Goal: Task Accomplishment & Management: Manage account settings

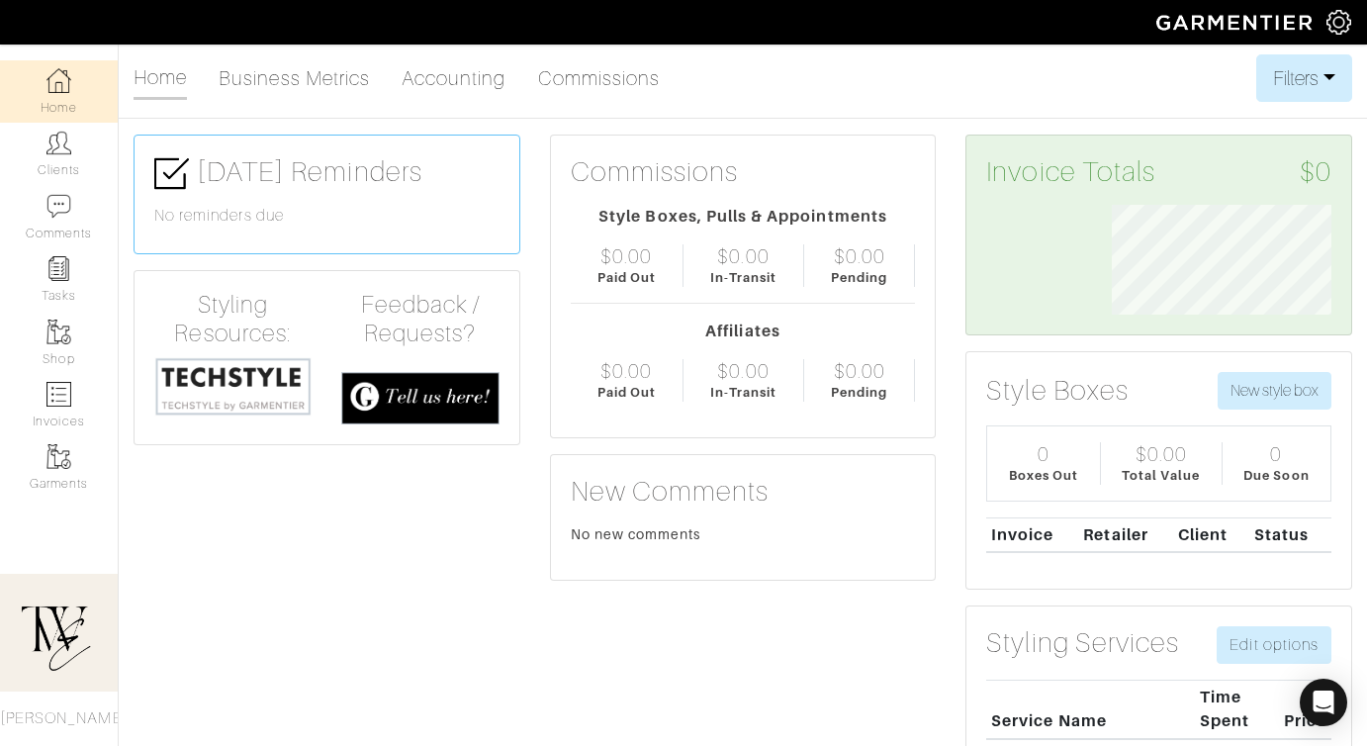
scroll to position [110, 249]
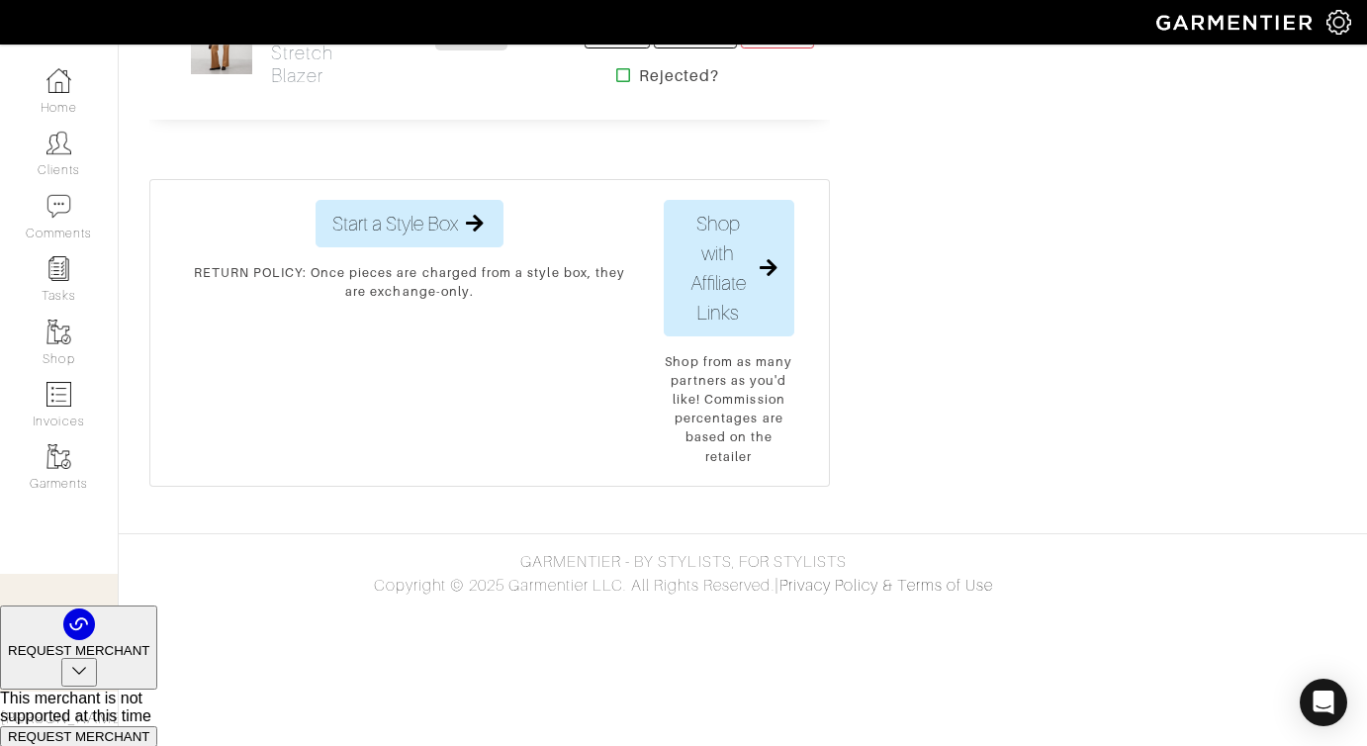
scroll to position [2396, 0]
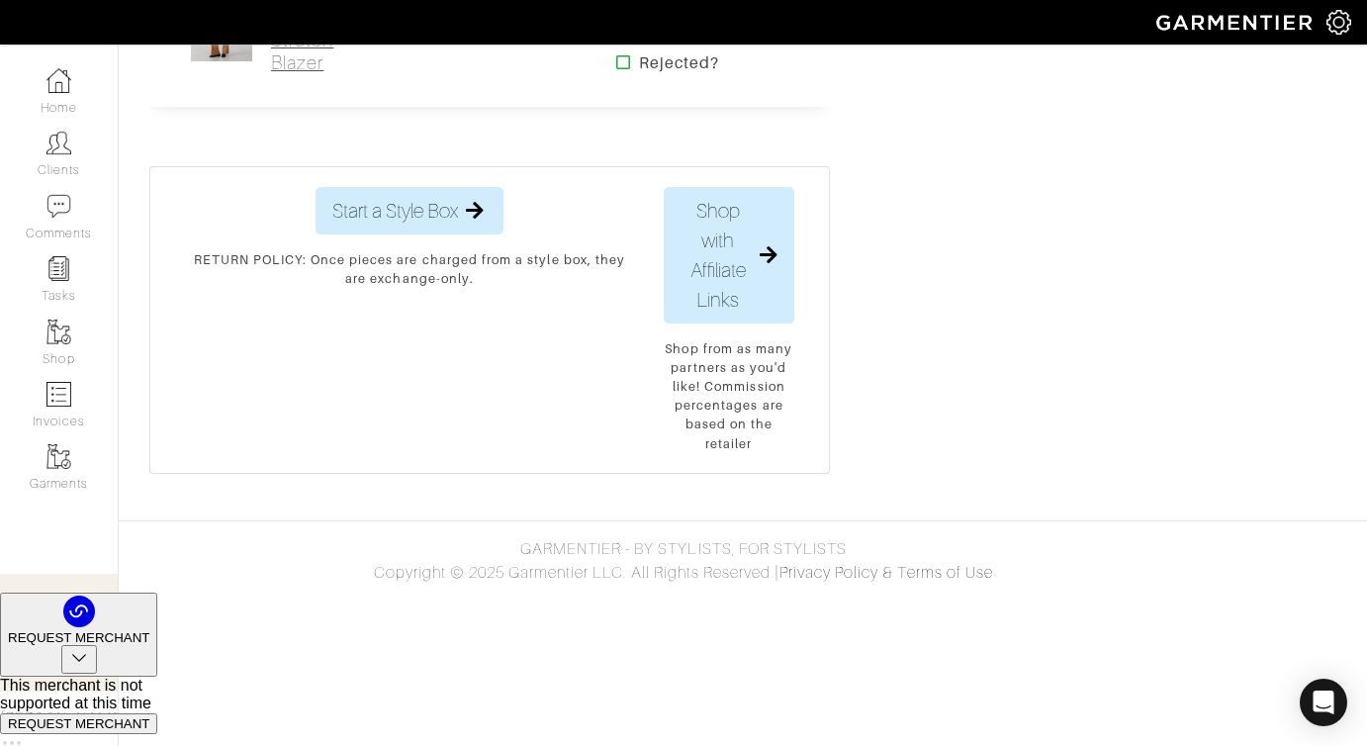
click at [279, 74] on h2 "Jacket - Latte Stretch Blazer" at bounding box center [315, 28] width 89 height 91
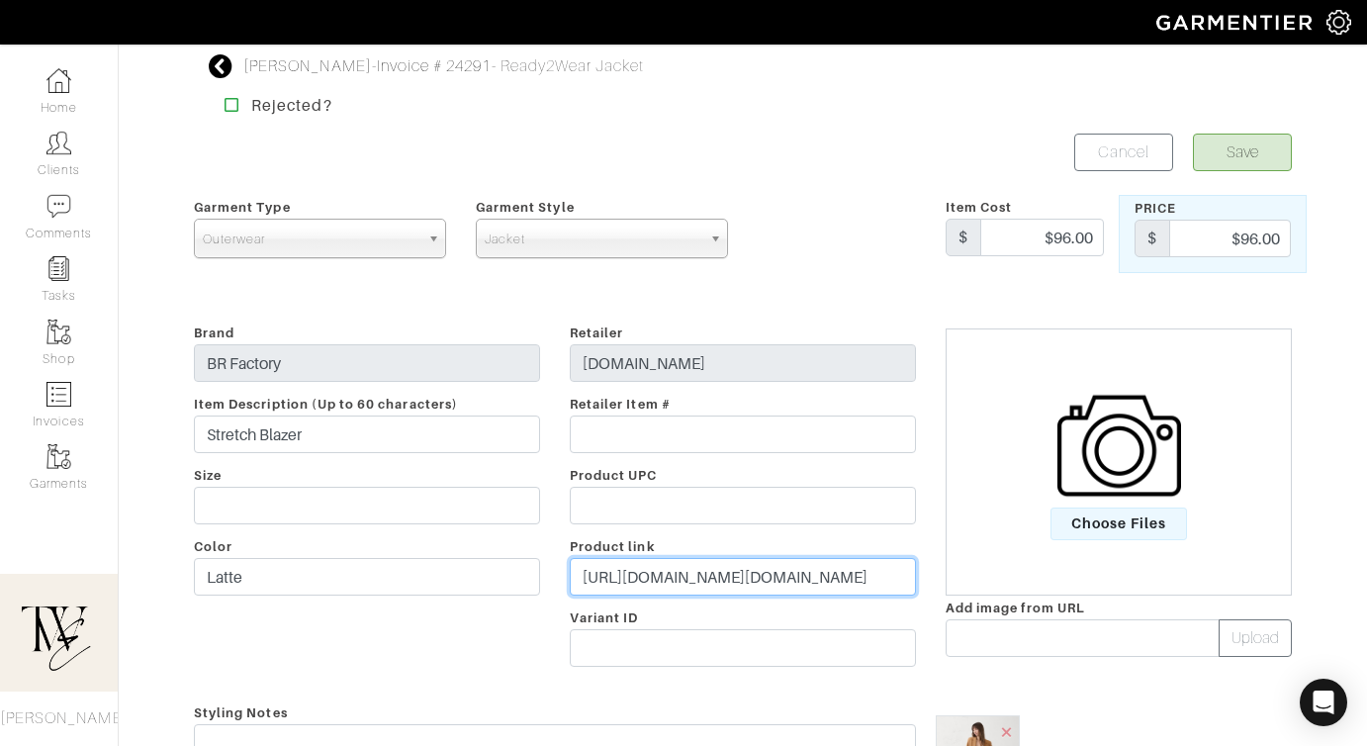
click at [690, 567] on input "https://bananarepublicfactory.gapfactory.com/browse/product.do?pid=817634031&rr…" at bounding box center [743, 577] width 346 height 38
paste input "go.shopmy.us/p-23019749"
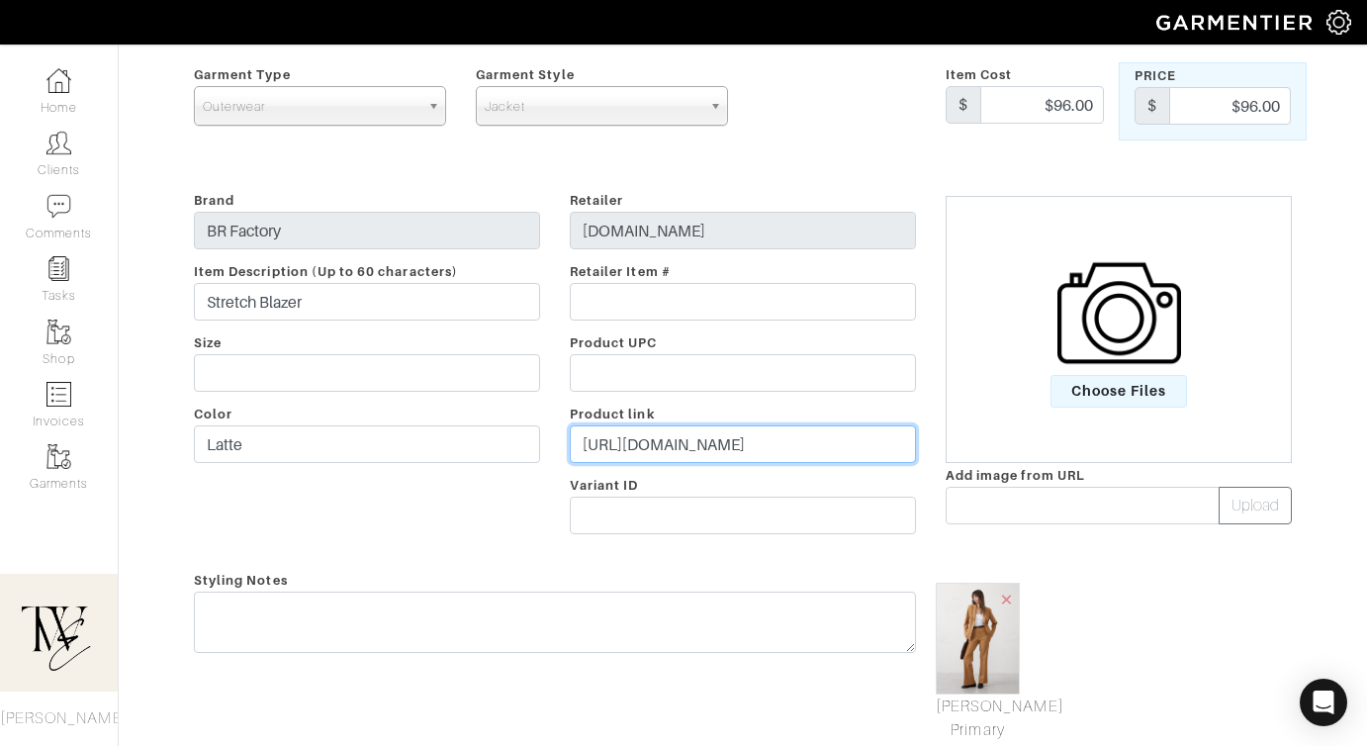
scroll to position [415, 0]
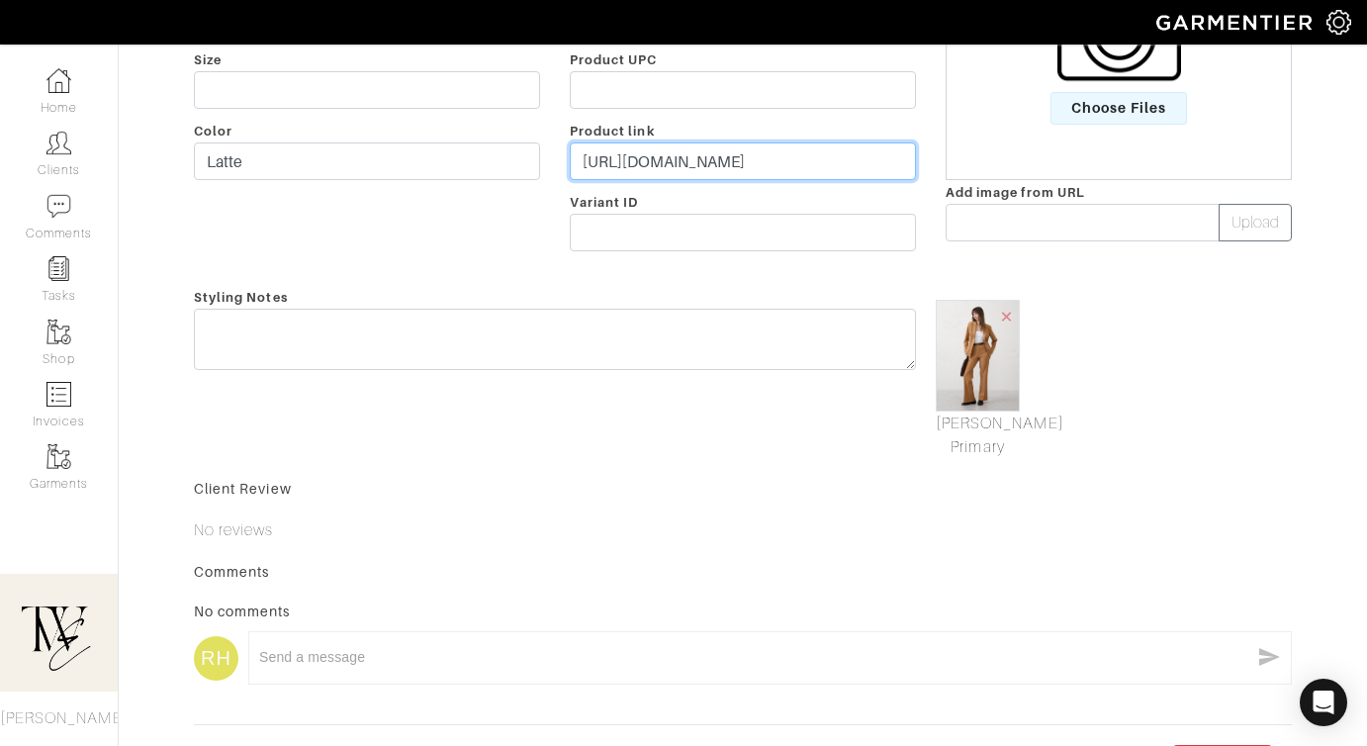
type input "https://go.shopmy.us/p-23019749"
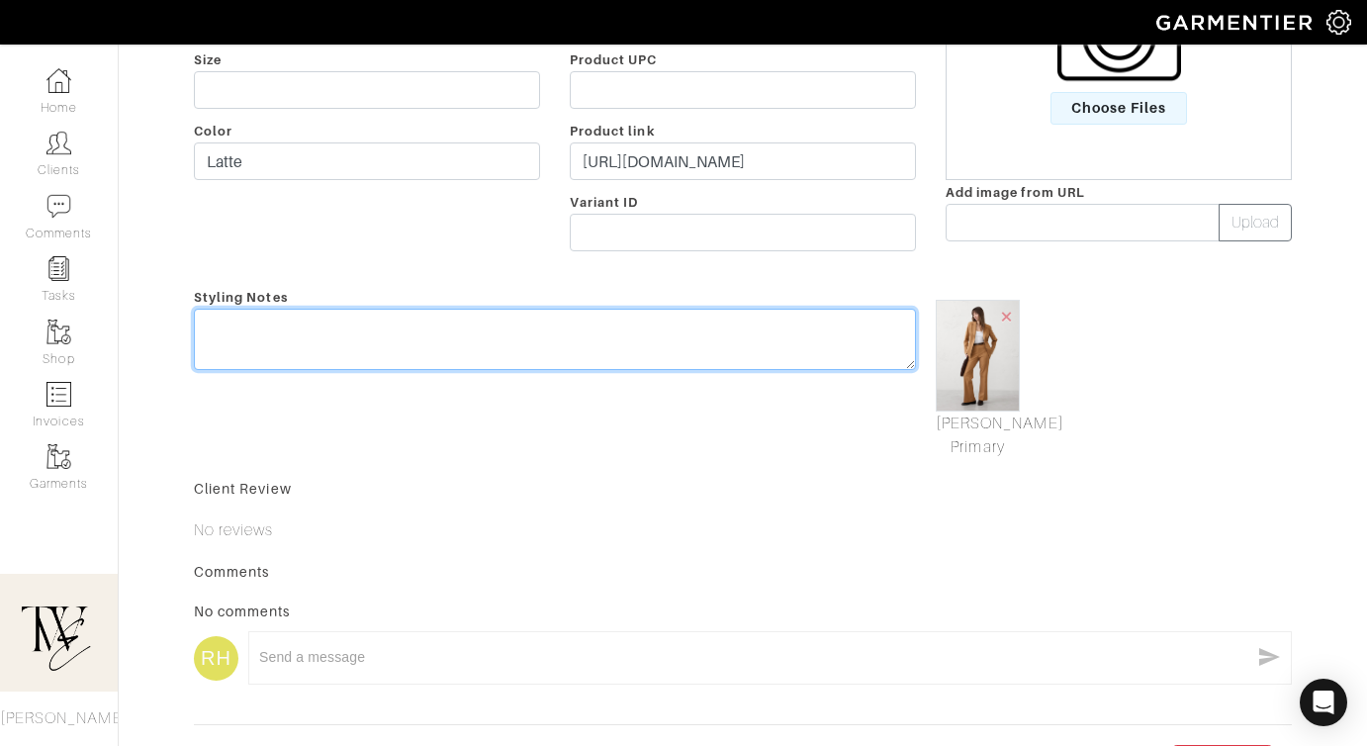
click at [643, 342] on textarea at bounding box center [555, 339] width 722 height 61
type textarea "I"
click at [538, 317] on textarea "To replace the J Crew blazer that's too big!" at bounding box center [555, 339] width 722 height 61
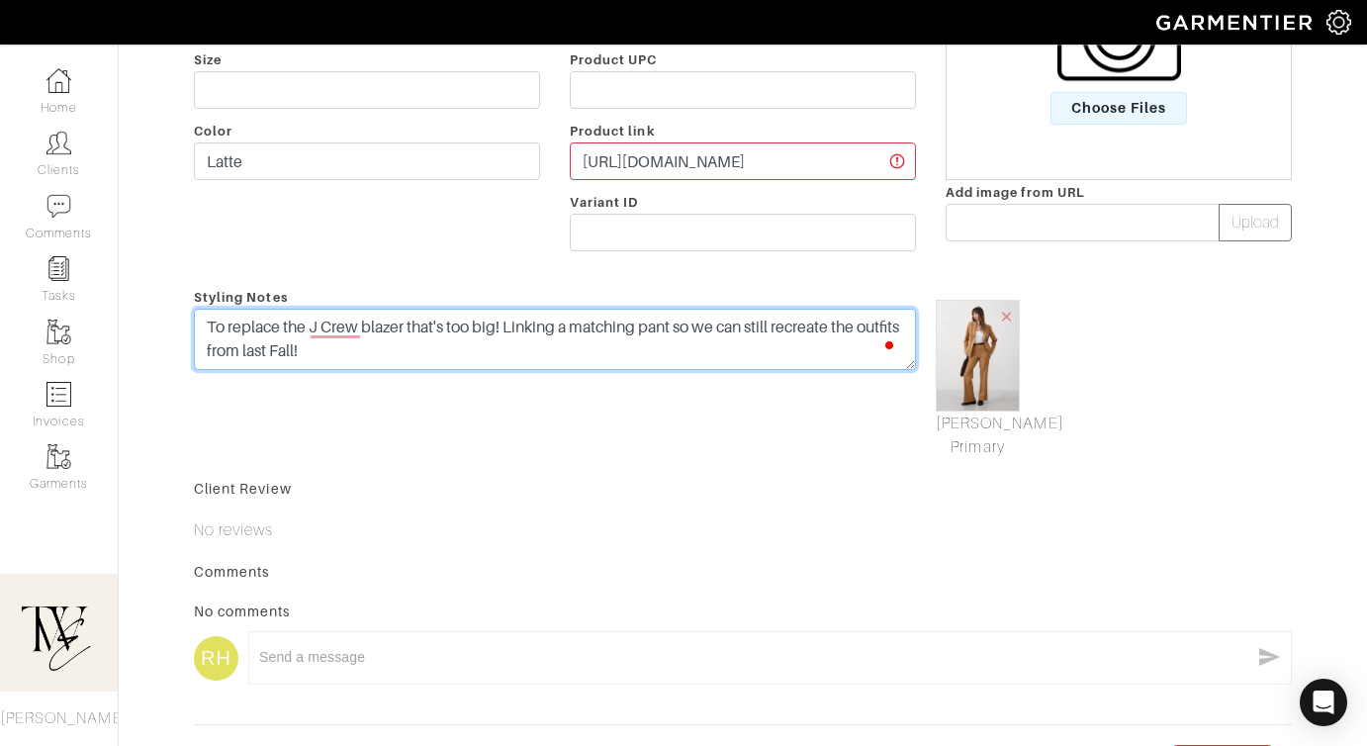
scroll to position [47, 0]
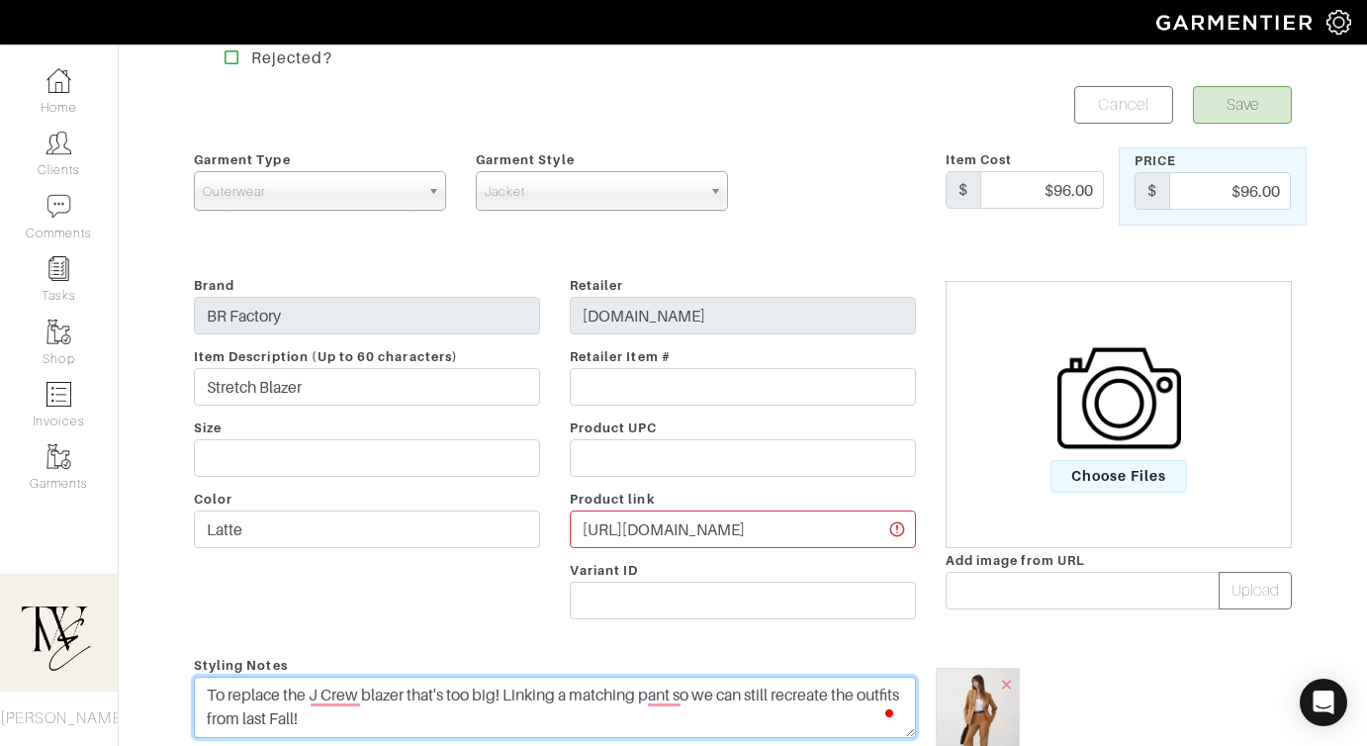
type textarea "To replace the J Crew blazer that's too big! Linking a matching pant so we can …"
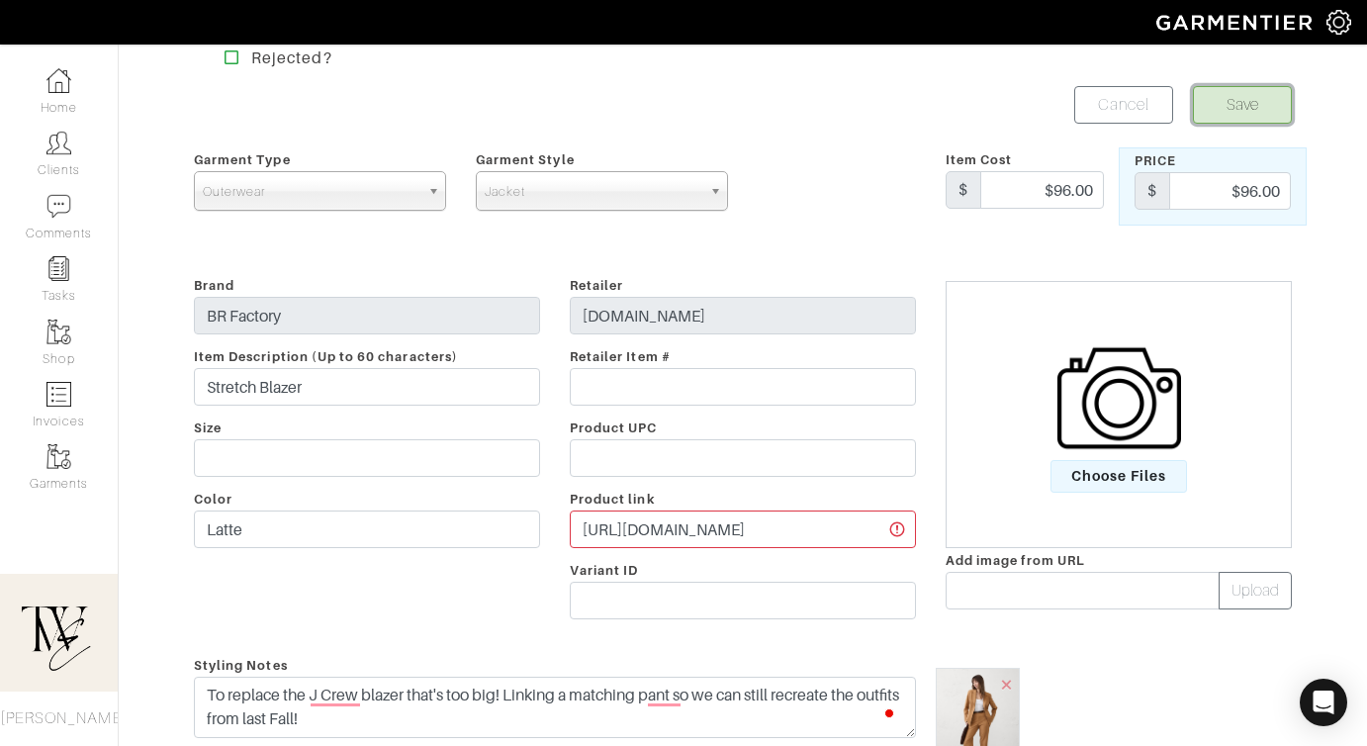
click at [1235, 120] on button "Save" at bounding box center [1242, 105] width 99 height 38
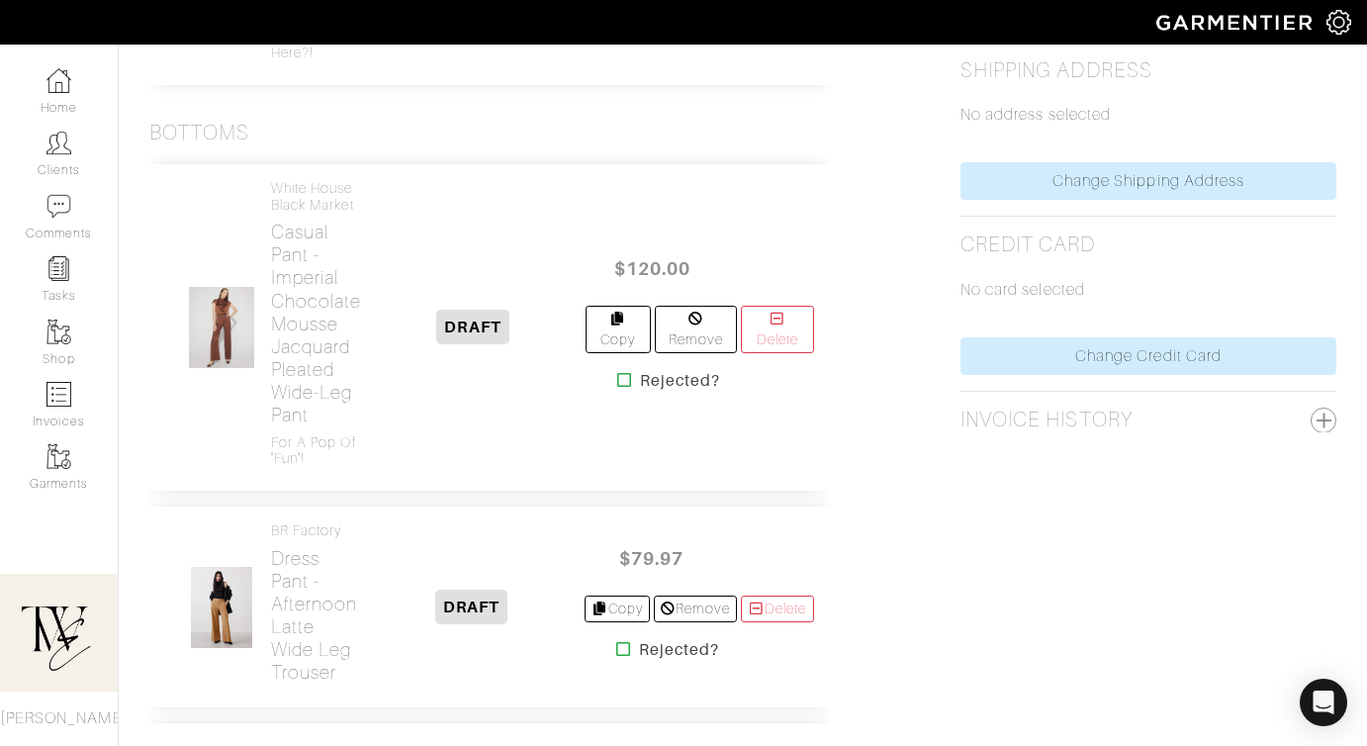
scroll to position [1006, 0]
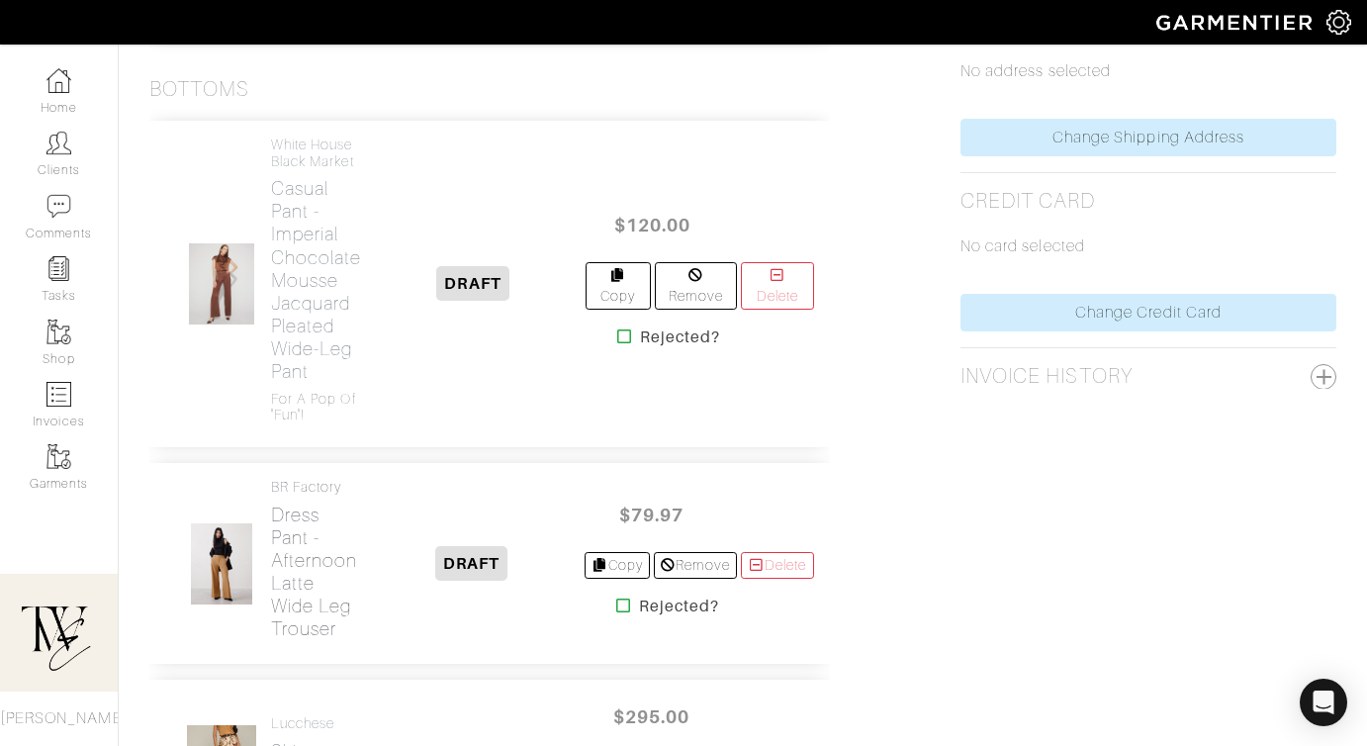
click at [325, 579] on h2 "Dress Pant - Afternoon Latte Wide Leg Trouser" at bounding box center [315, 571] width 89 height 136
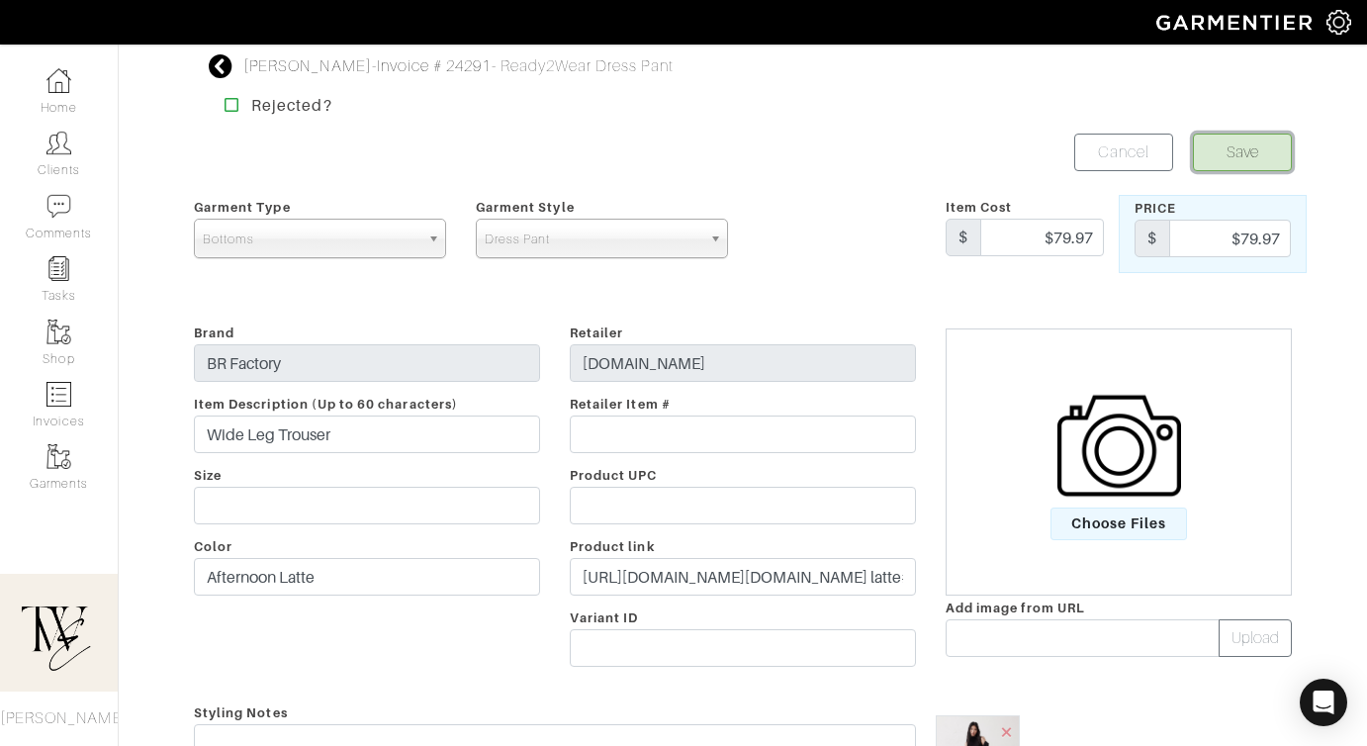
click at [1258, 149] on button "Save" at bounding box center [1242, 152] width 99 height 38
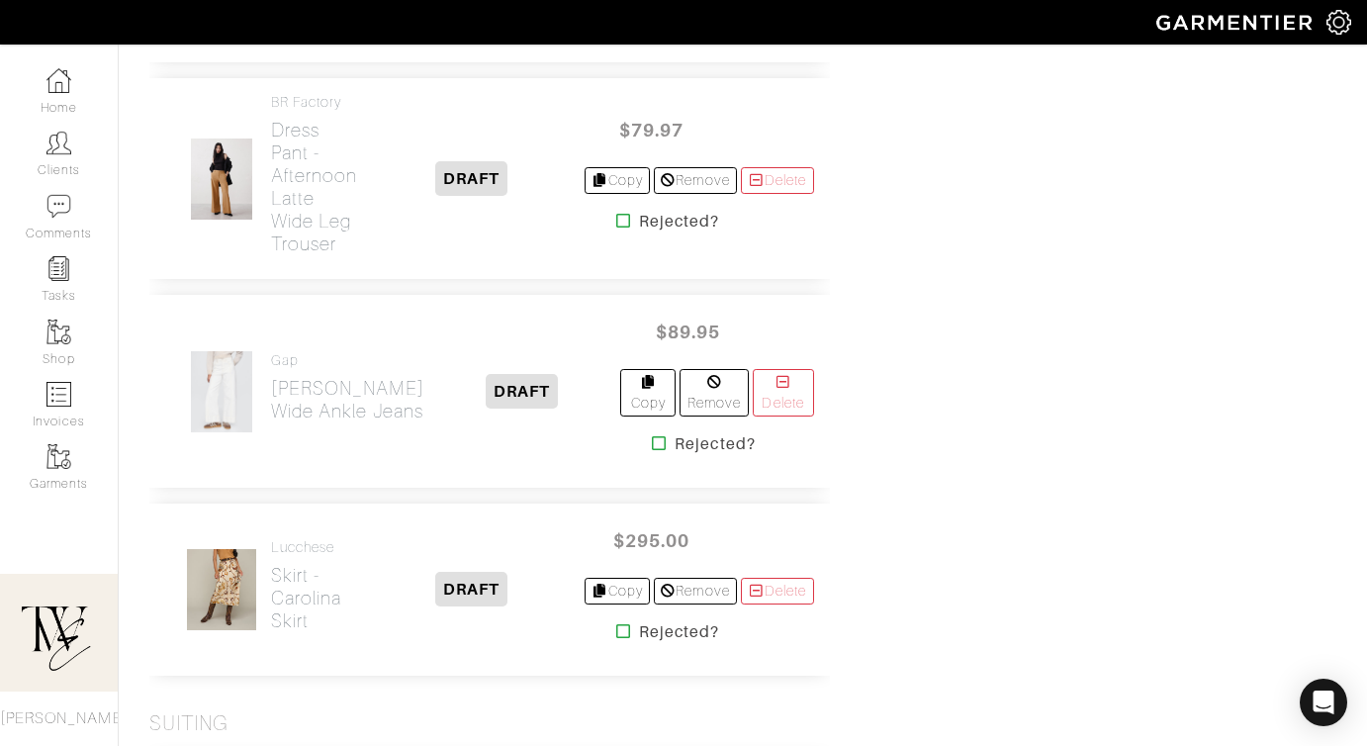
scroll to position [1359, 0]
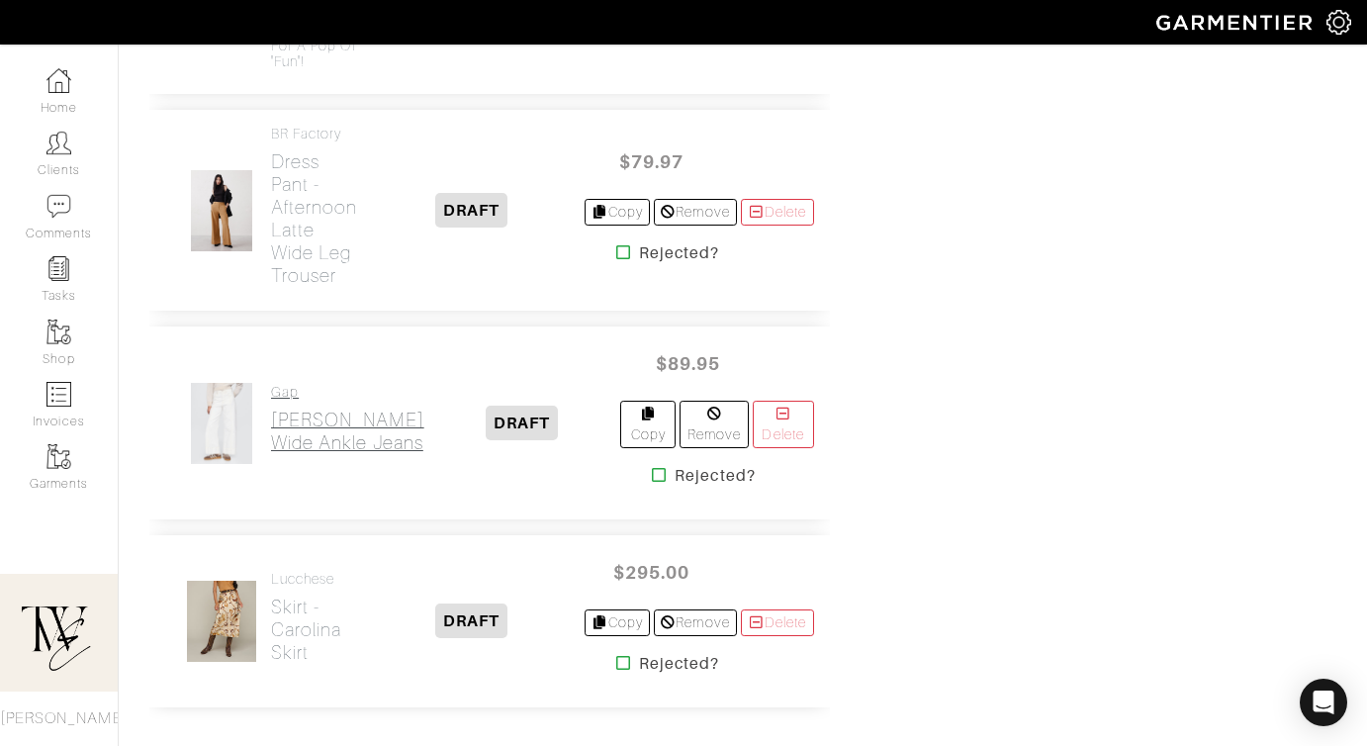
click at [312, 422] on h2 "Jeans - White Wide Ankle Jeans" at bounding box center [347, 430] width 153 height 45
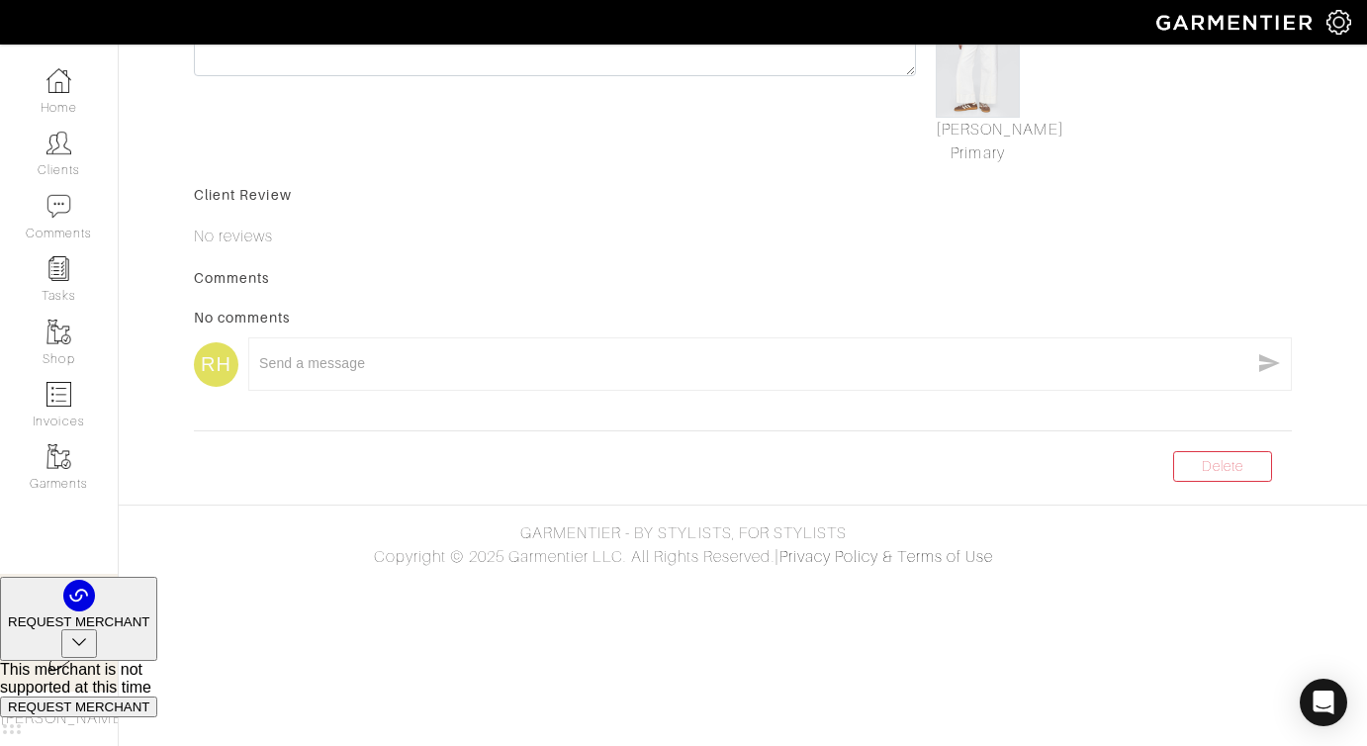
scroll to position [210, 0]
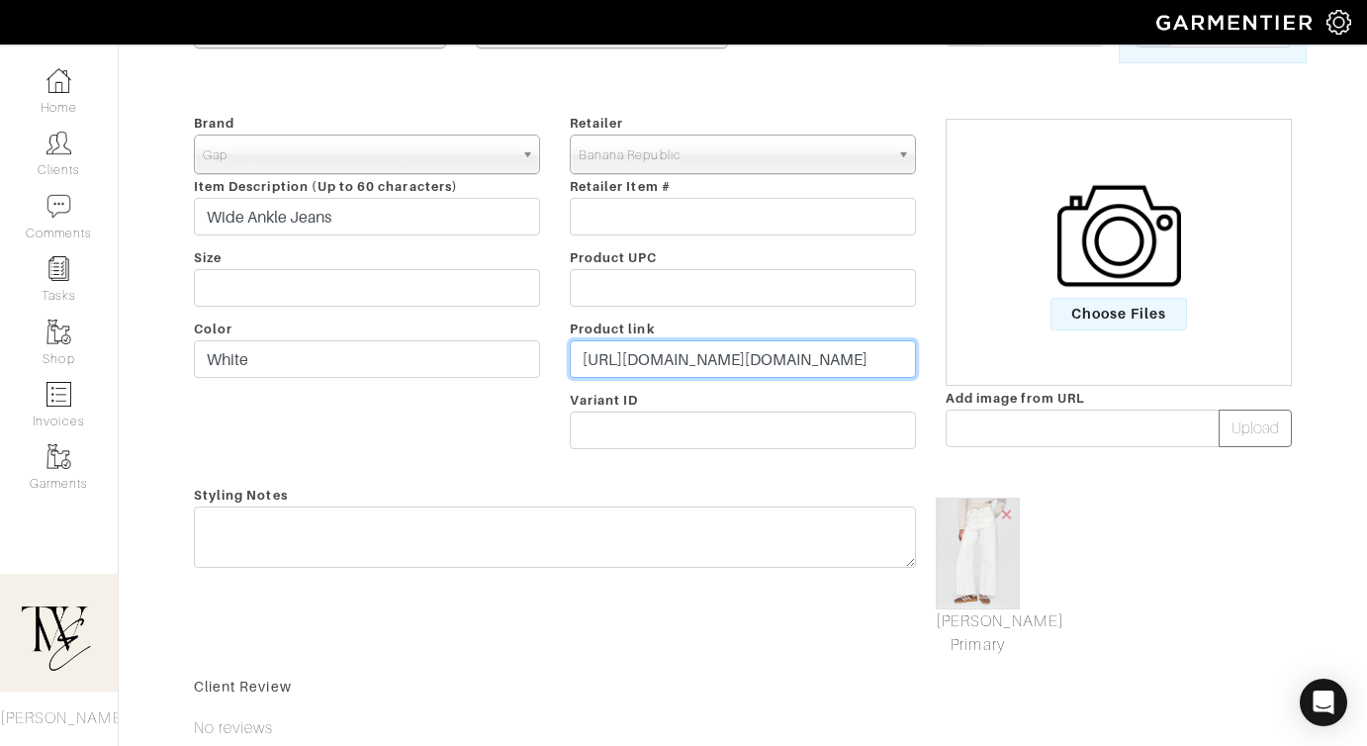
click at [705, 348] on input "https://www.gap.com/browse/product.do?pid=744788002&vid=1&tid=goaff043333&kwid=…" at bounding box center [743, 359] width 346 height 38
paste input "go.shopmy.us/p-23019864"
type input "https://go.shopmy.us/p-23019864"
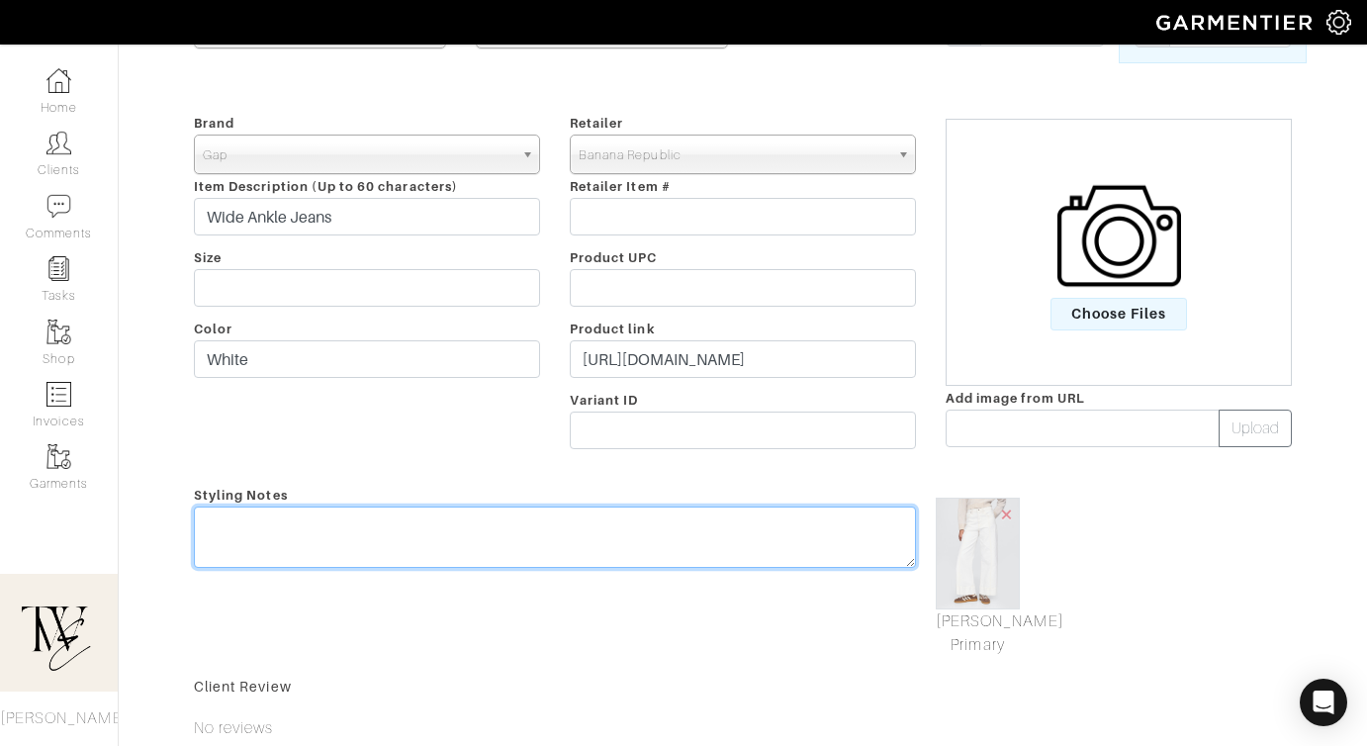
click at [639, 508] on div "Styling Notes" at bounding box center [555, 570] width 752 height 174
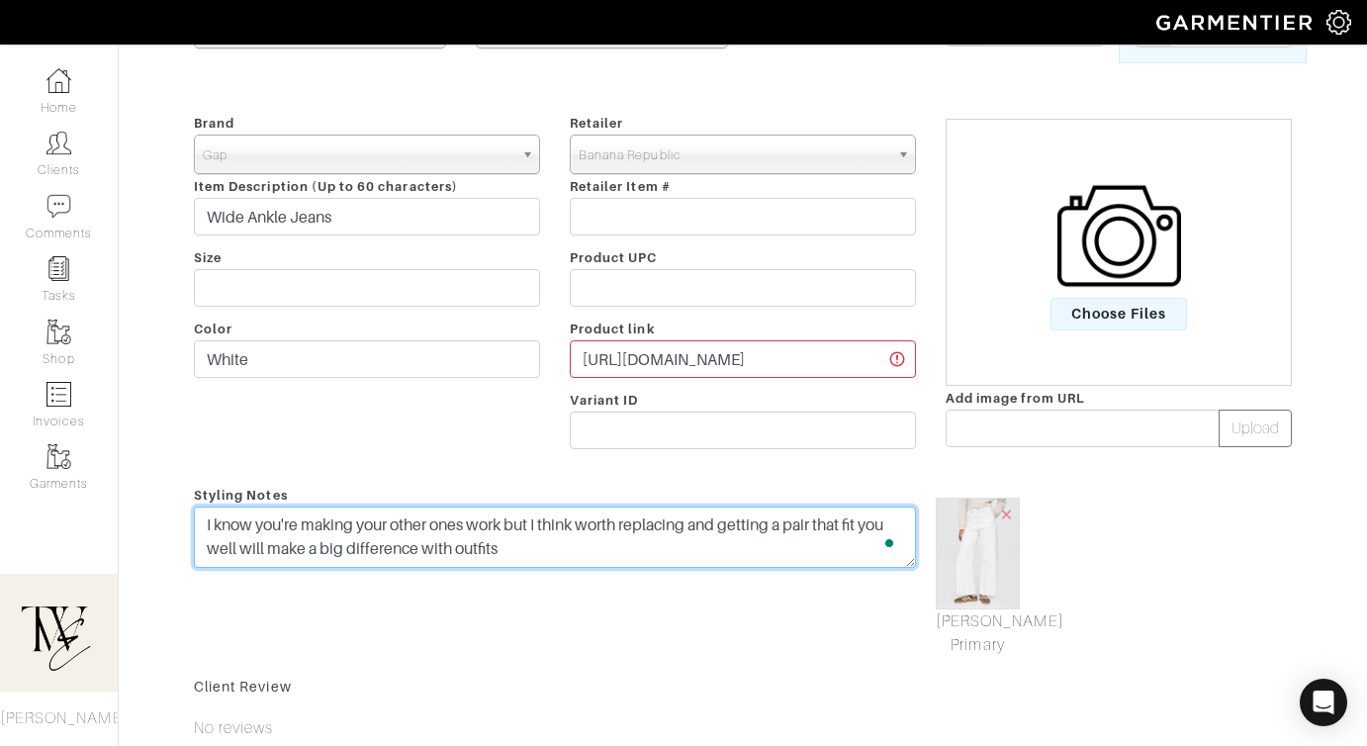
scroll to position [0, 0]
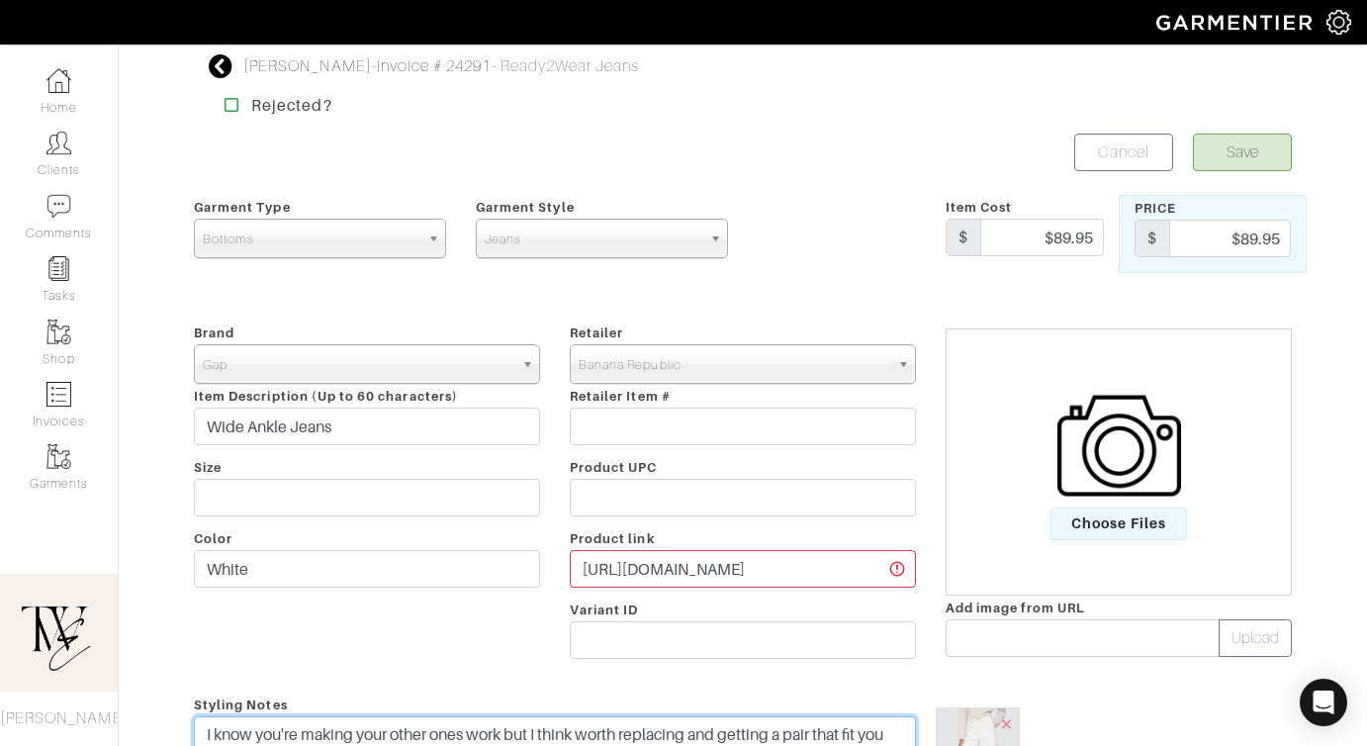
type textarea "I know you're making your other ones work but I think worth replacing and getti…"
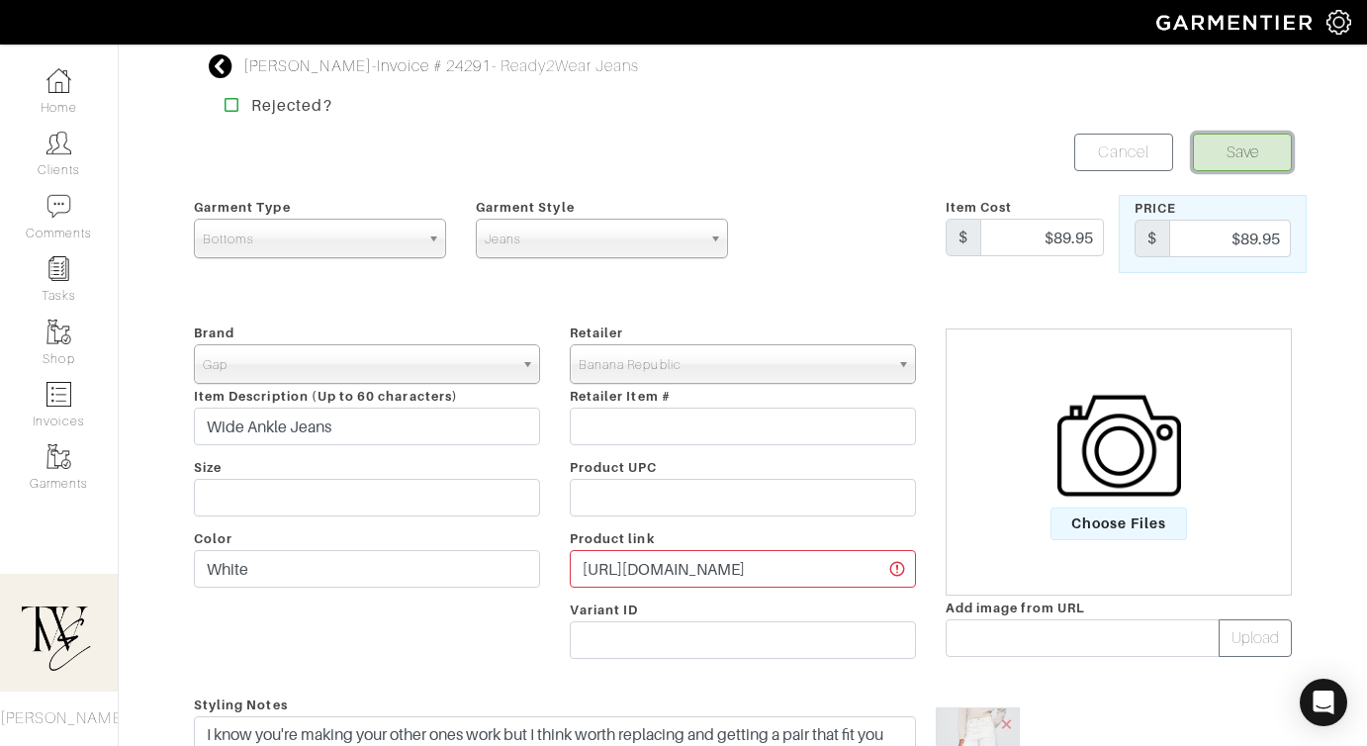
click at [1250, 153] on button "Save" at bounding box center [1242, 152] width 99 height 38
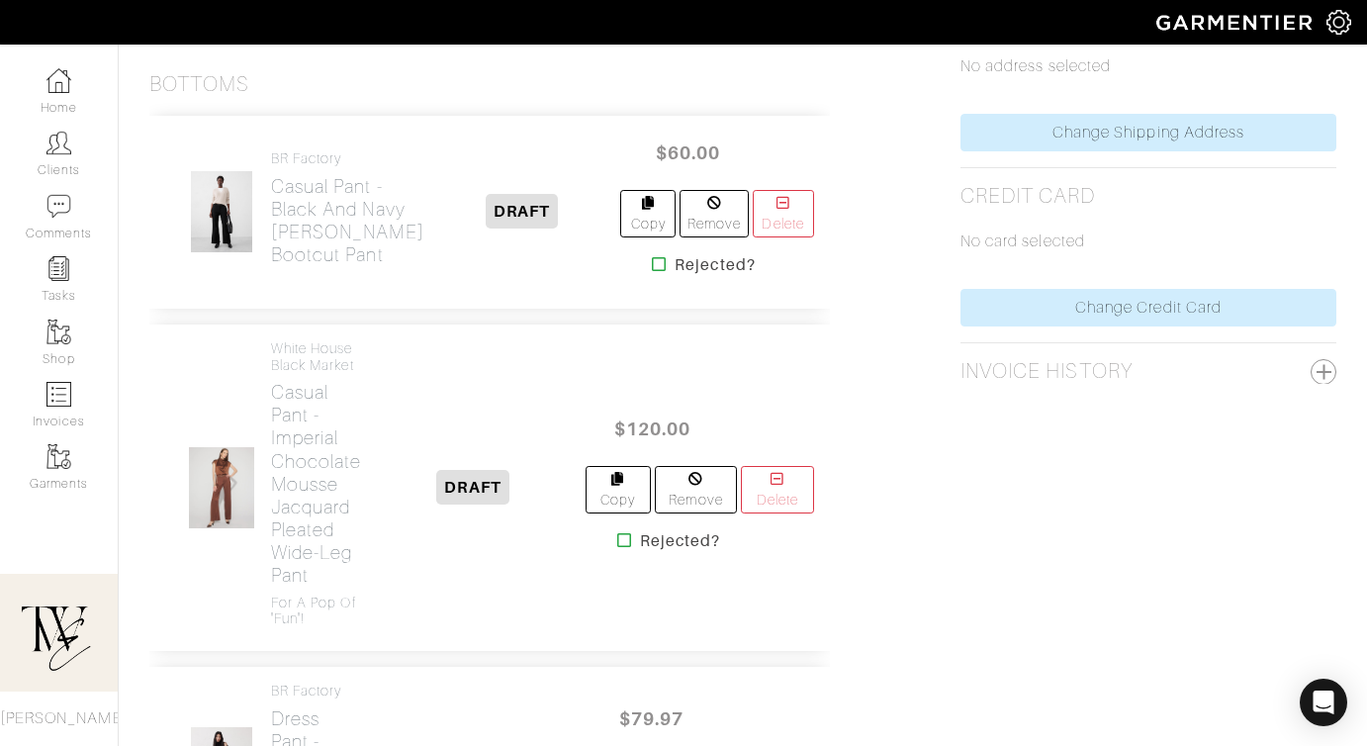
scroll to position [766, 0]
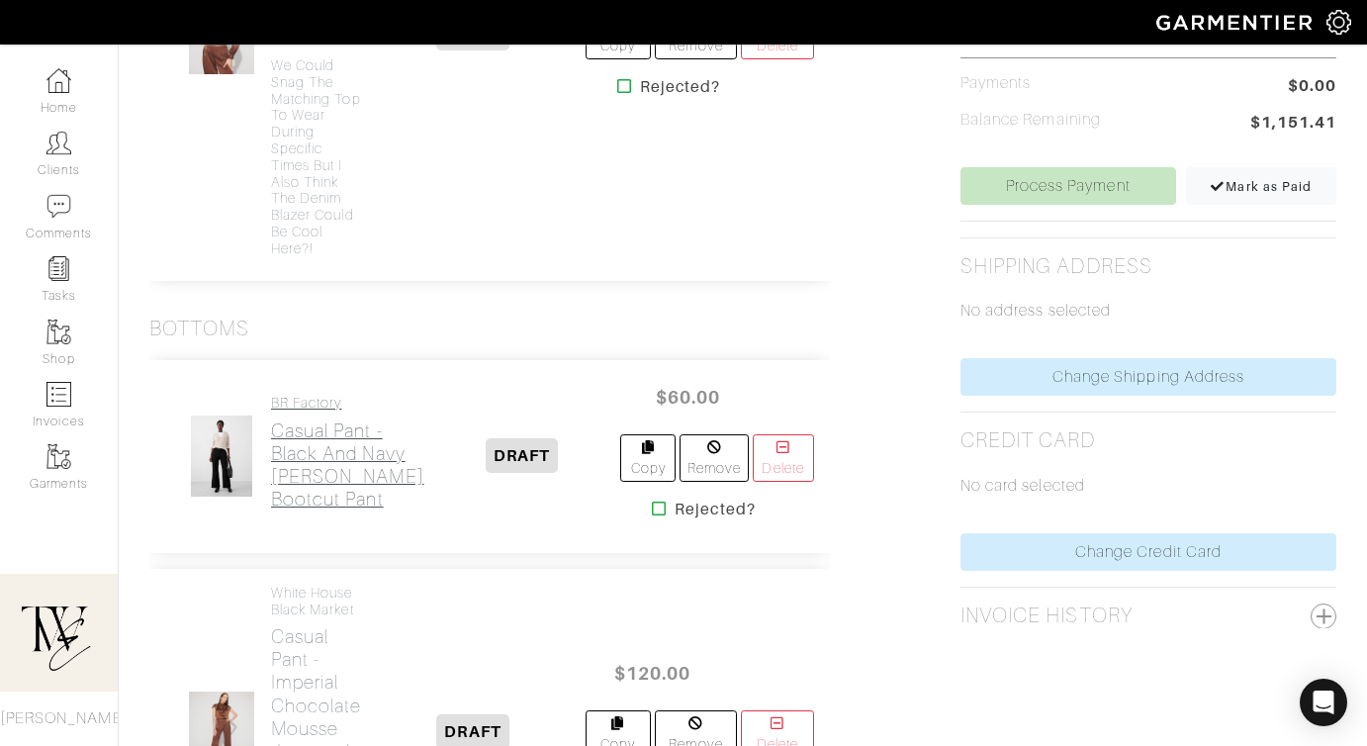
click at [306, 483] on h2 "Casual Pant - Black and Navy Sloan Bootcut Pant" at bounding box center [347, 464] width 153 height 91
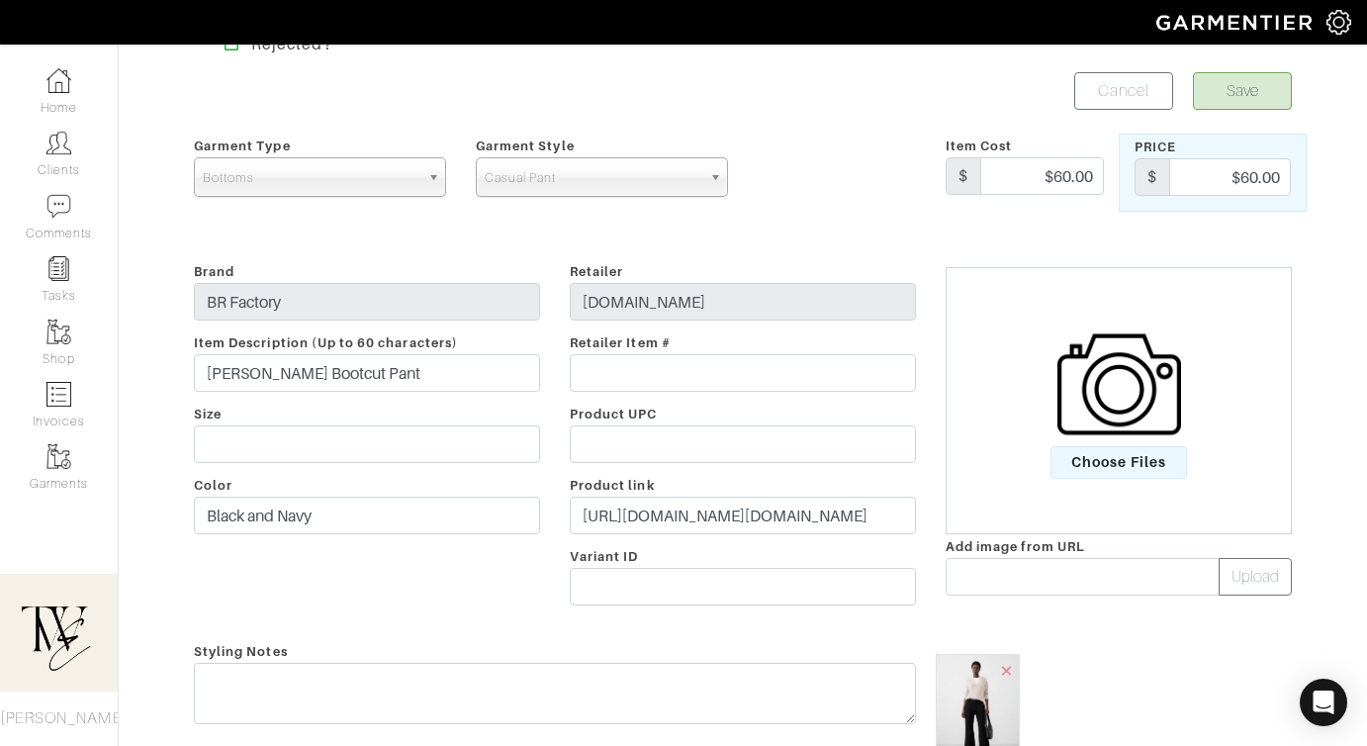
scroll to position [164, 0]
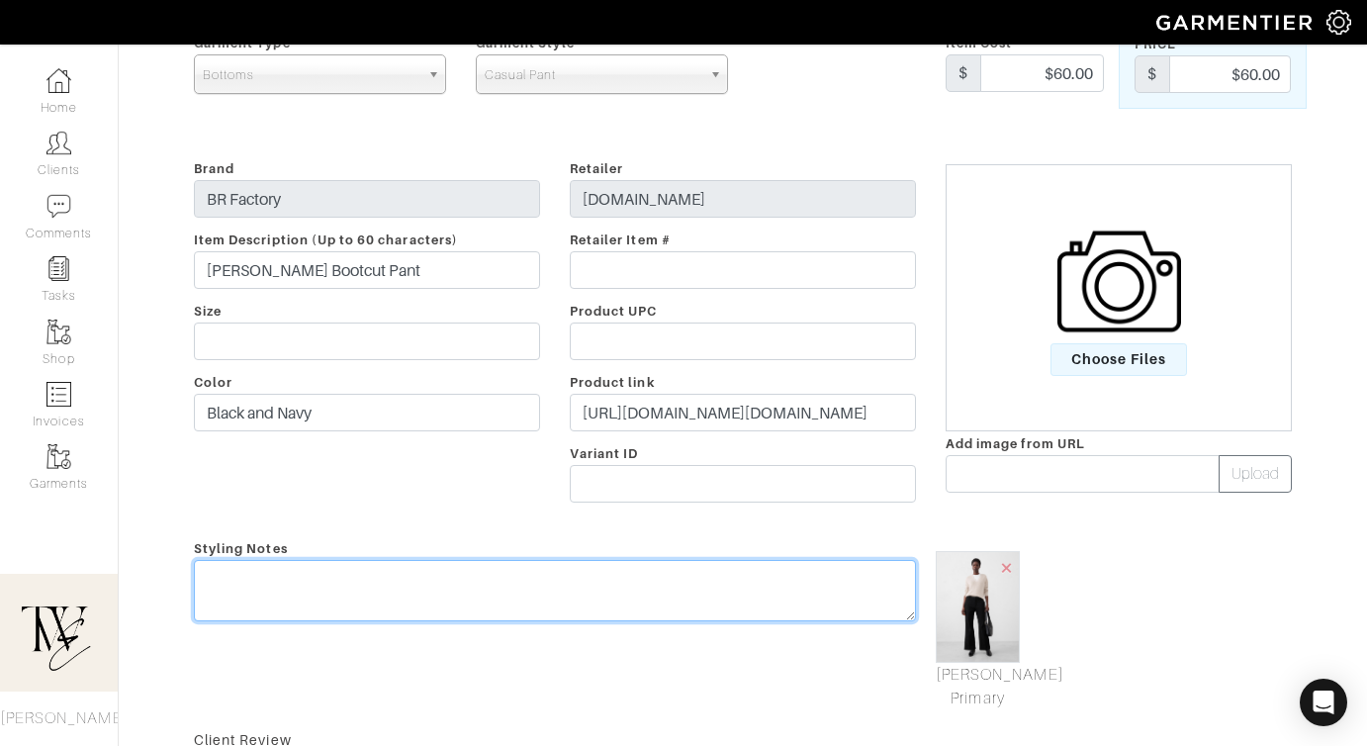
click at [589, 578] on textarea at bounding box center [555, 590] width 722 height 61
type textarea "T"
type textarea "B"
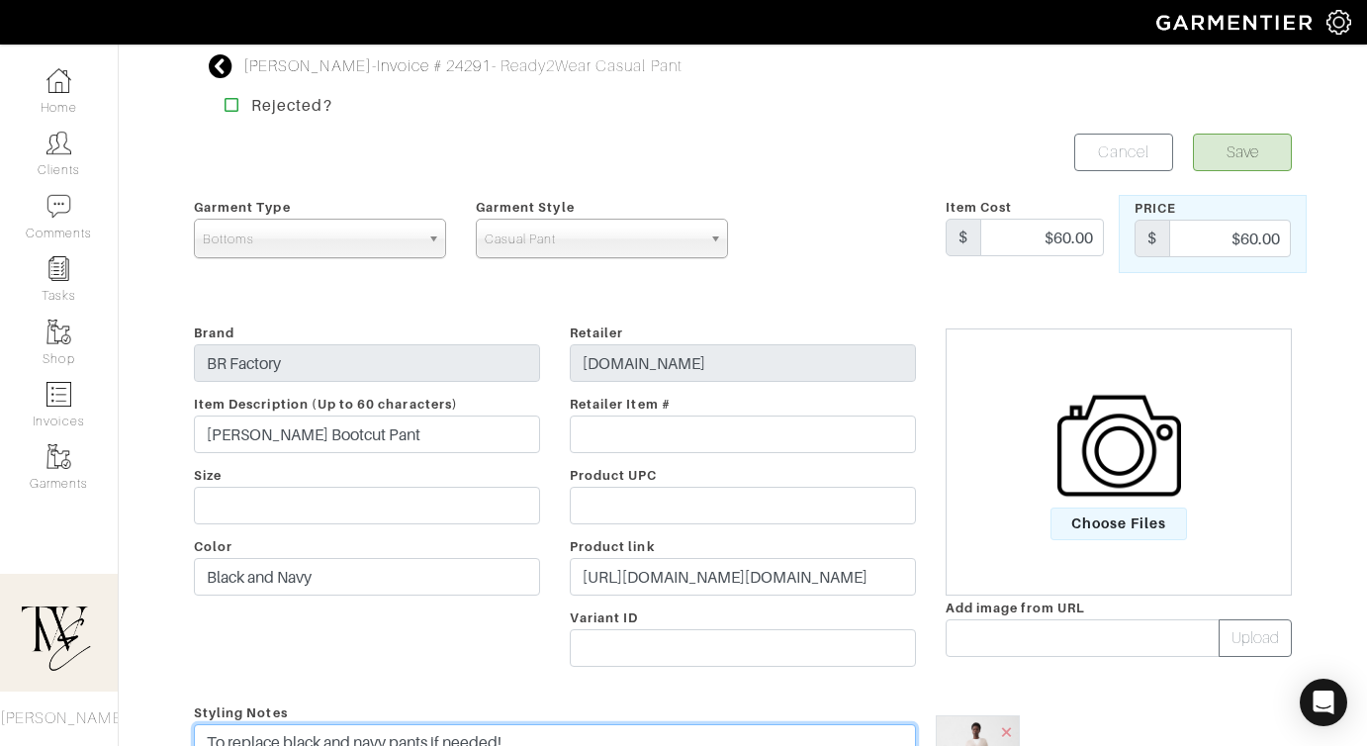
type textarea "To replace black and navy pants if needed!"
click at [1240, 145] on button "Save" at bounding box center [1242, 152] width 99 height 38
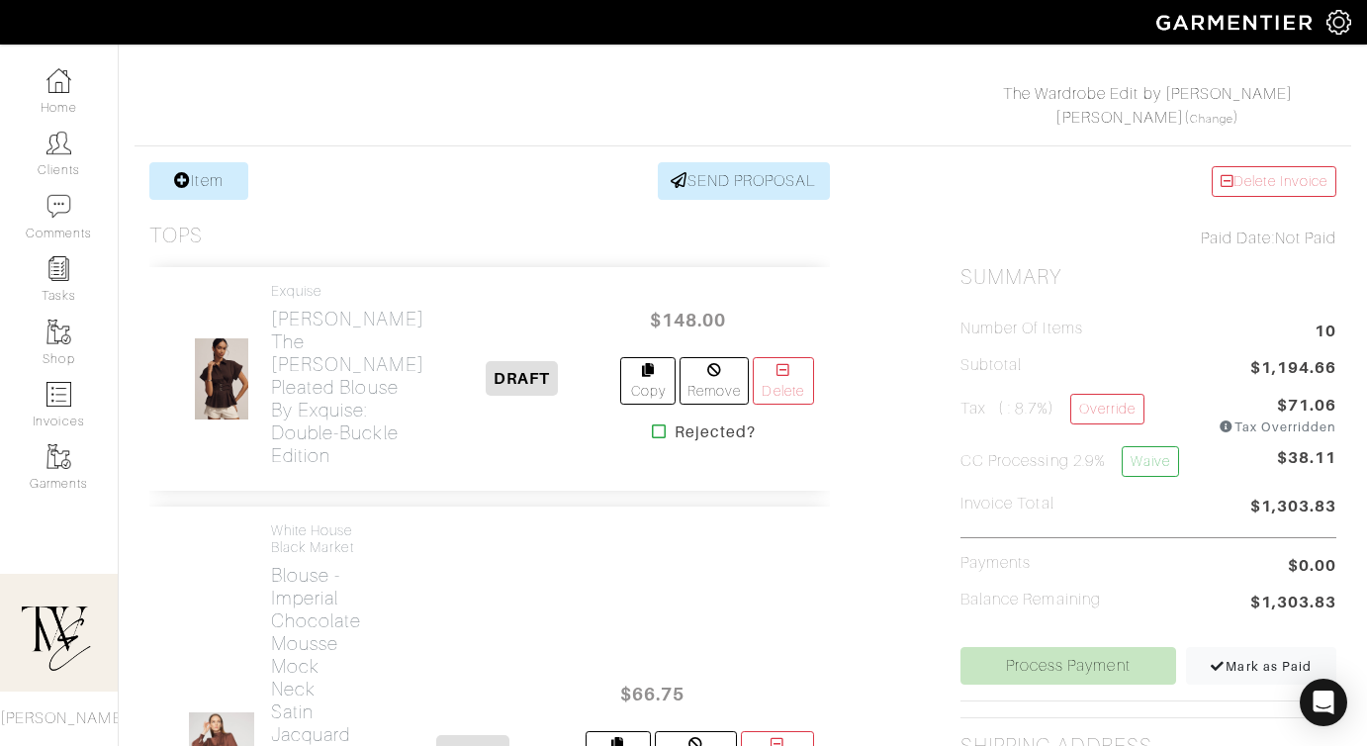
scroll to position [424, 0]
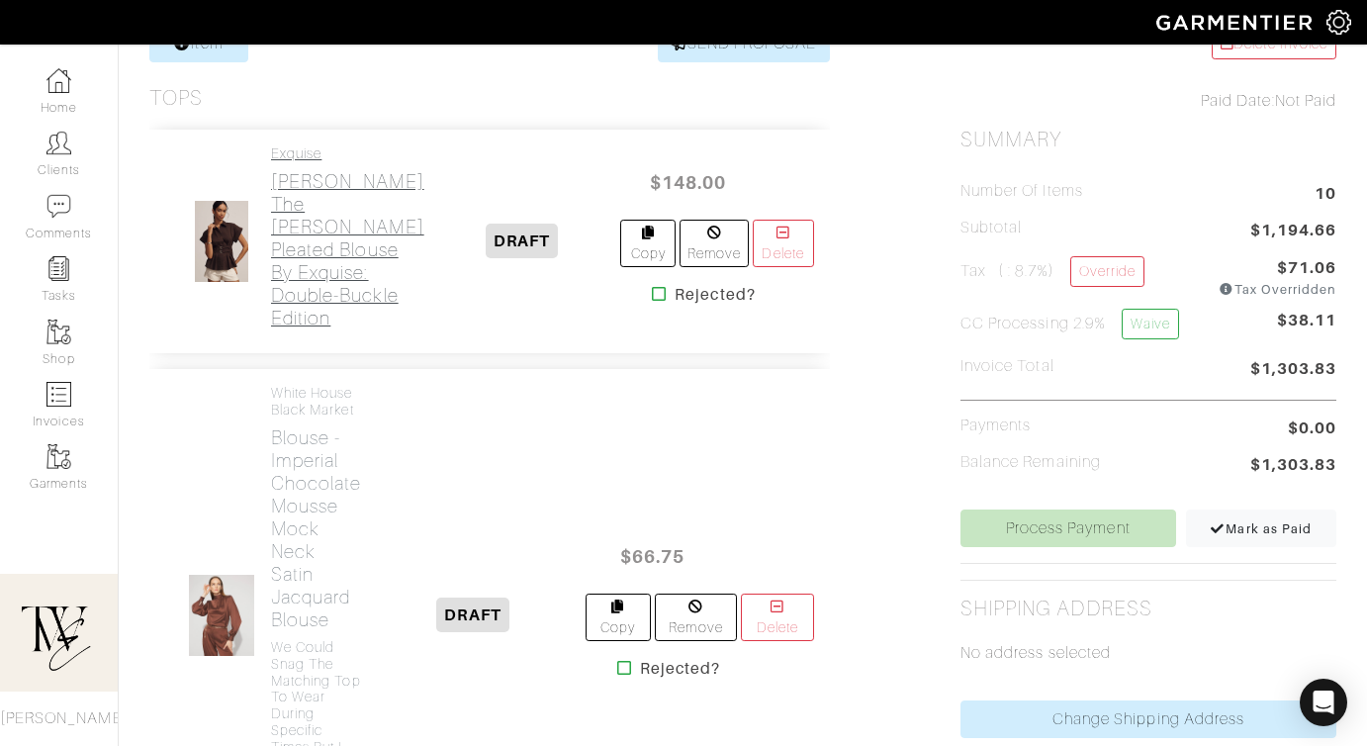
click at [291, 280] on h2 "Blouse - Brown The Tobie Pleated Blouse by Exquise: Double-Buckle Edition" at bounding box center [347, 249] width 153 height 159
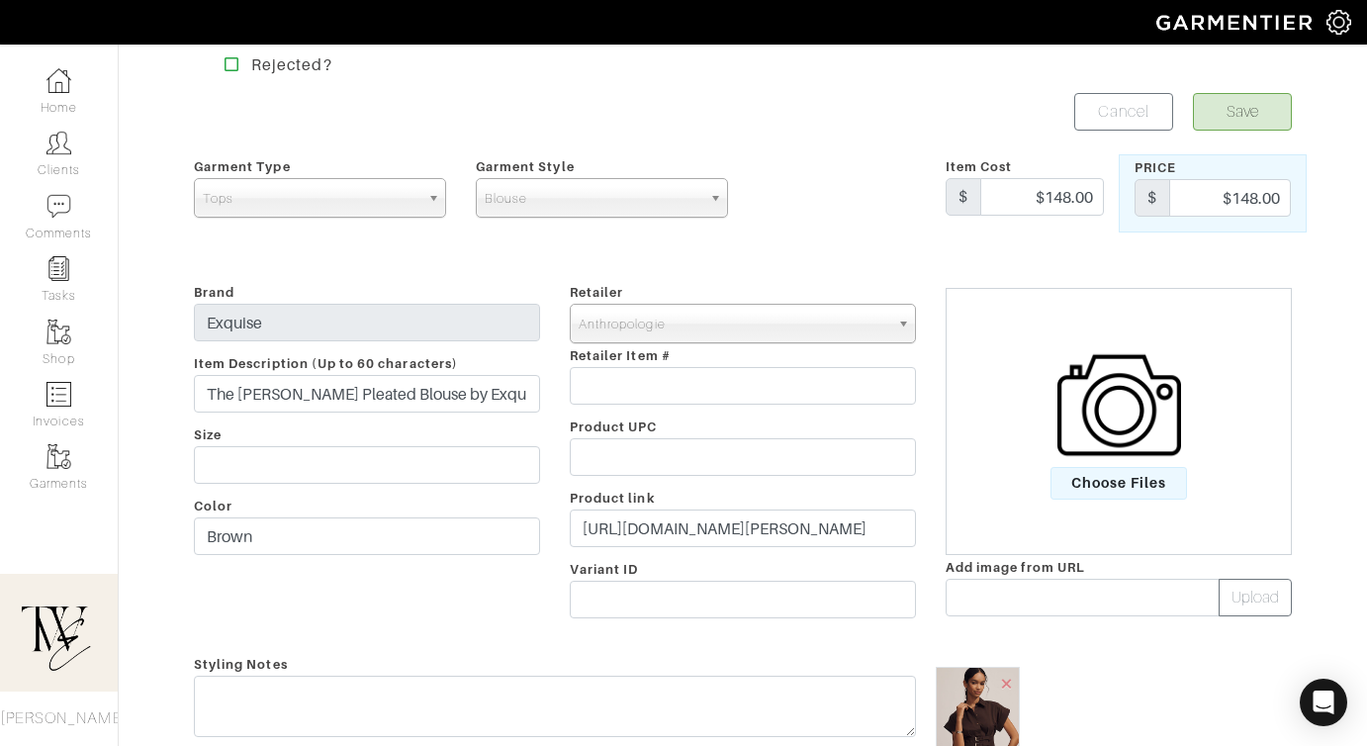
scroll to position [117, 0]
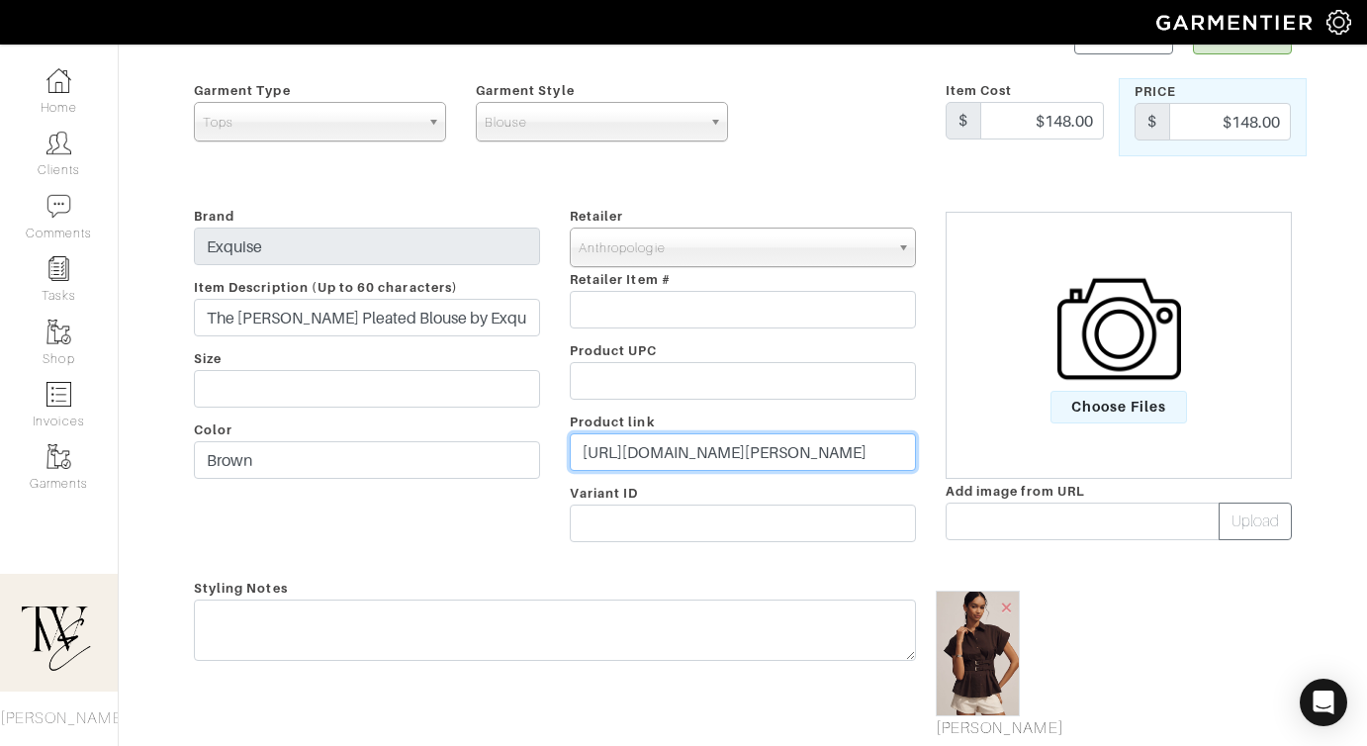
click at [688, 457] on input "https://www.anthropologie.com/shop/the-tobie-pleated-blouse-by-exquise-double-b…" at bounding box center [743, 452] width 346 height 38
paste input "go.shopmy.us/p-23020072"
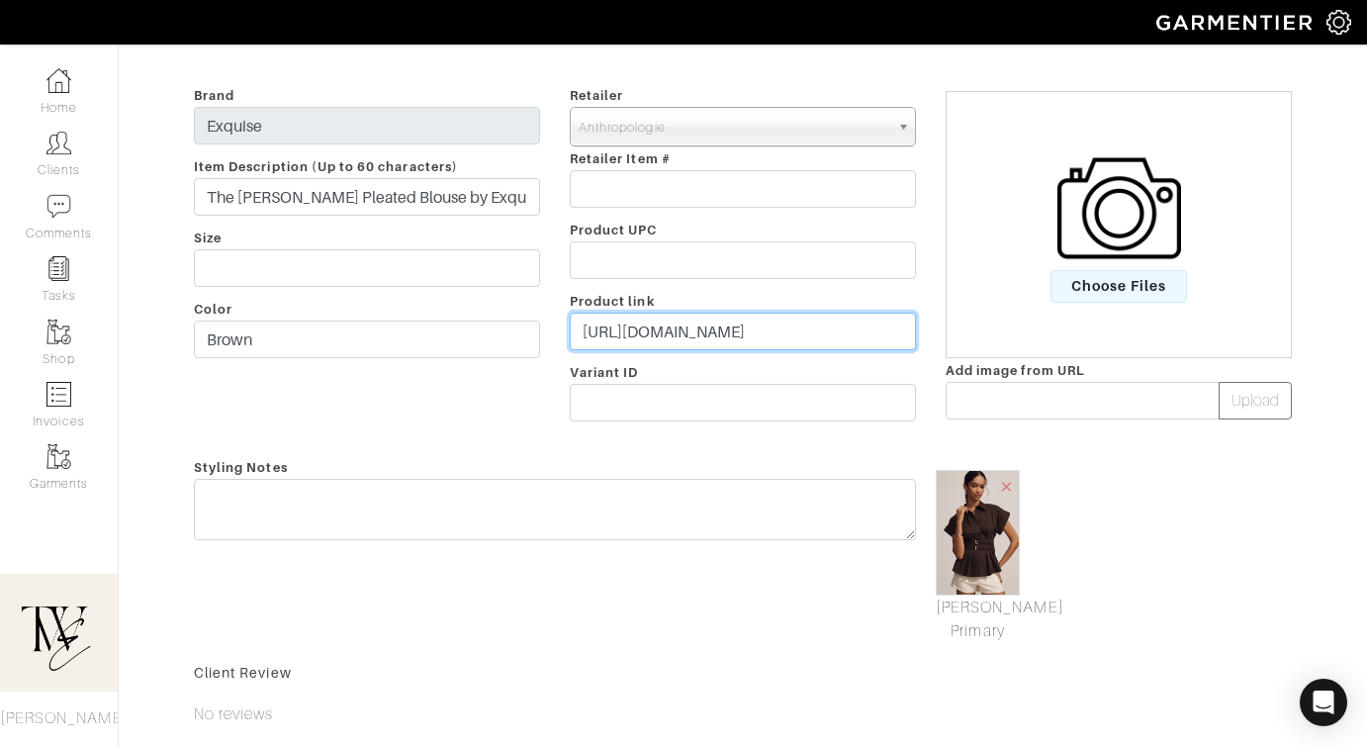
type input "https://go.shopmy.us/p-23020072"
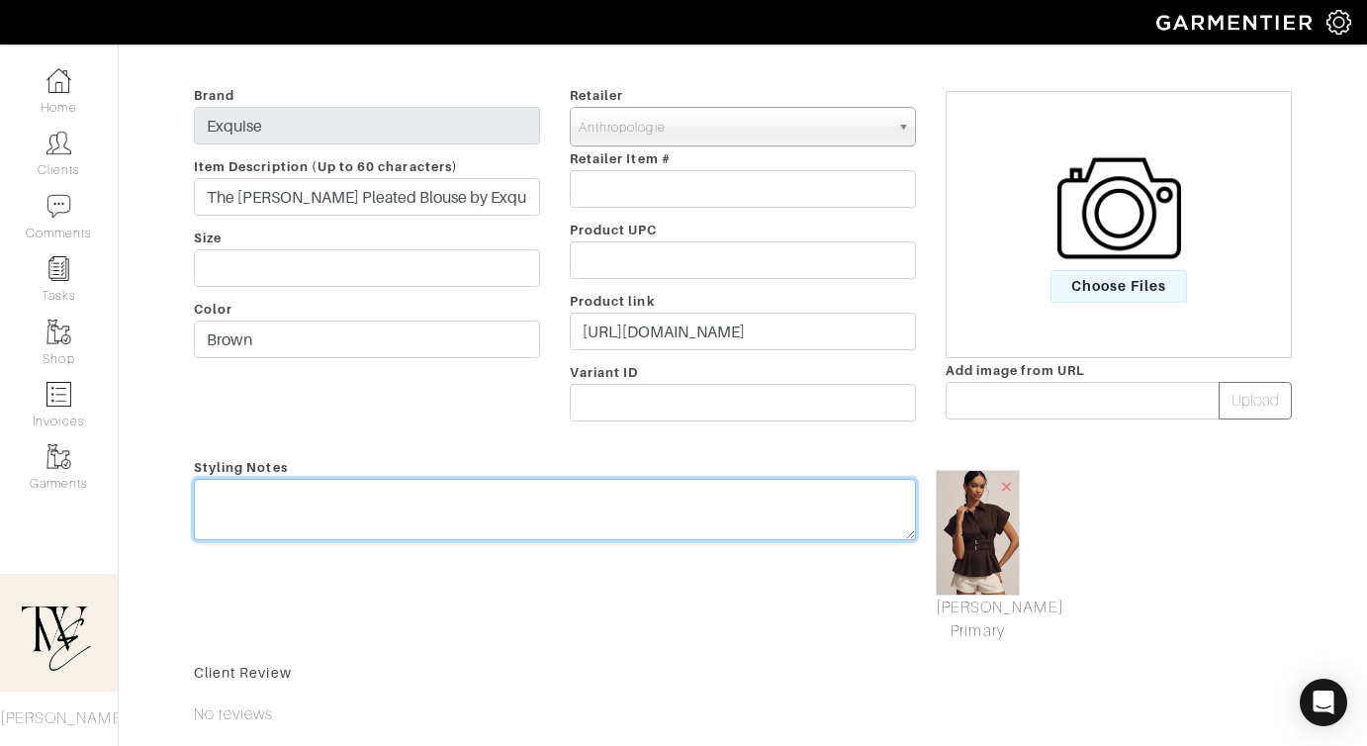
click at [645, 499] on div "Styling Notes" at bounding box center [555, 549] width 752 height 188
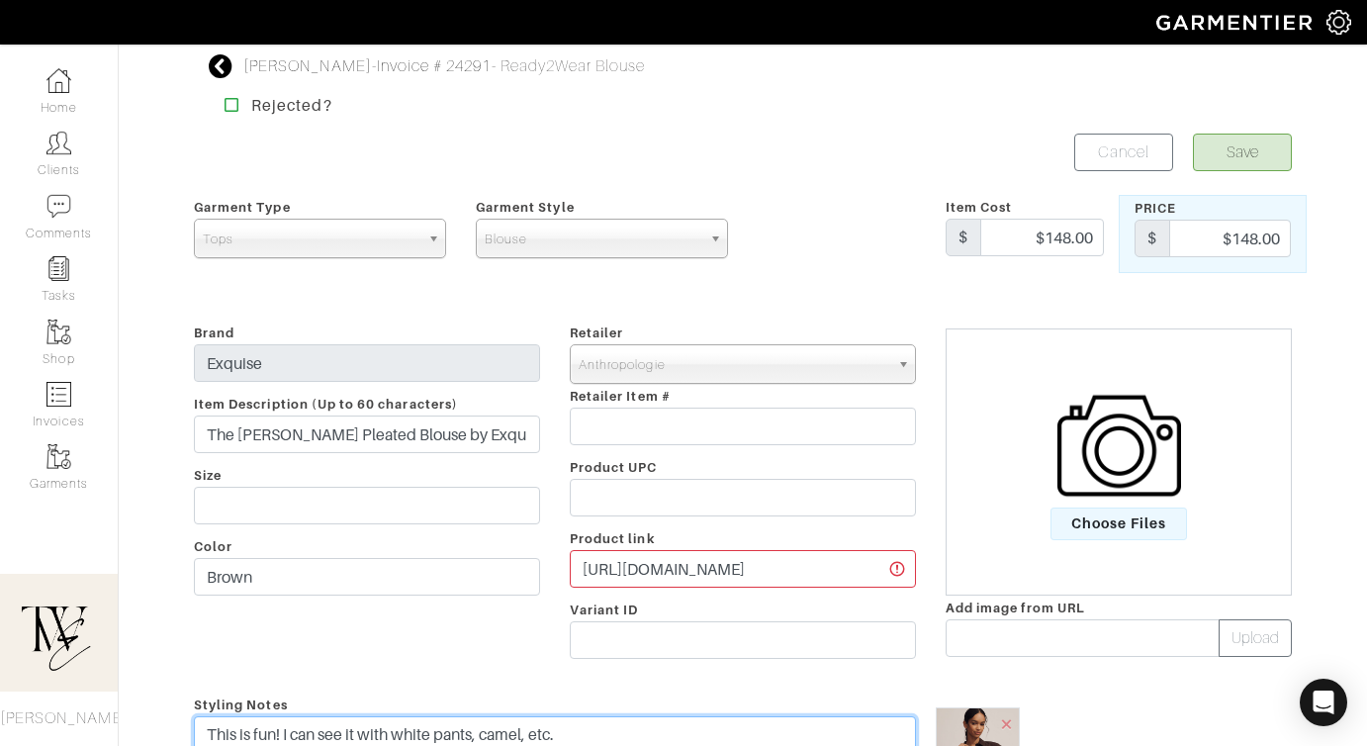
type textarea "This is fun! I can see it with white pants, camel, etc."
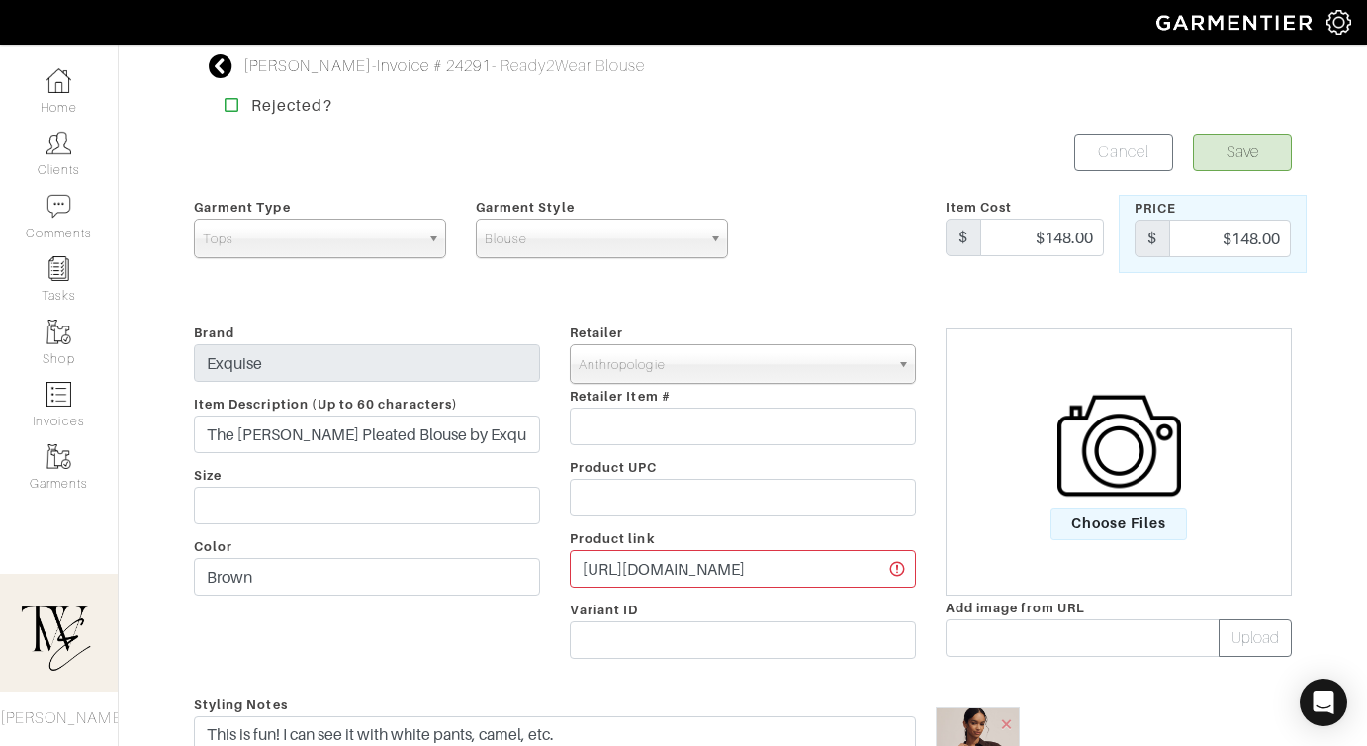
click at [1273, 171] on form "Save Cancel Garment Type Tops Bottoms Dresses Jumpsuits Suiting Outerwear Shoes…" at bounding box center [743, 659] width 1098 height 1052
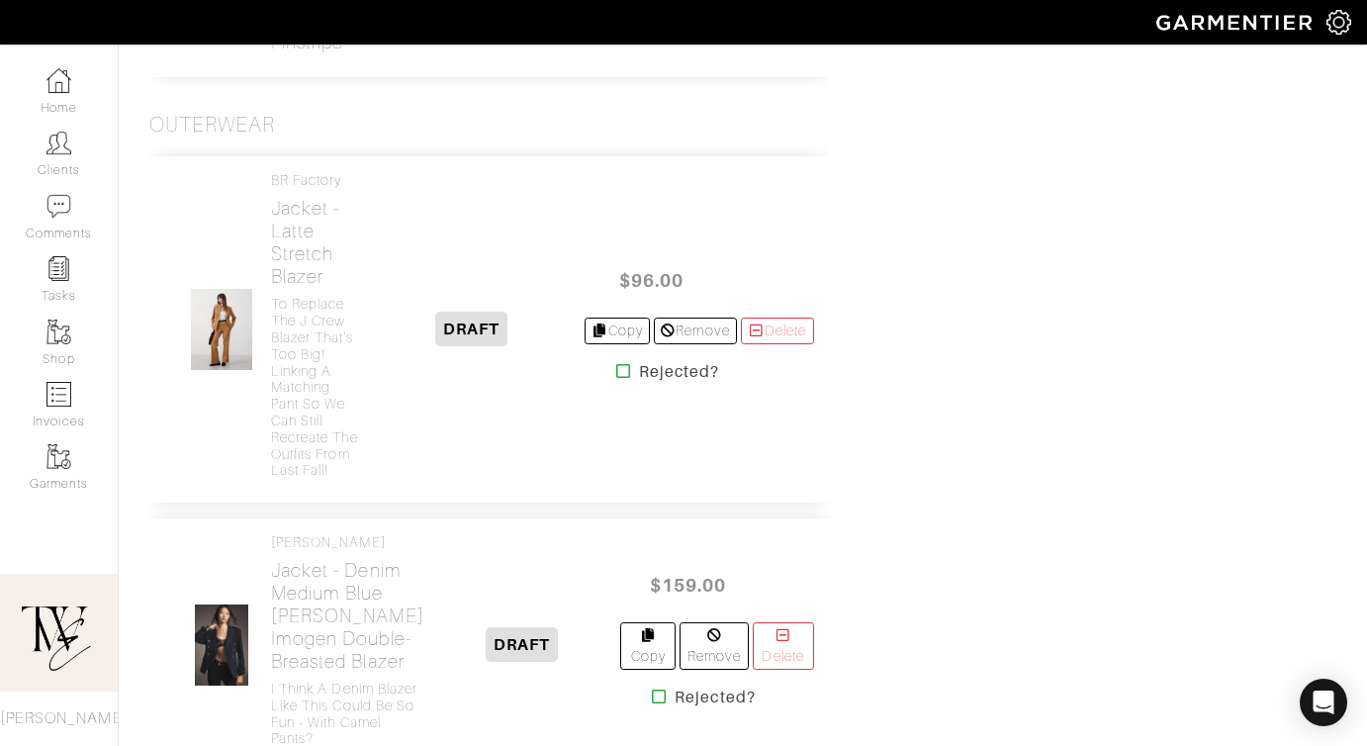
scroll to position [2582, 0]
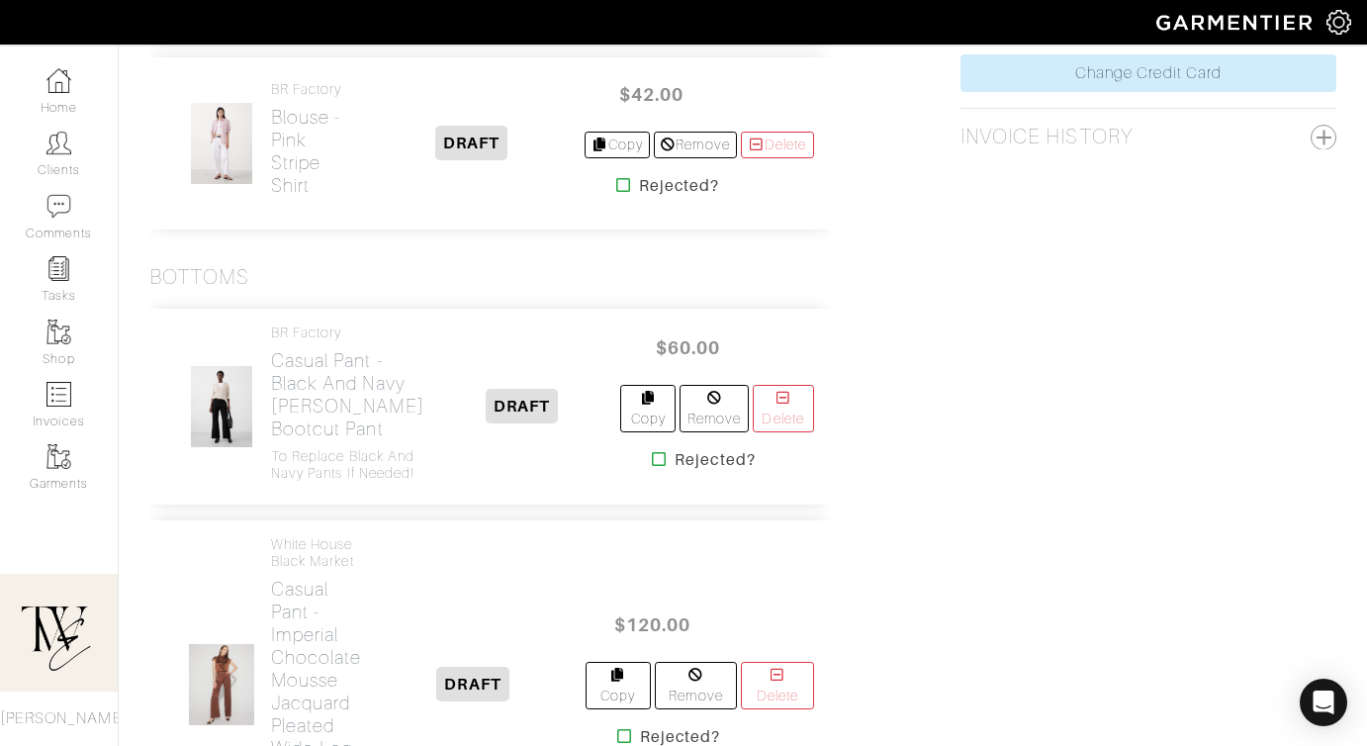
scroll to position [1322, 0]
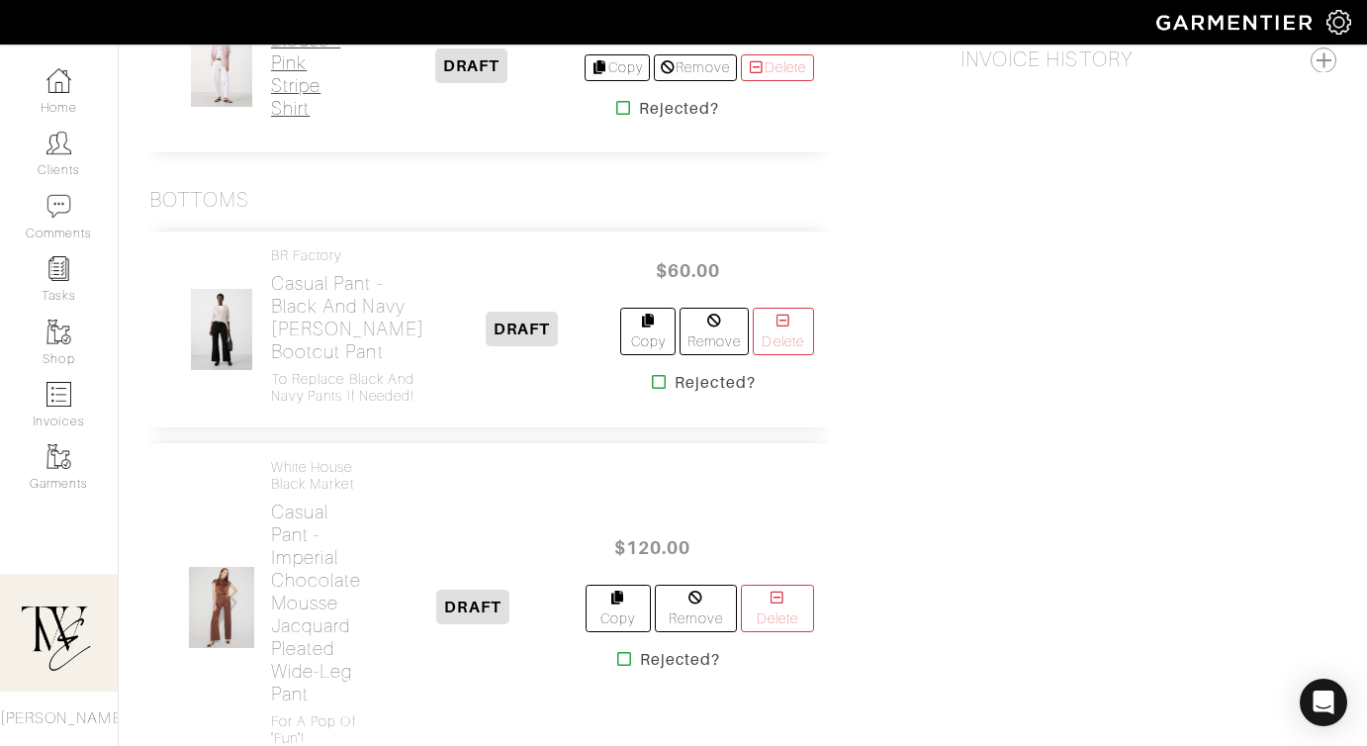
click at [292, 120] on h2 "Blouse - Pink Stripe Shirt" at bounding box center [315, 74] width 89 height 91
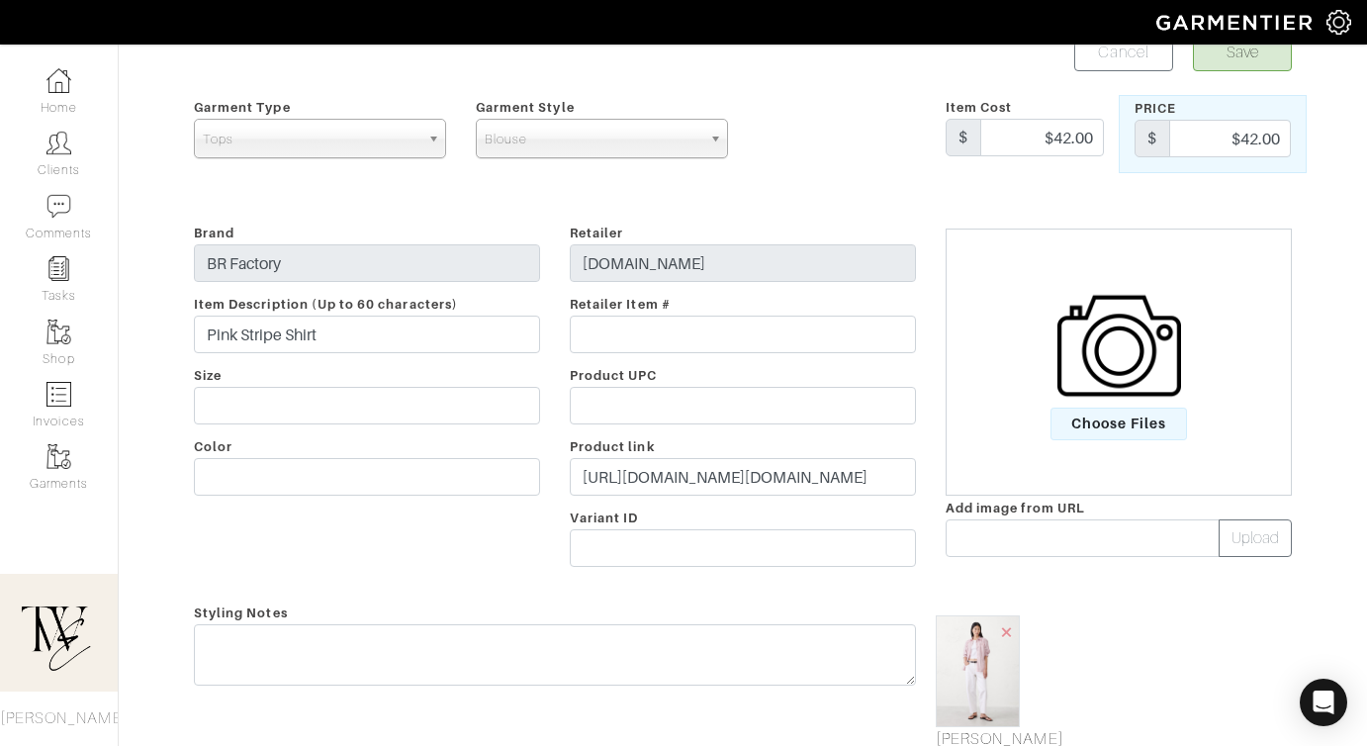
scroll to position [241, 0]
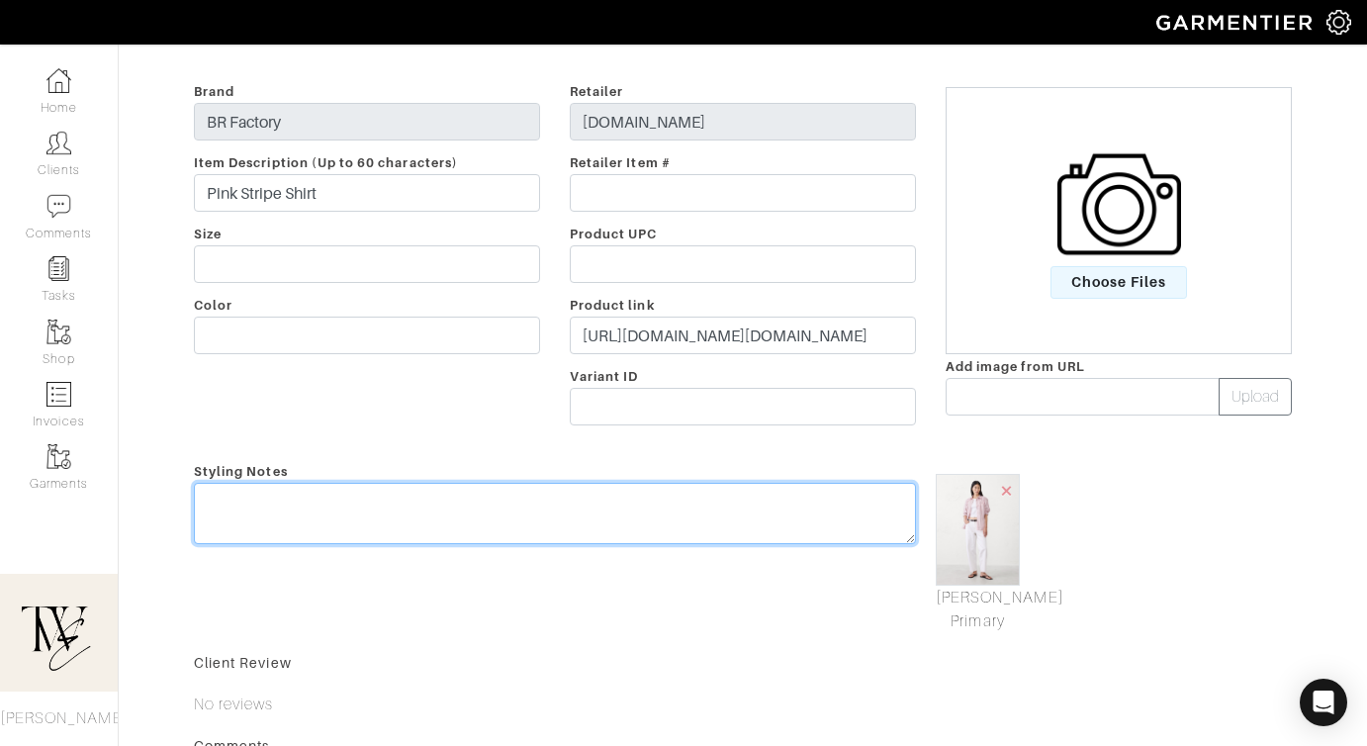
click at [559, 526] on textarea at bounding box center [555, 513] width 722 height 61
type textarea "c"
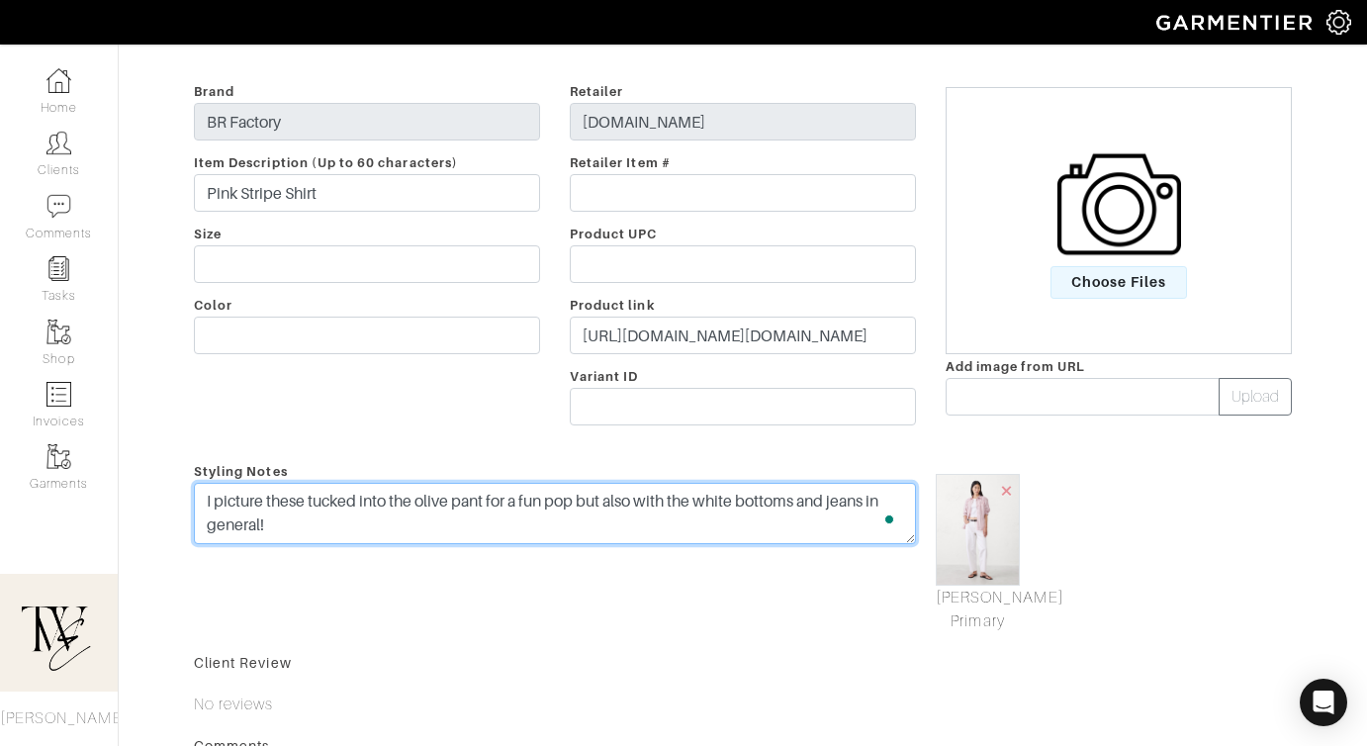
scroll to position [0, 0]
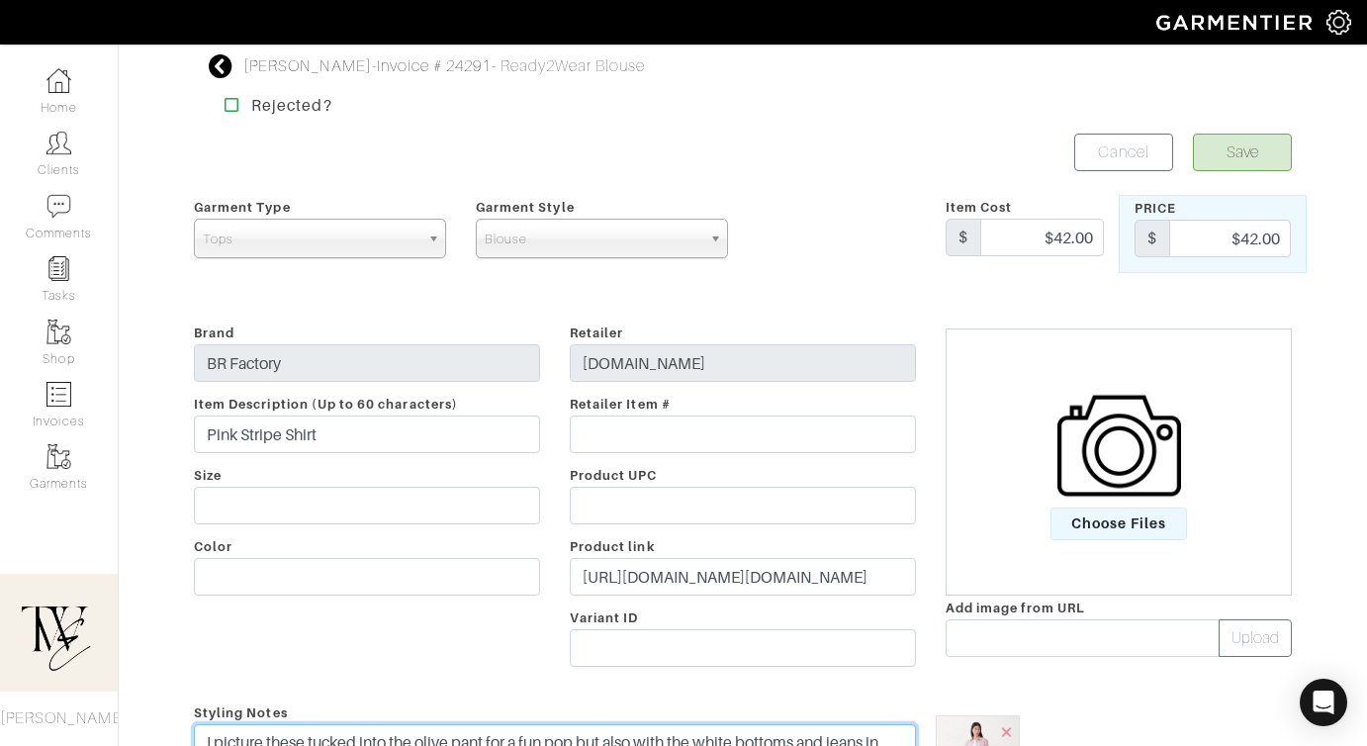
type textarea "I picture these tucked into the olive pant for a fun pop but also with the whit…"
click at [1208, 130] on div "Emilie Apple - Invoice # 24291 - Ready2Wear Blouse Rejected? Save Cancel Garmen…" at bounding box center [742, 616] width 1127 height 1125
click at [1212, 144] on button "Save" at bounding box center [1242, 152] width 99 height 38
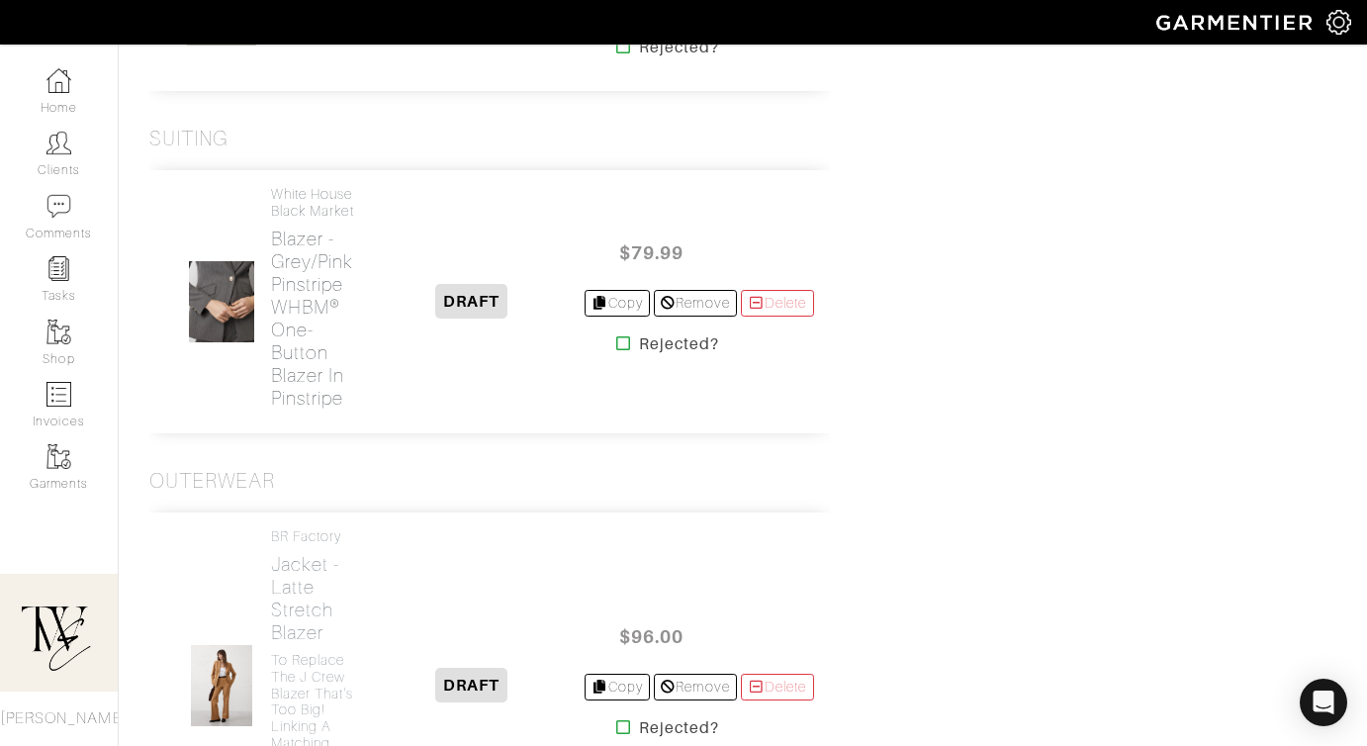
scroll to position [3181, 0]
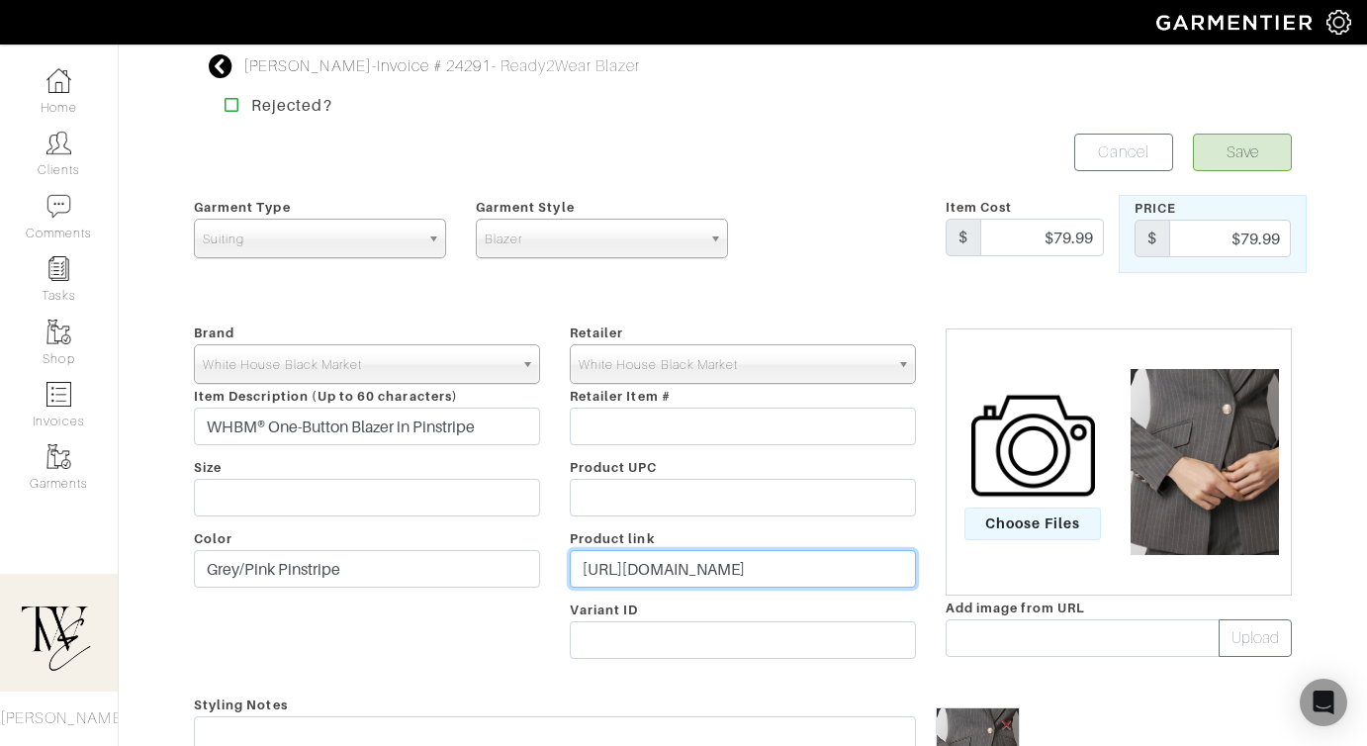
click at [668, 572] on input "[URL][DOMAIN_NAME]" at bounding box center [743, 569] width 346 height 38
click at [668, 572] on input "https://go.shopmy.us/p-22607640" at bounding box center [743, 569] width 346 height 38
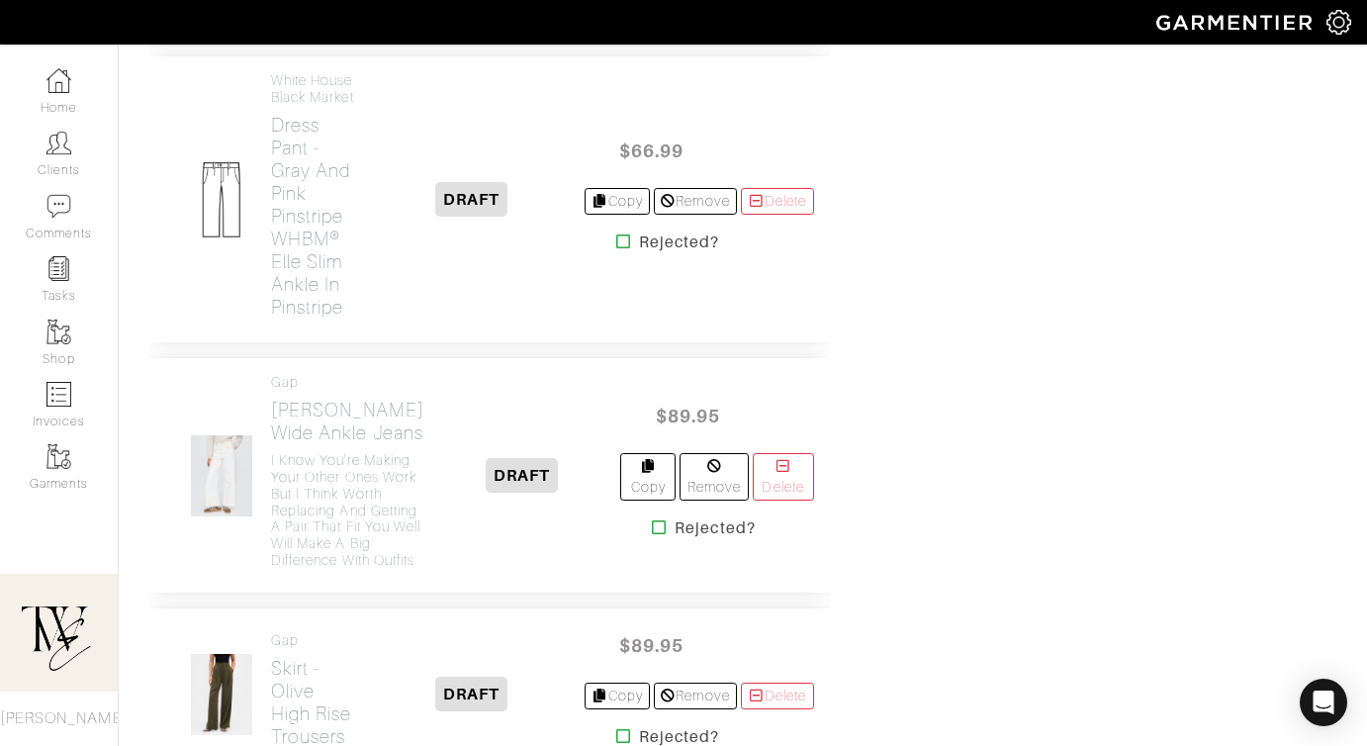
scroll to position [2440, 0]
click at [304, 319] on h2 "Dress Pant - Gray and Pink Pinstripe WHBM® Elle Slim Ankle in Pinstripe" at bounding box center [315, 217] width 89 height 205
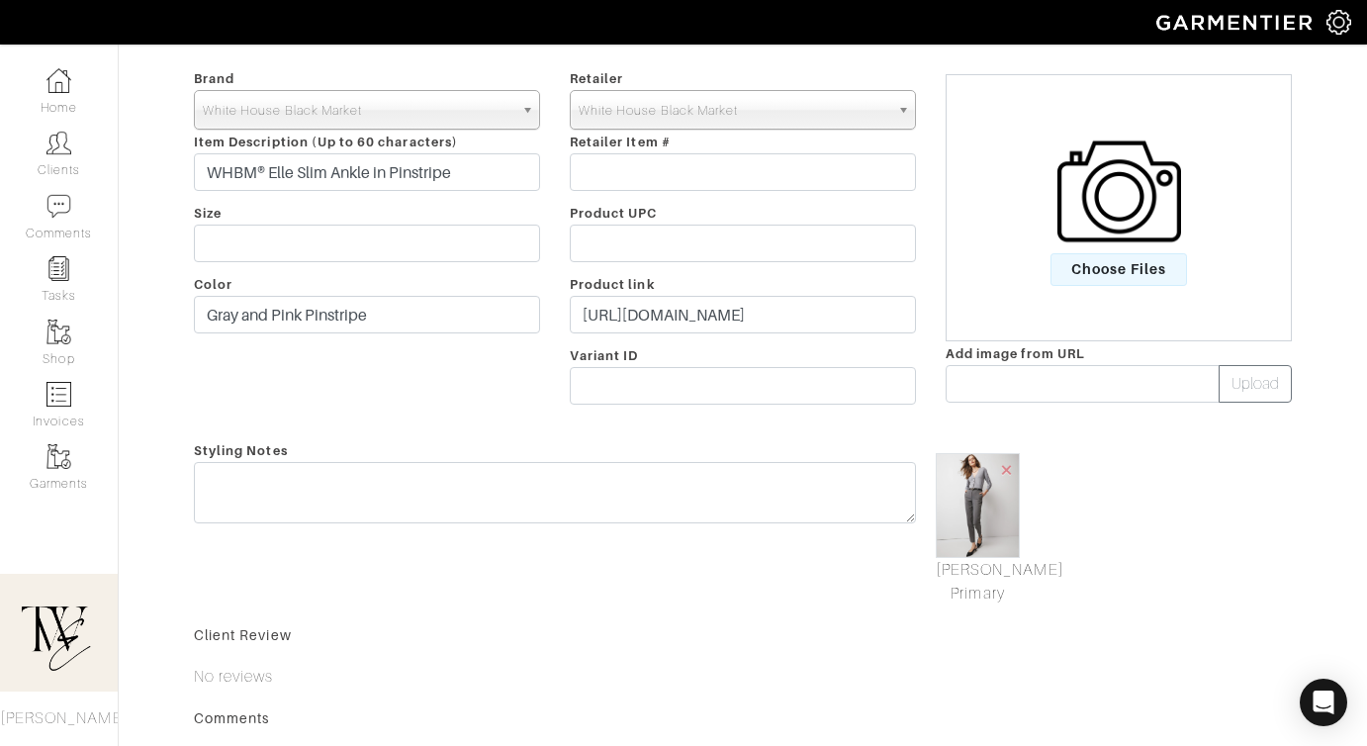
scroll to position [308, 0]
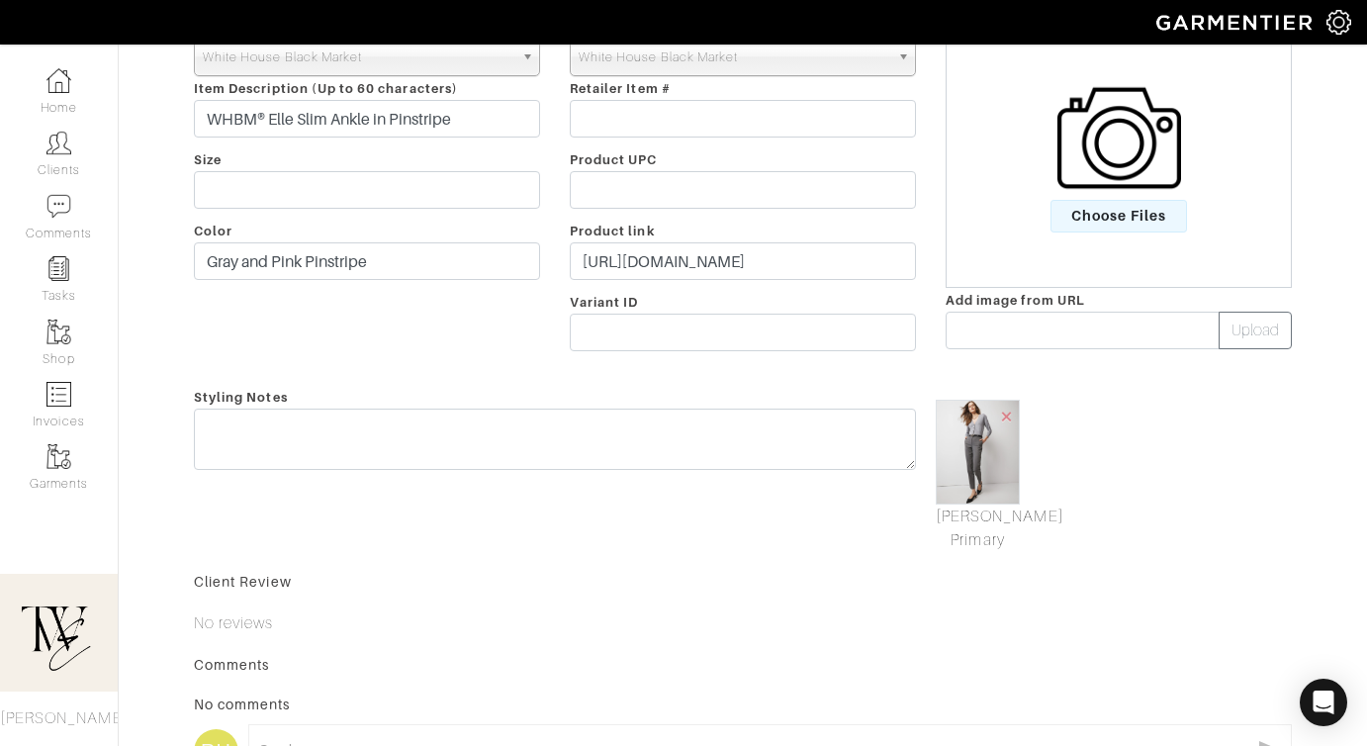
click at [733, 401] on div "Styling Notes" at bounding box center [555, 468] width 752 height 167
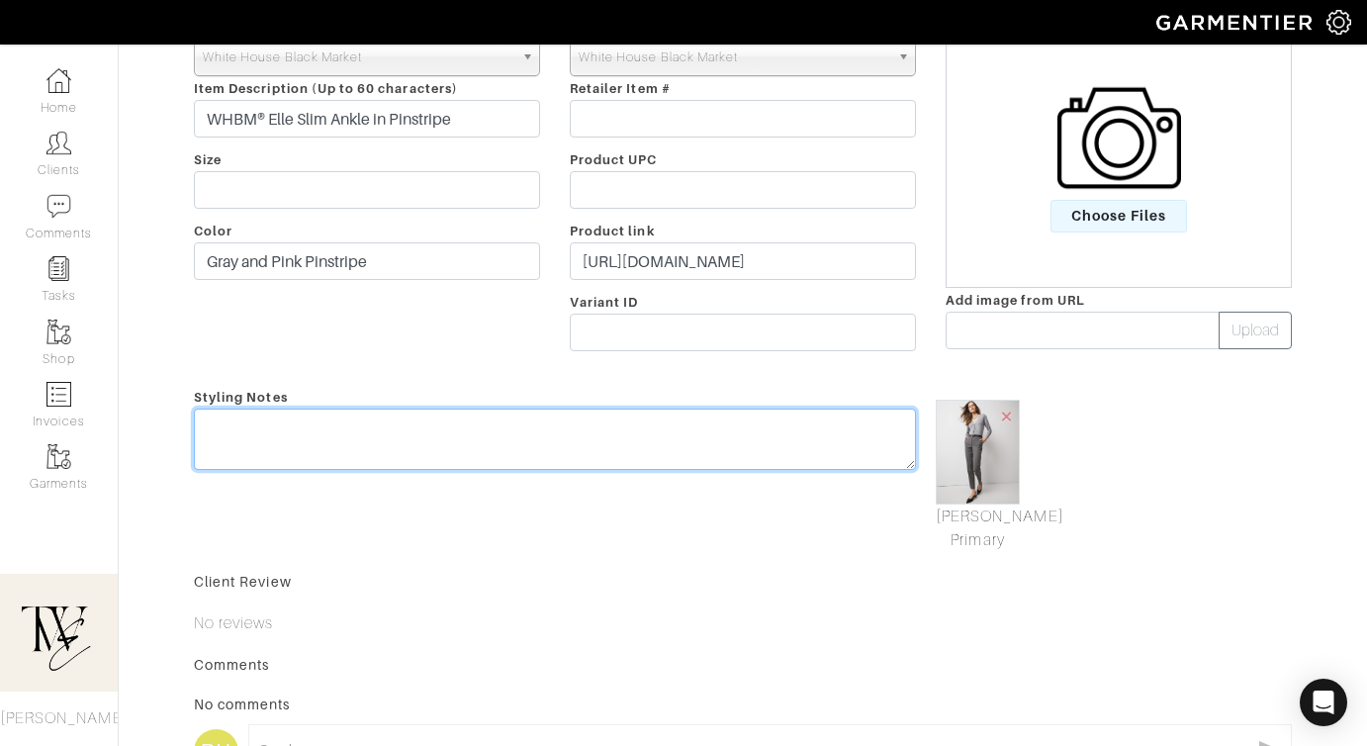
click at [731, 435] on textarea at bounding box center [555, 438] width 722 height 61
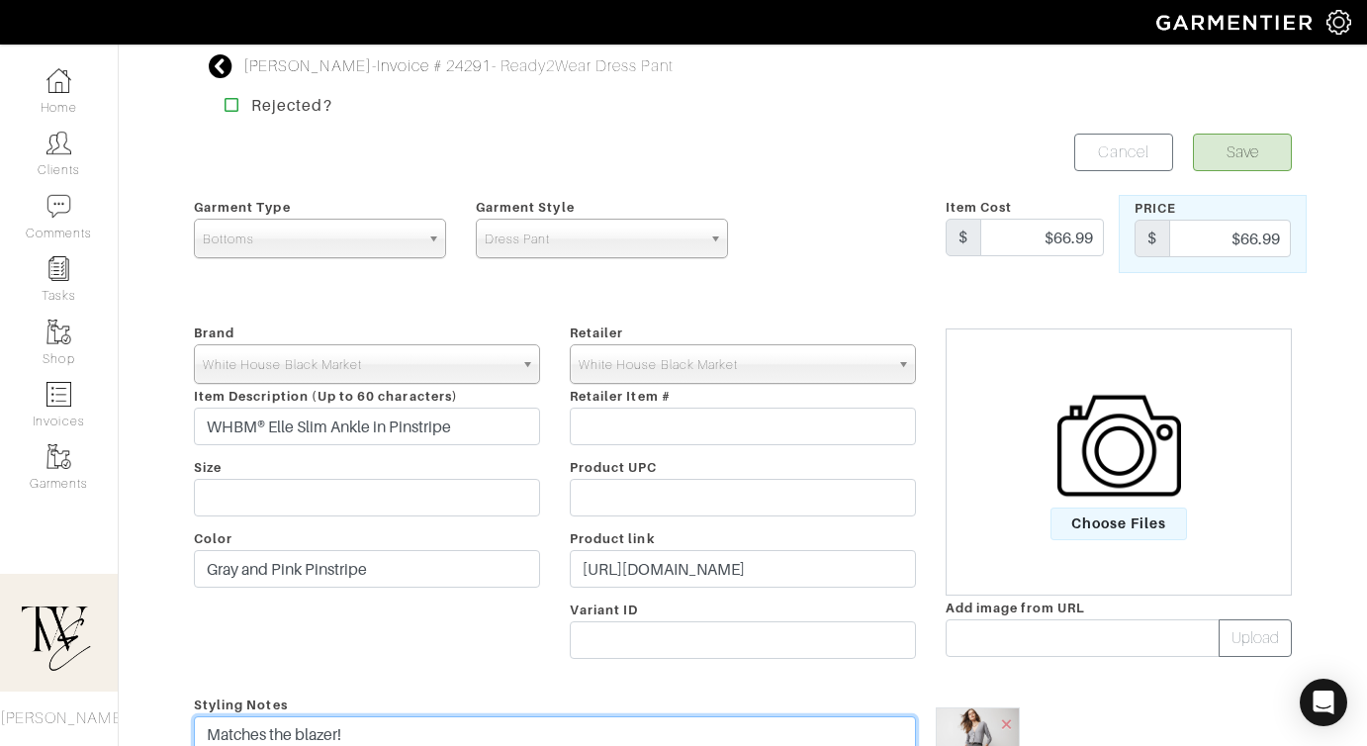
type textarea "Matches the blazer!"
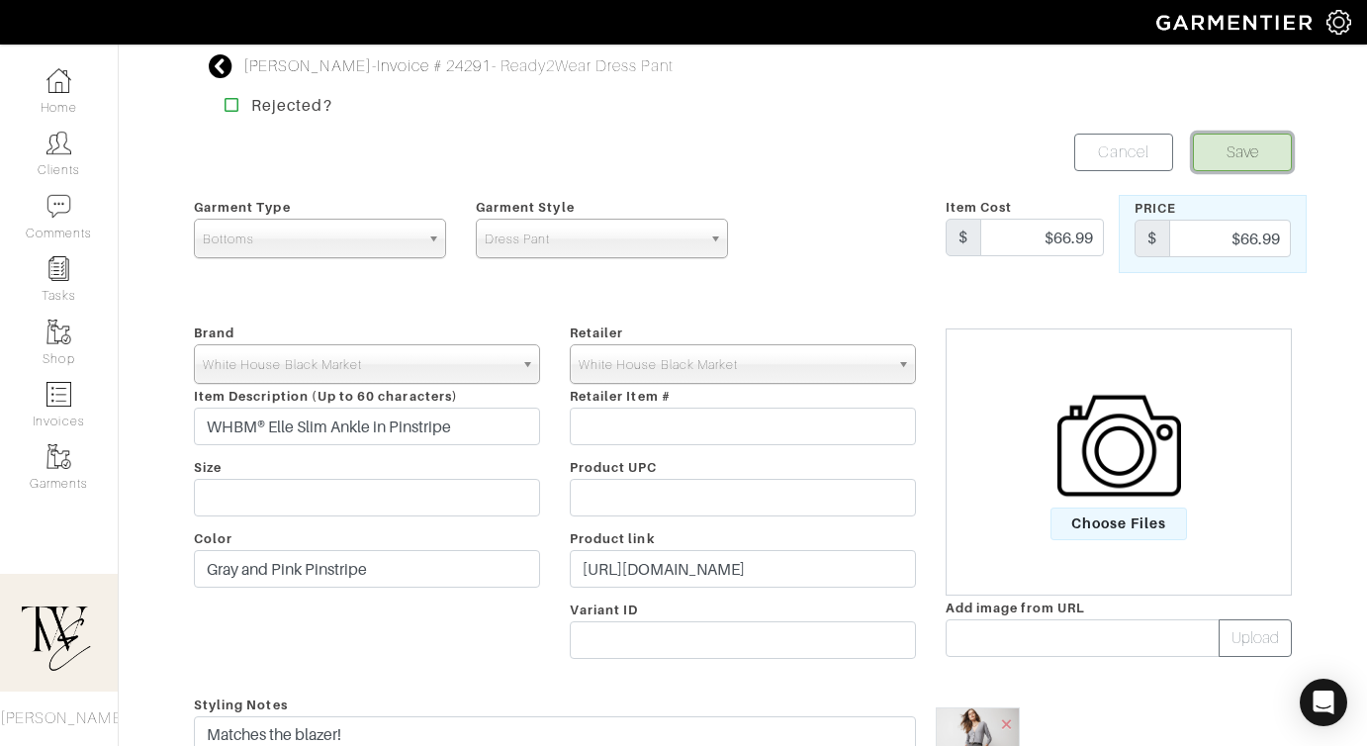
click at [1253, 148] on button "Save" at bounding box center [1242, 152] width 99 height 38
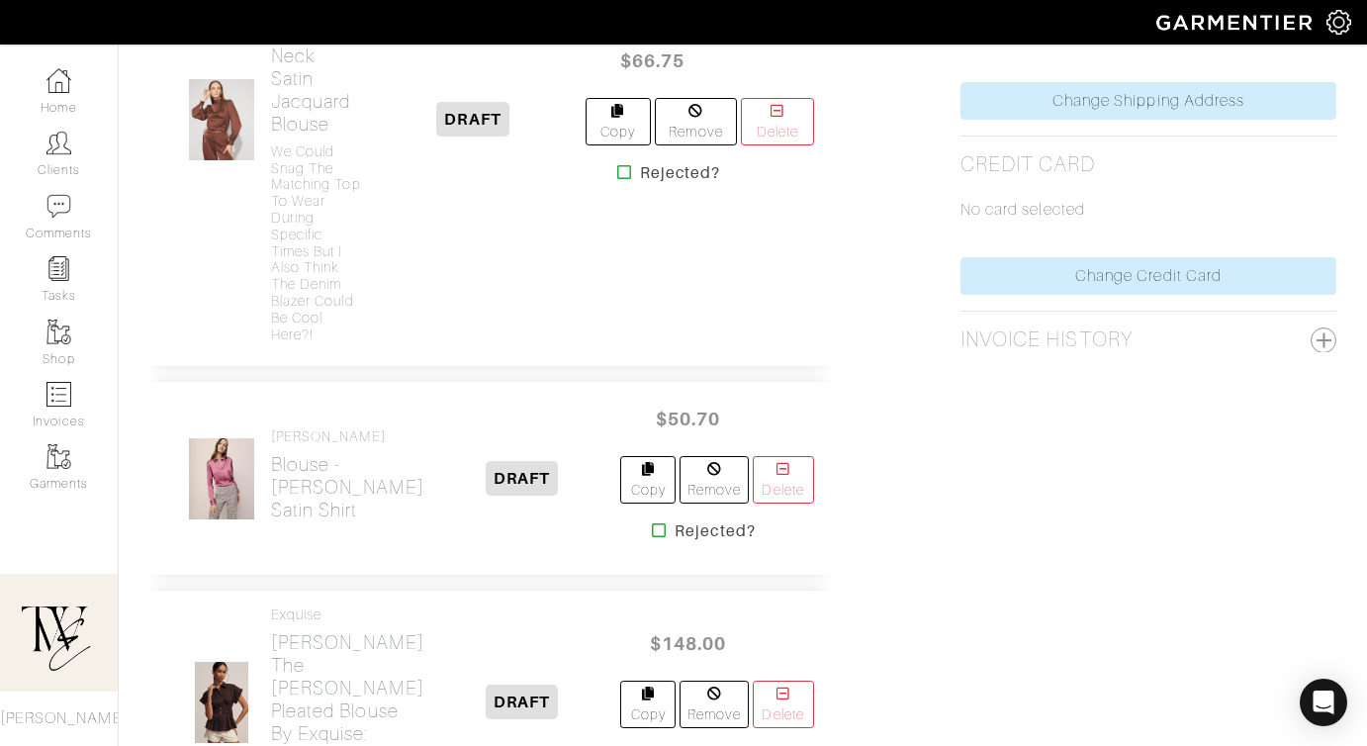
scroll to position [1145, 0]
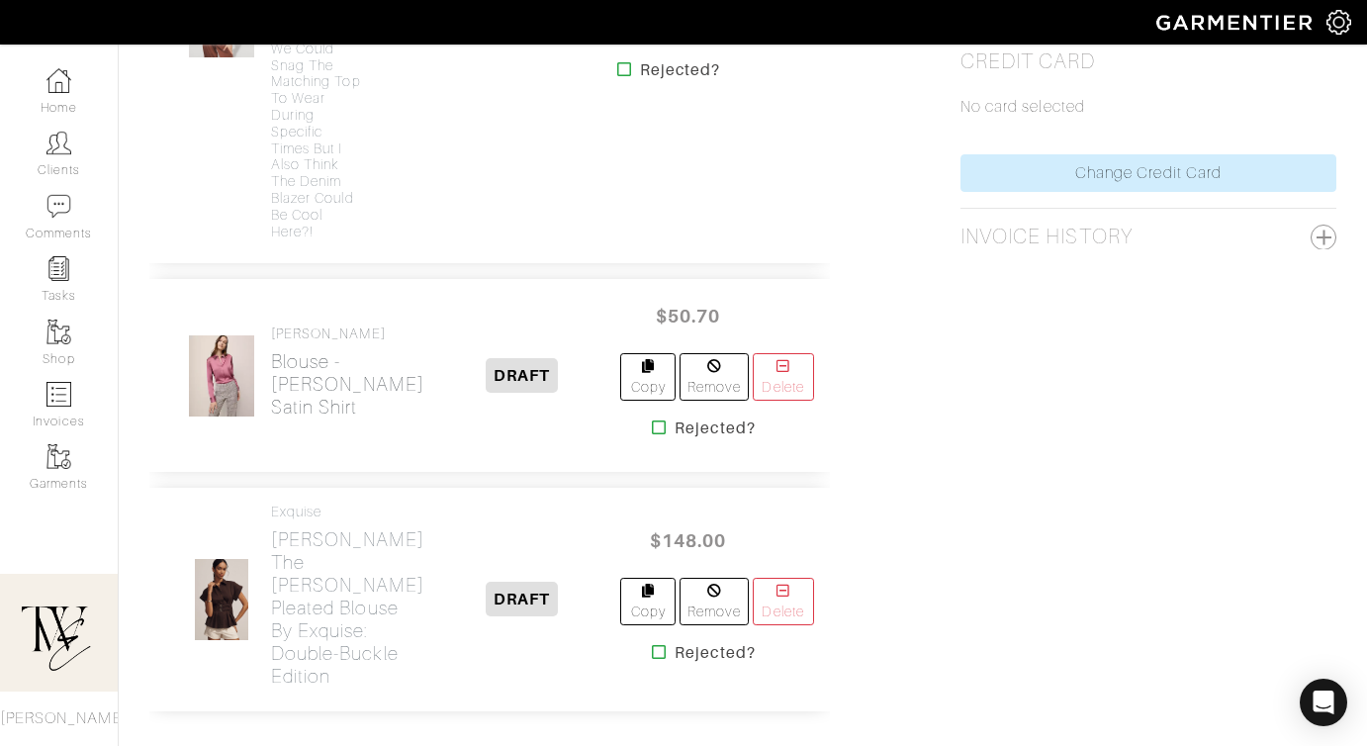
click at [315, 400] on h2 "Blouse - [PERSON_NAME] Satin Shirt" at bounding box center [347, 384] width 153 height 68
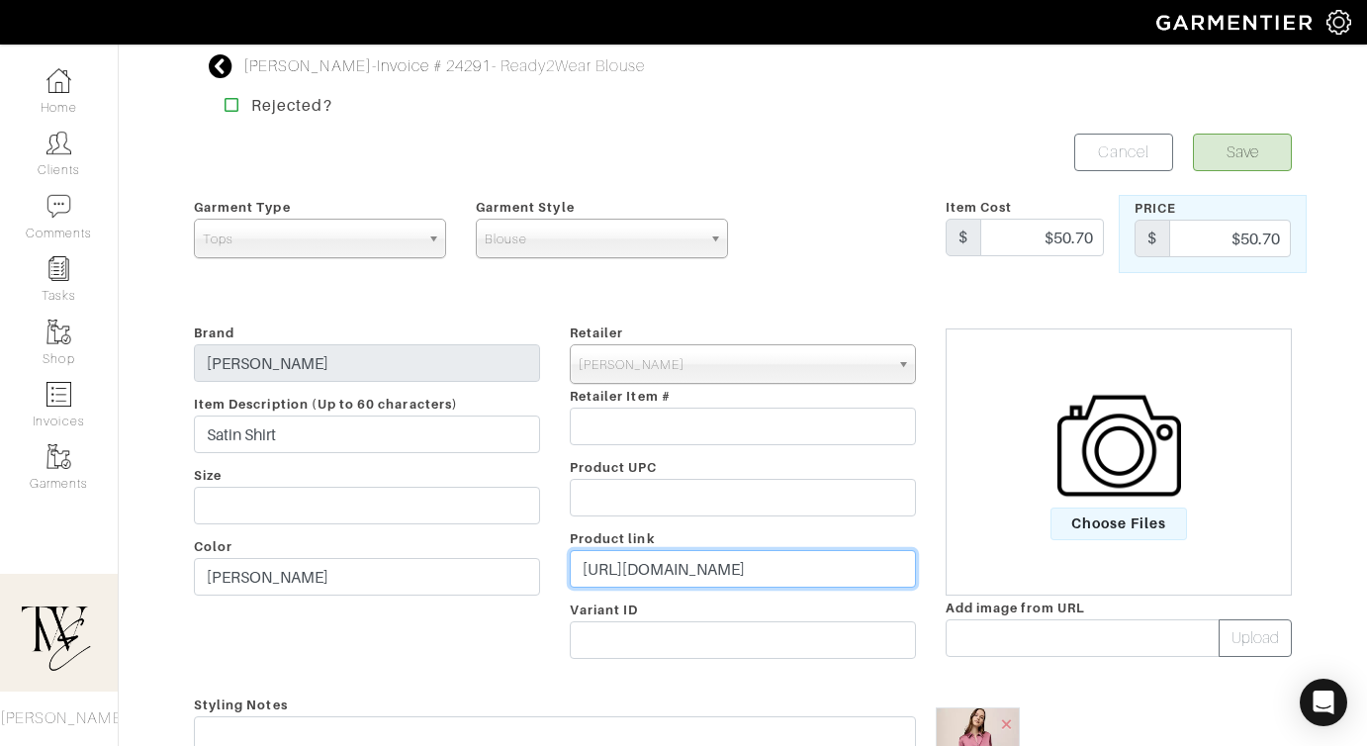
click at [771, 564] on input "[URL][DOMAIN_NAME]" at bounding box center [743, 569] width 346 height 38
click at [771, 564] on input "https://www.anntaylor.com/clothing/tops-and-blouses/cata000010/satin-essential-…" at bounding box center [743, 569] width 346 height 38
paste input "Gray And Pink Pinstripe"
type input "Gray And Pink Pinstripe"
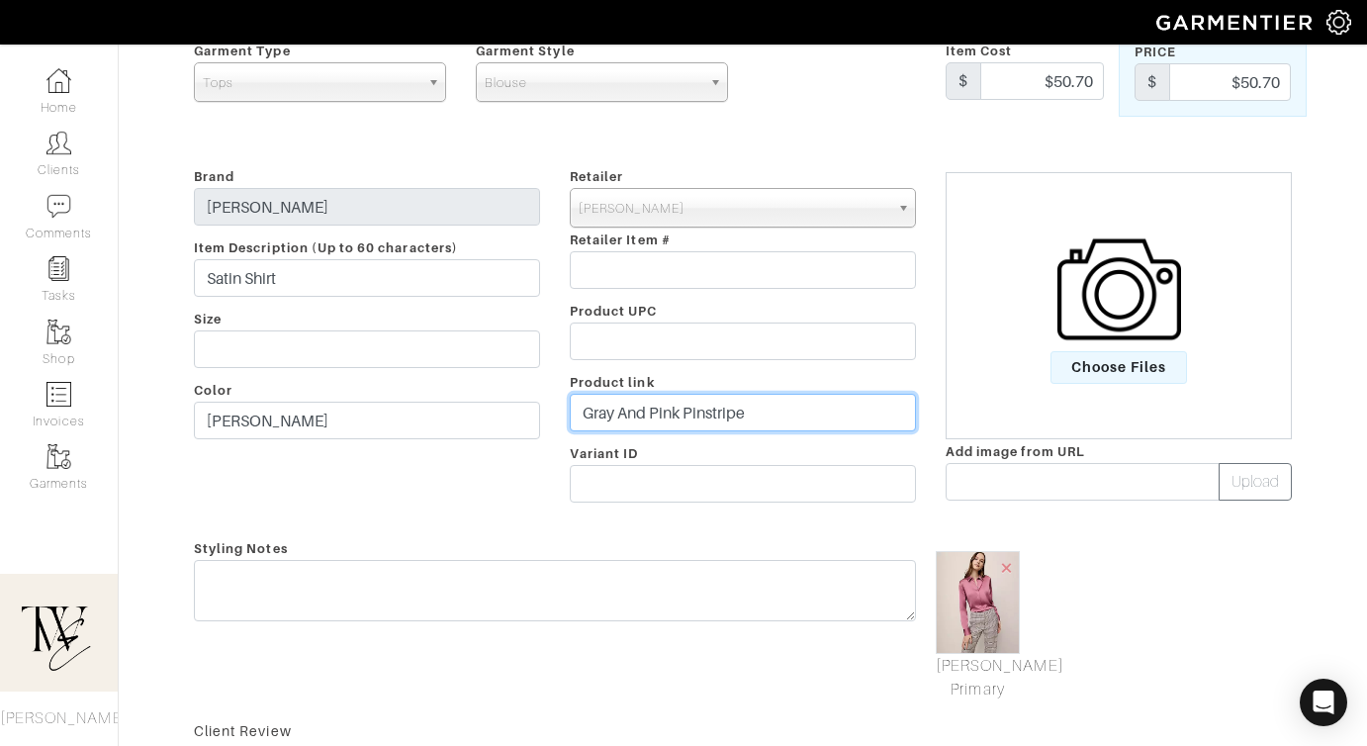
scroll to position [217, 0]
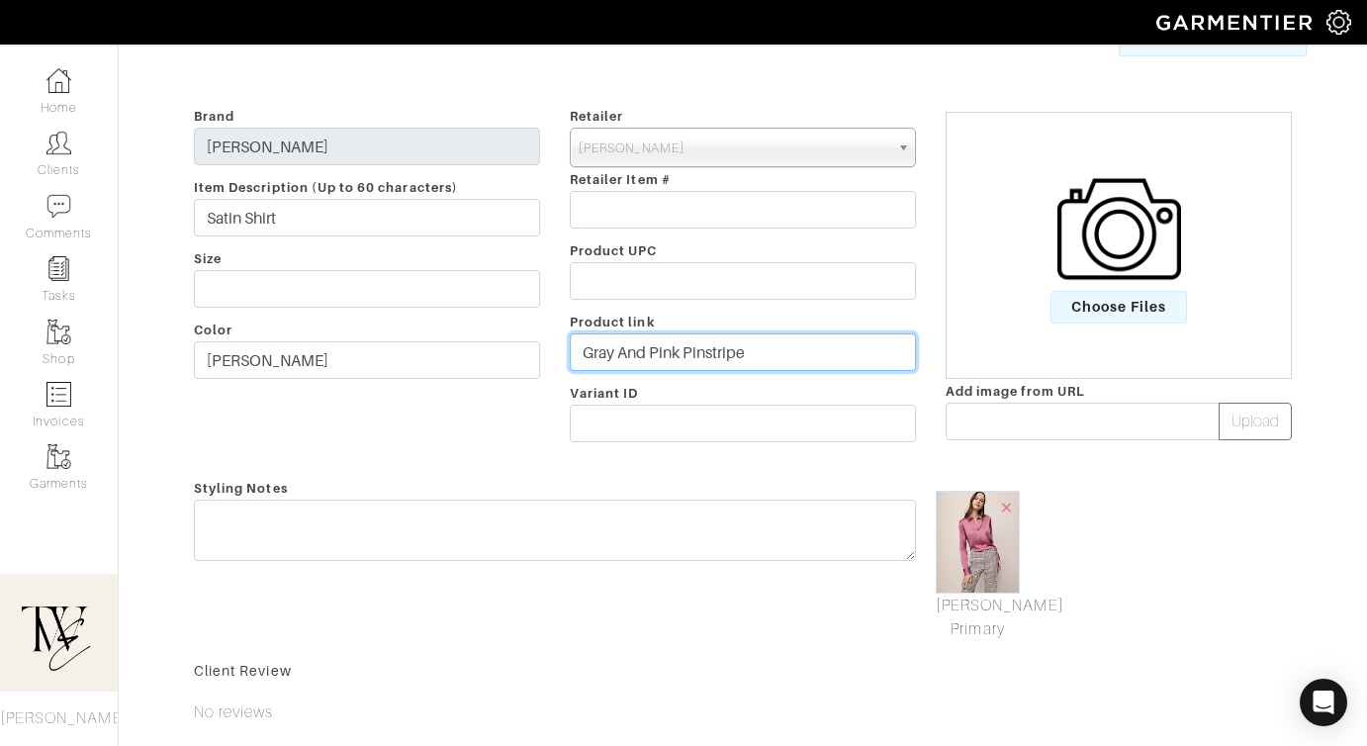
click at [721, 361] on input "Gray And Pink Pinstripe" at bounding box center [743, 352] width 346 height 38
paste input "[URL][DOMAIN_NAME]"
type input "[URL][DOMAIN_NAME]"
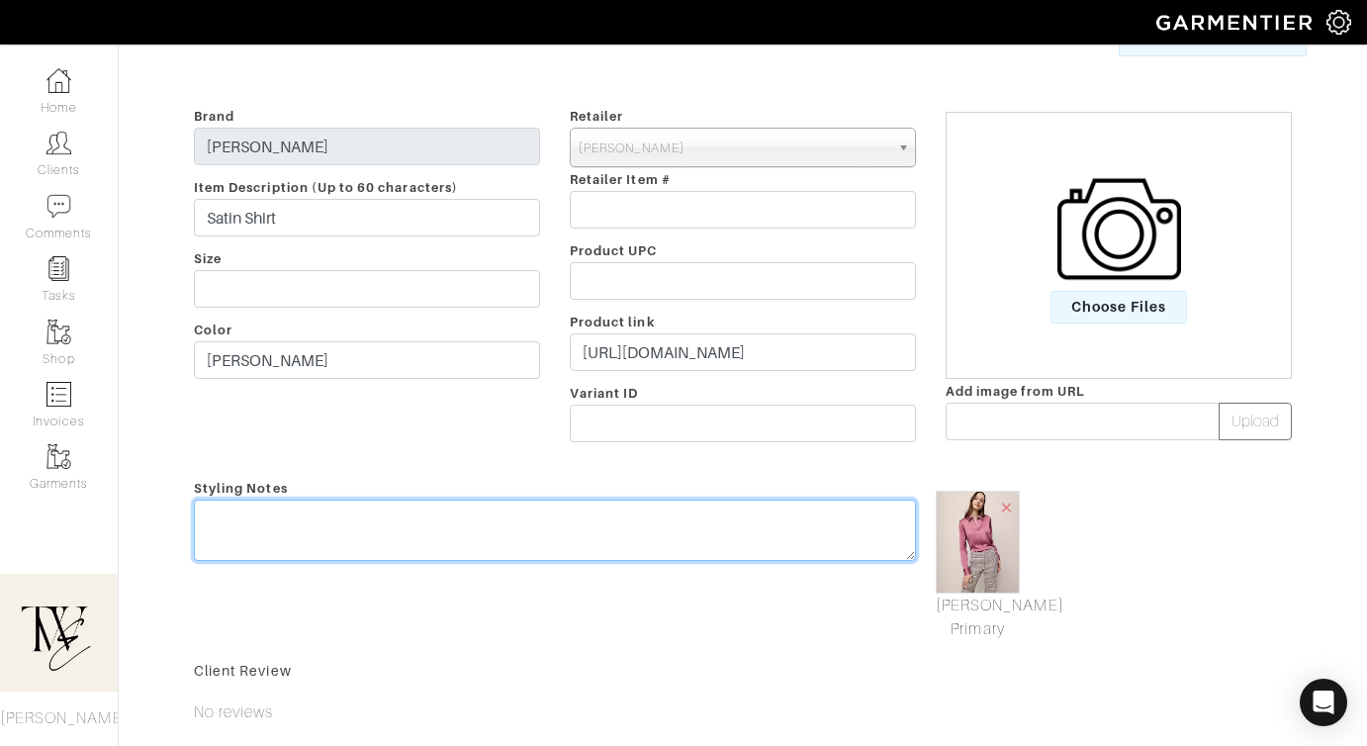
click at [695, 530] on textarea at bounding box center [555, 529] width 722 height 61
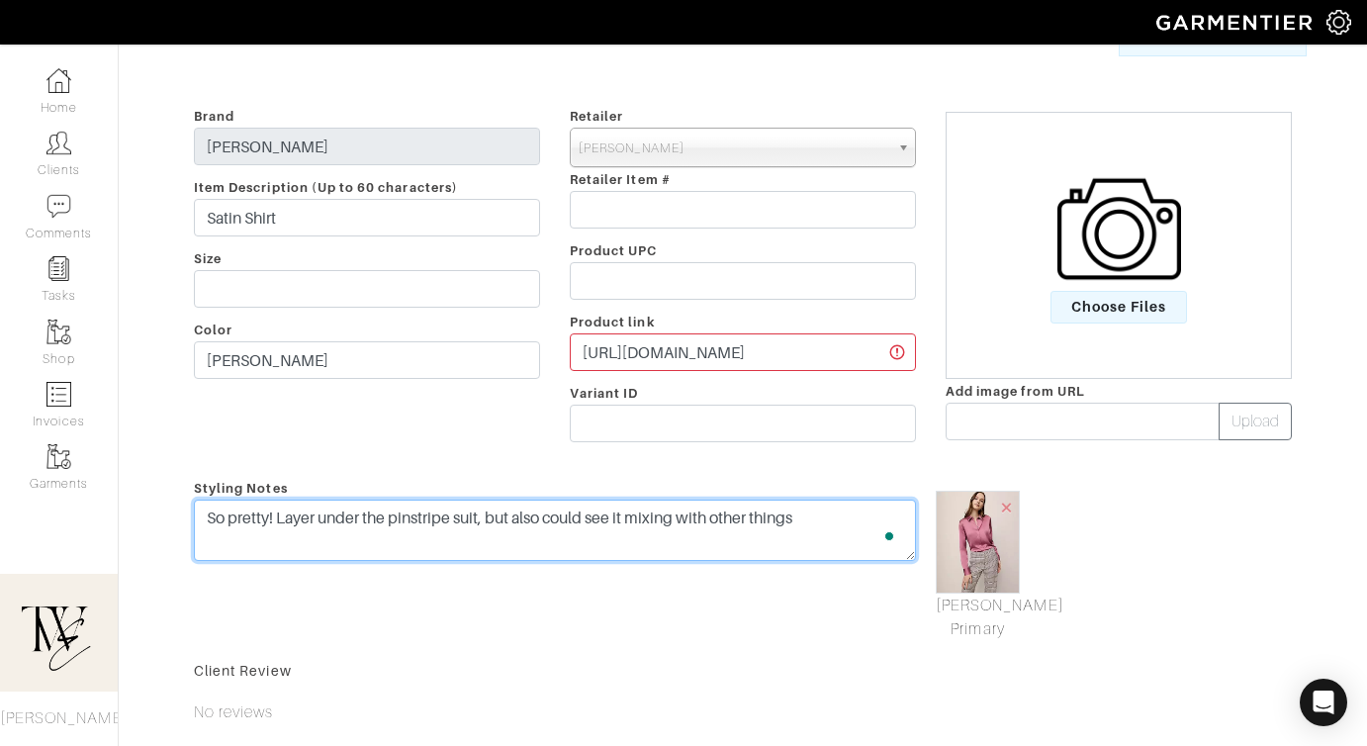
scroll to position [0, 0]
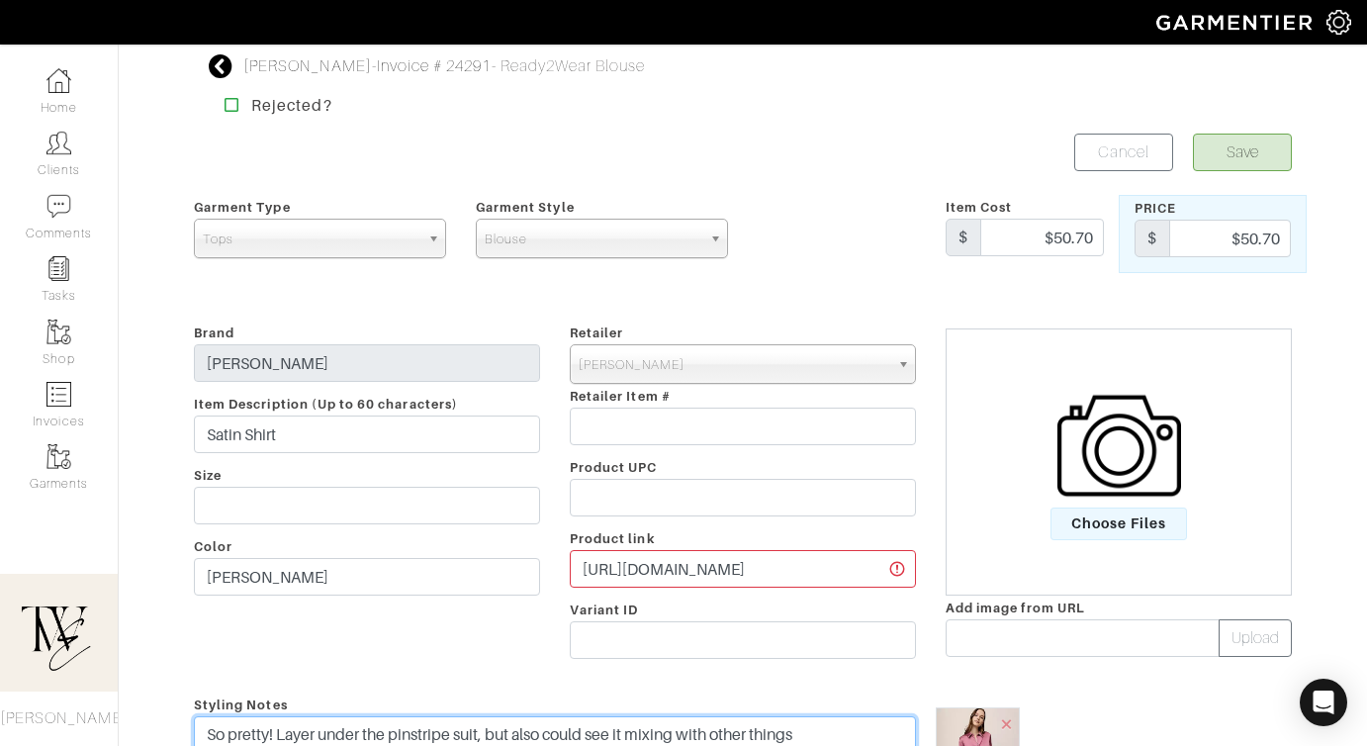
type textarea "So pretty! Layer under the pinstripe suit, but also could see it mixing with ot…"
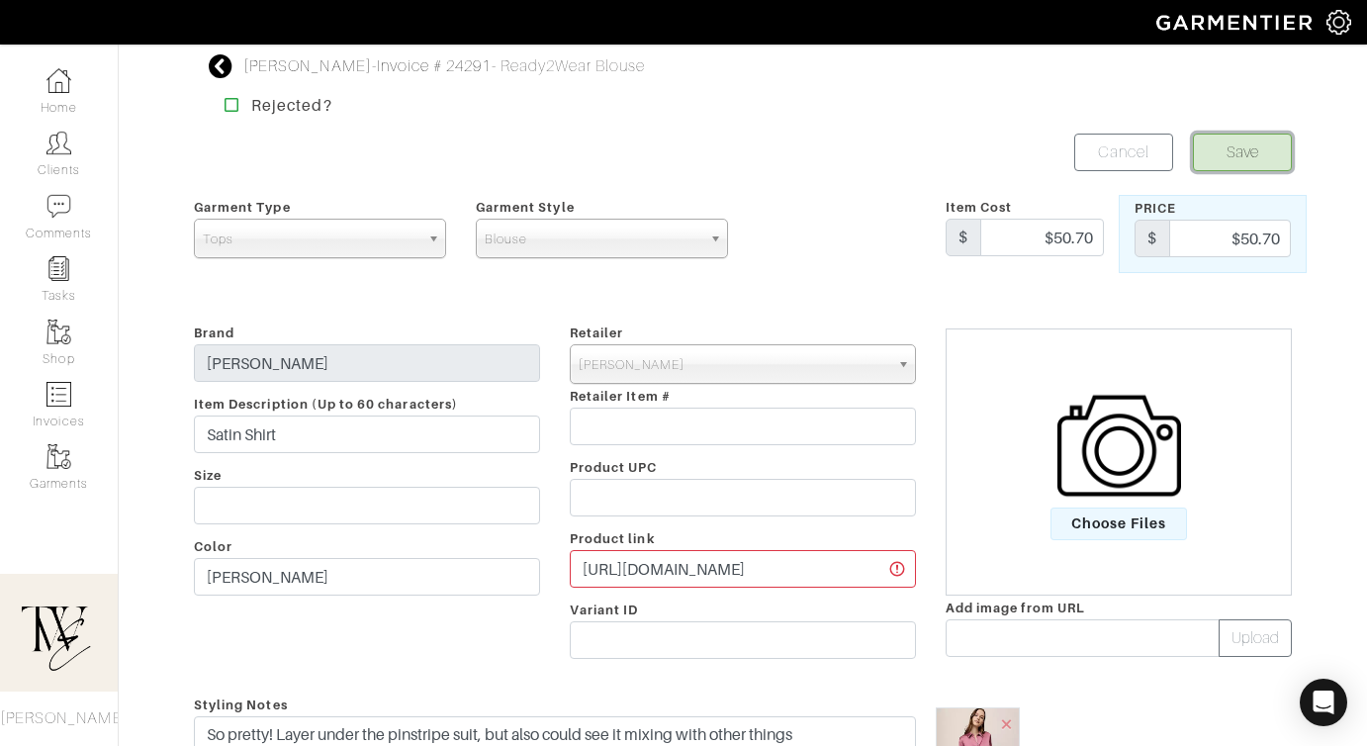
click at [1236, 148] on button "Save" at bounding box center [1242, 152] width 99 height 38
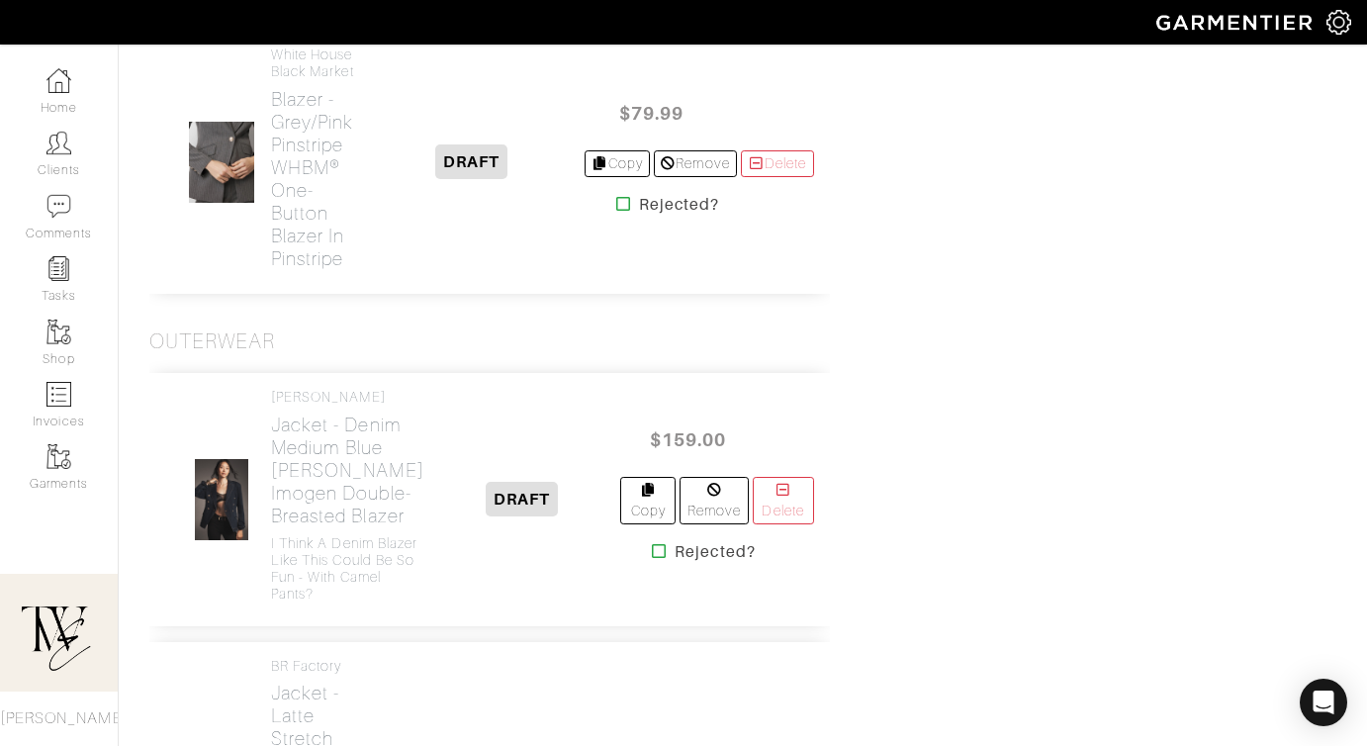
scroll to position [4328, 0]
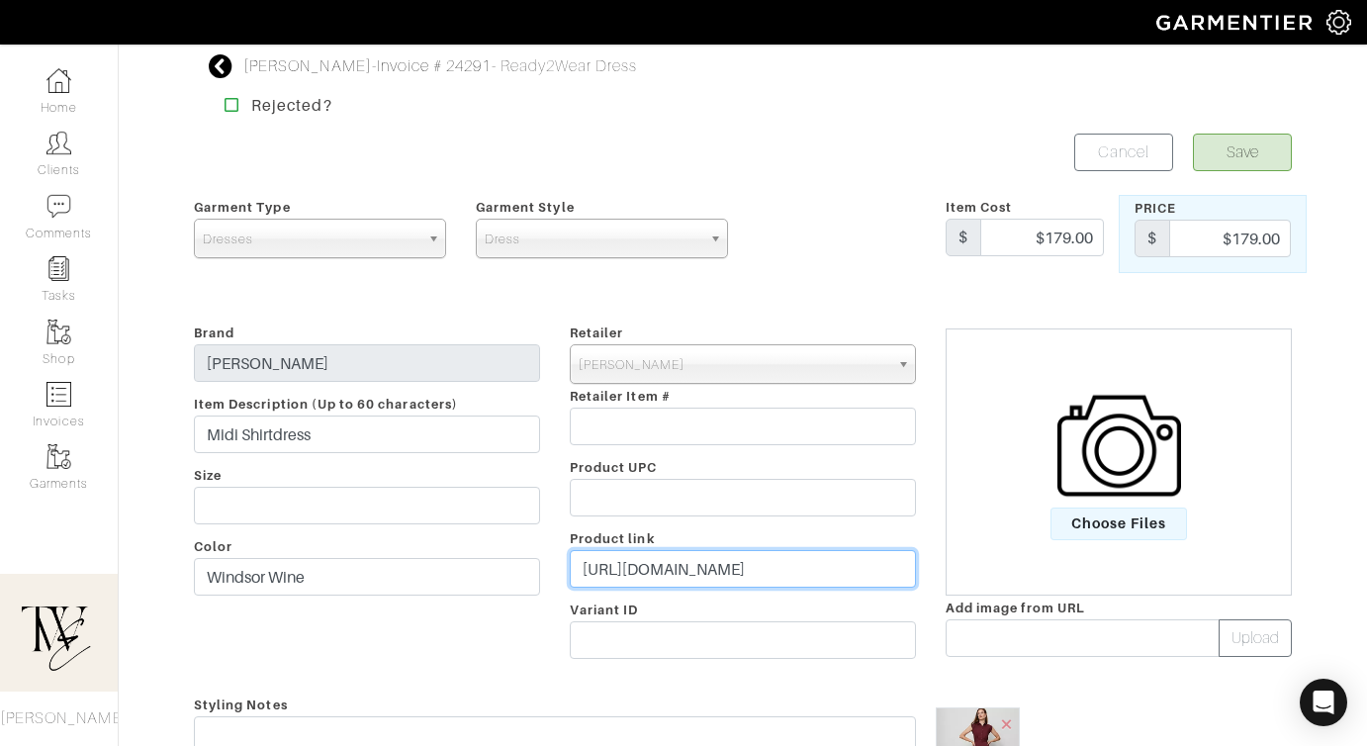
click at [656, 566] on input "[URL][DOMAIN_NAME]" at bounding box center [743, 569] width 346 height 38
paste input "[DOMAIN_NAME][URL]"
type input "[URL][DOMAIN_NAME]"
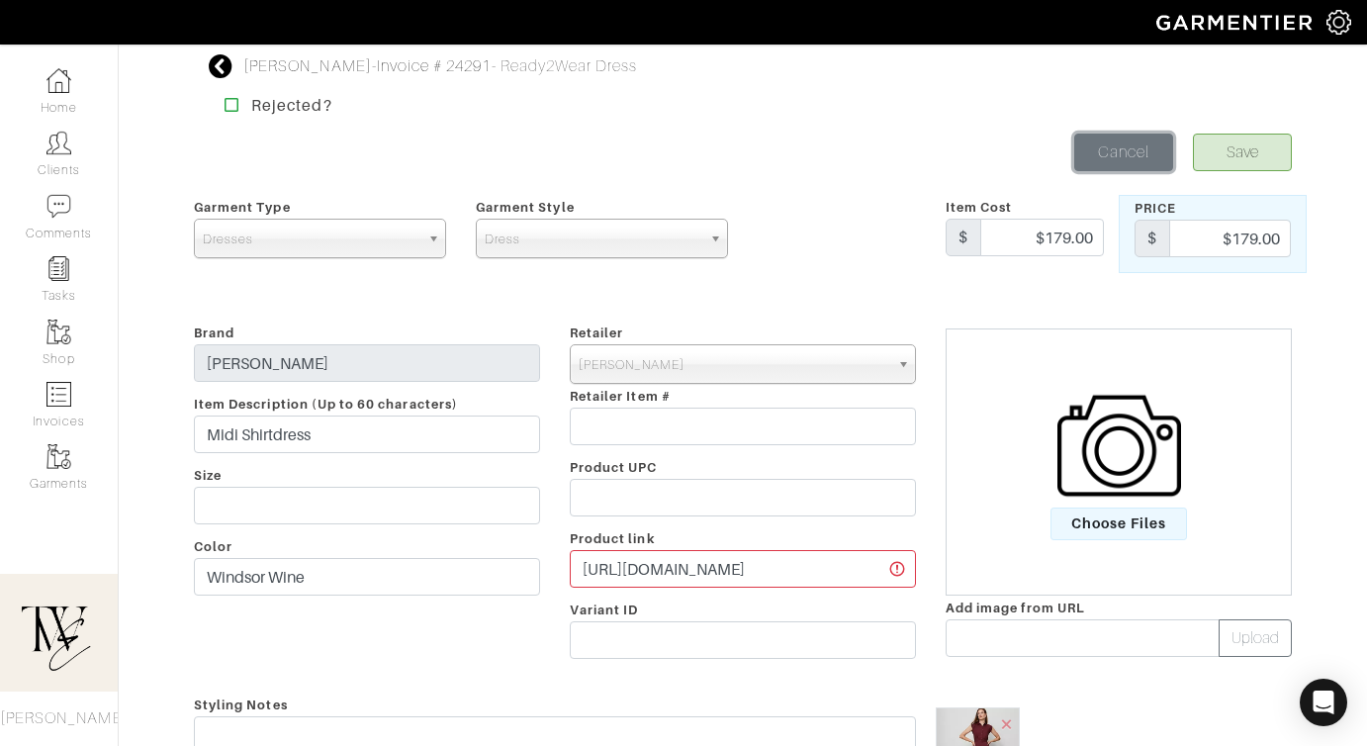
click at [1130, 142] on link "Cancel" at bounding box center [1123, 152] width 99 height 38
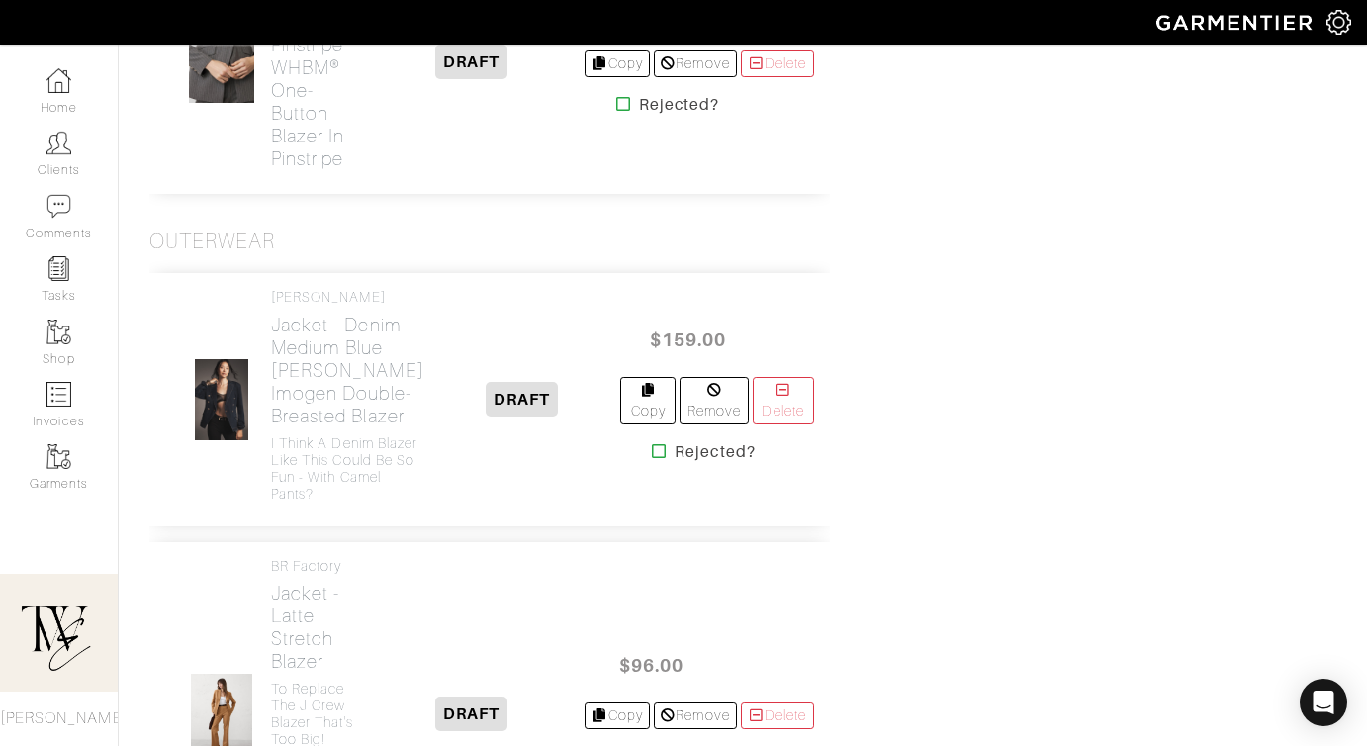
scroll to position [4177, 0]
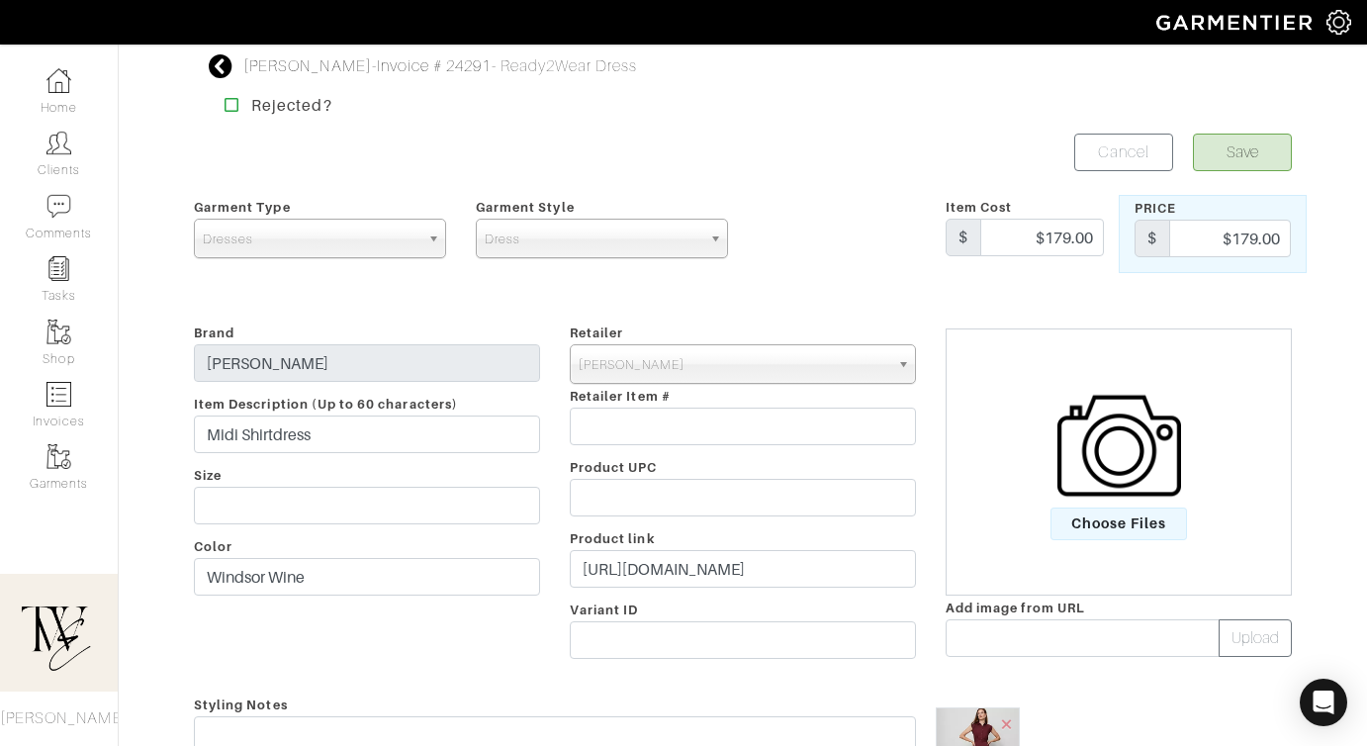
scroll to position [307, 0]
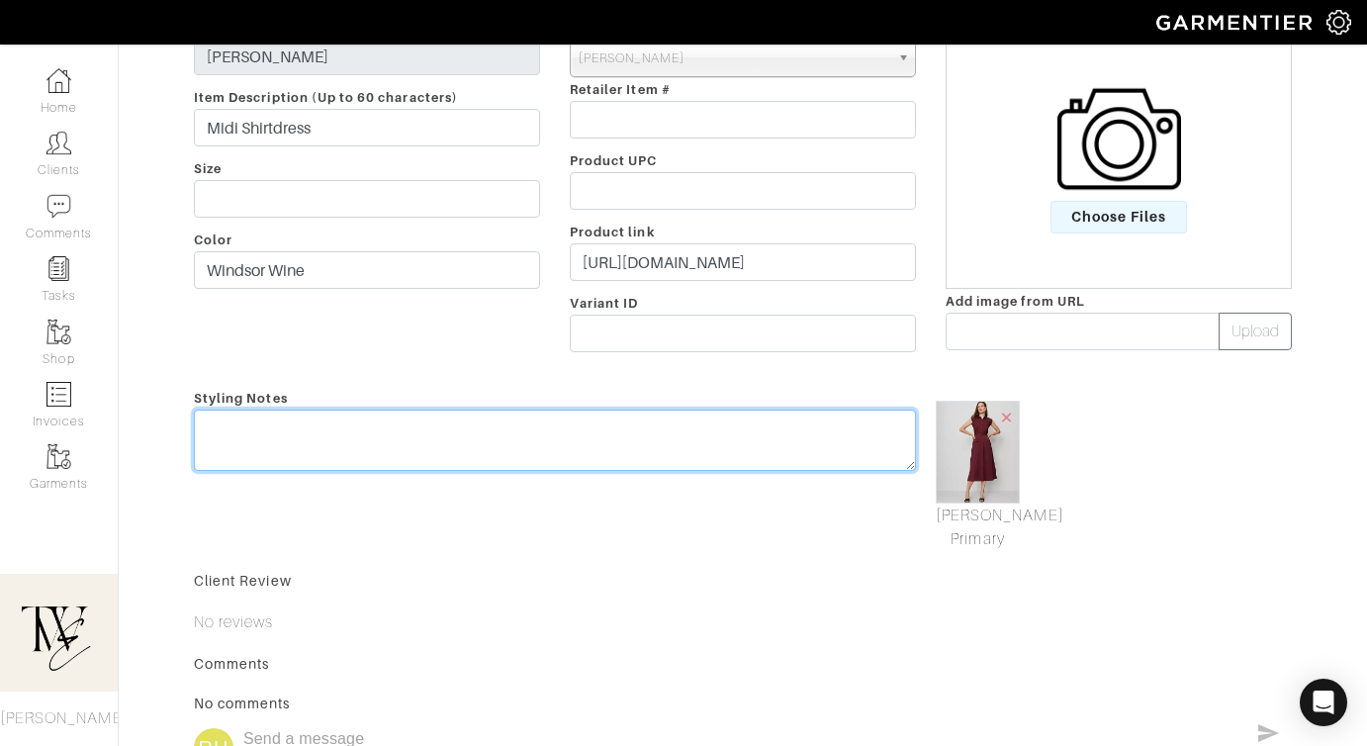
click at [703, 455] on textarea at bounding box center [555, 439] width 722 height 61
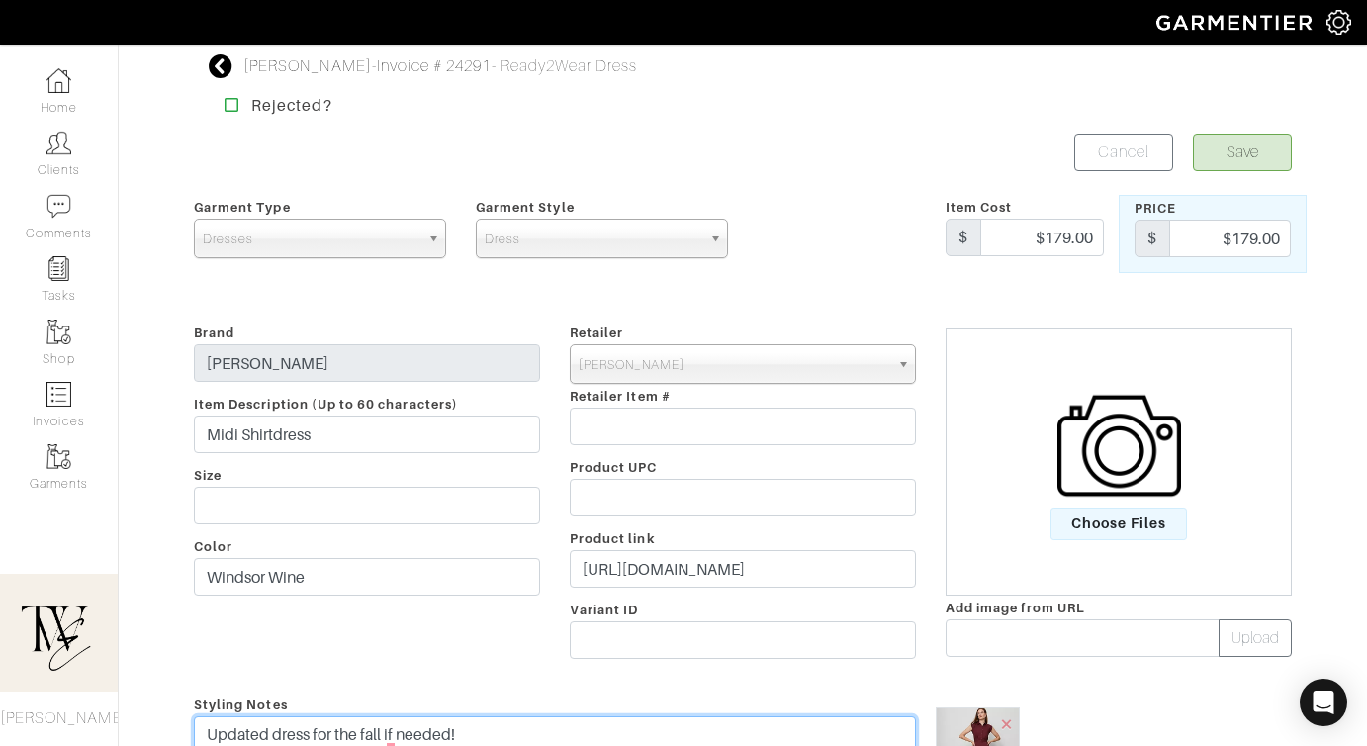
type textarea "Updated dress for the fall if needed!"
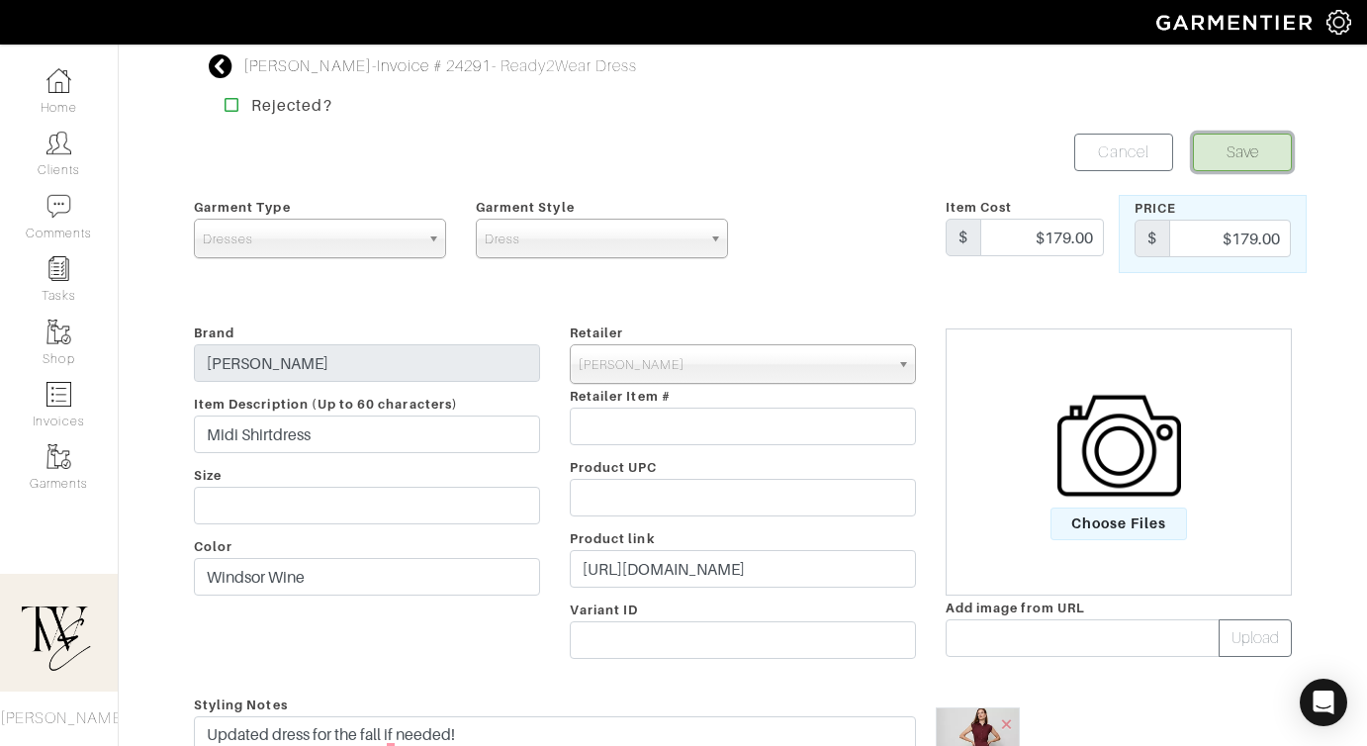
click at [1257, 149] on button "Save" at bounding box center [1242, 152] width 99 height 38
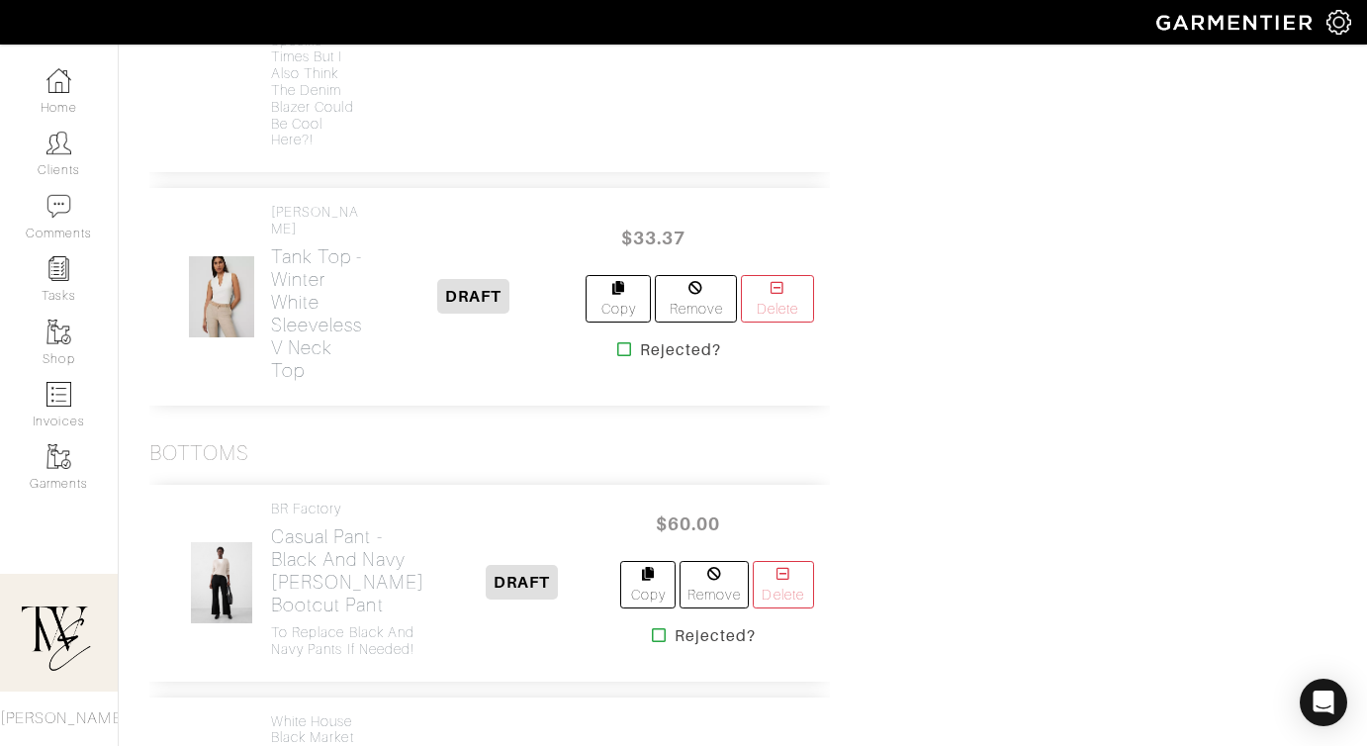
scroll to position [2008, 0]
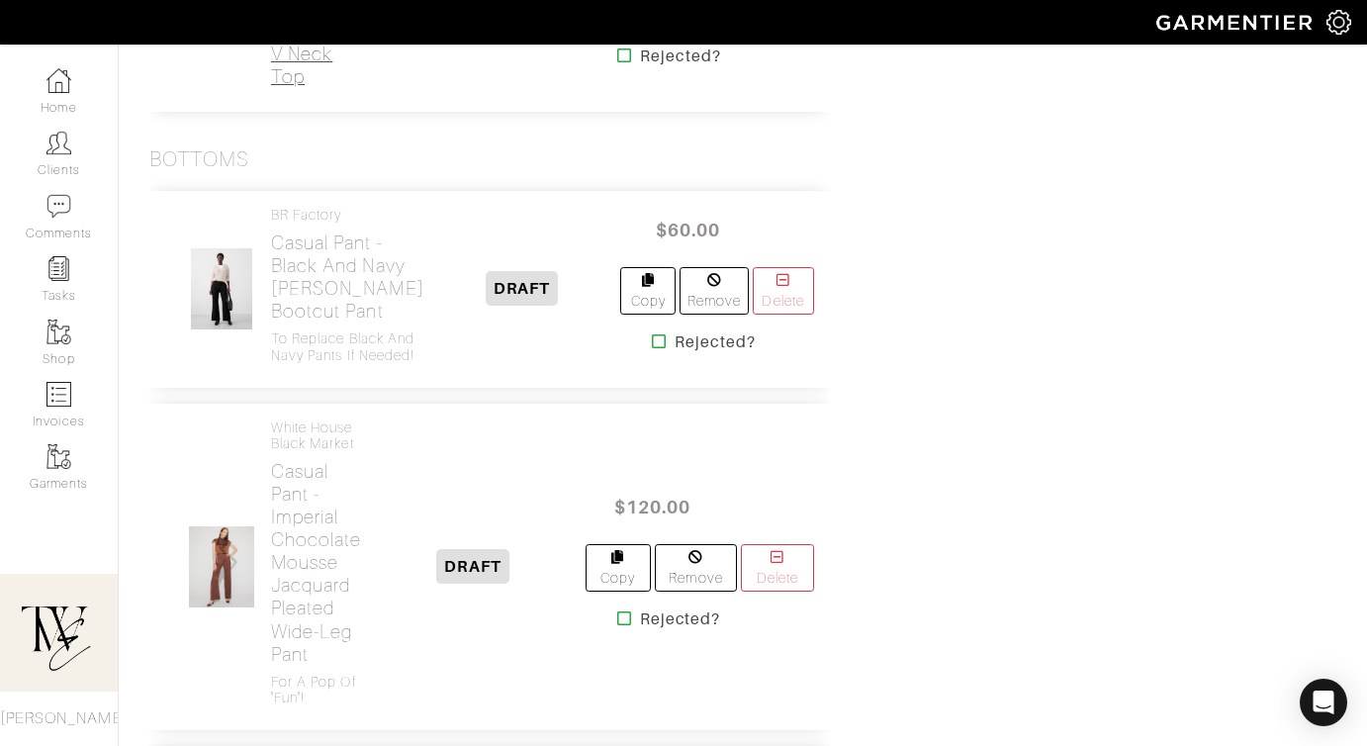
click at [308, 88] on h2 "Tank Top - Winter White Sleeveless V Neck Top" at bounding box center [317, 20] width 92 height 136
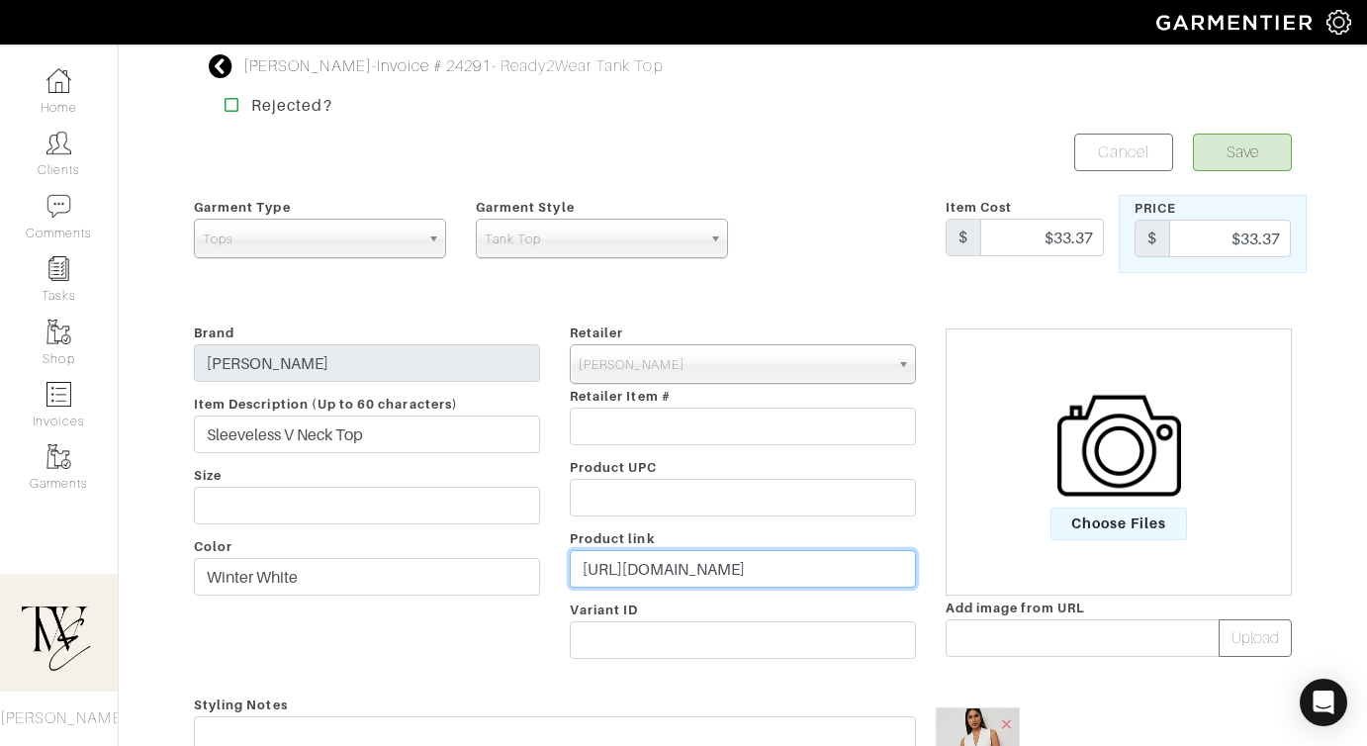
click at [756, 579] on input "[URL][DOMAIN_NAME]" at bounding box center [743, 569] width 346 height 38
click at [756, 579] on input "https://www.anntaylor.com/clothing/tops-and-blouses/cata000010/sleeveless-v-nec…" at bounding box center [743, 569] width 346 height 38
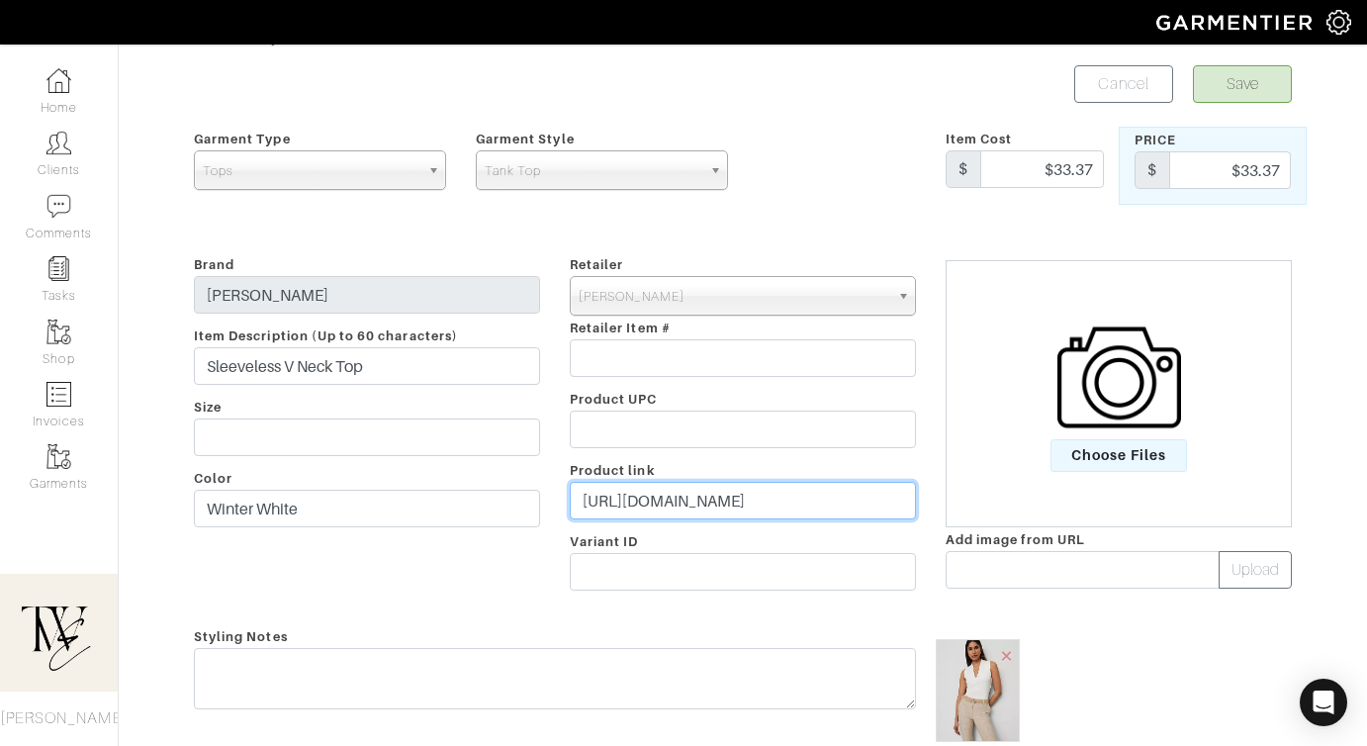
scroll to position [372, 0]
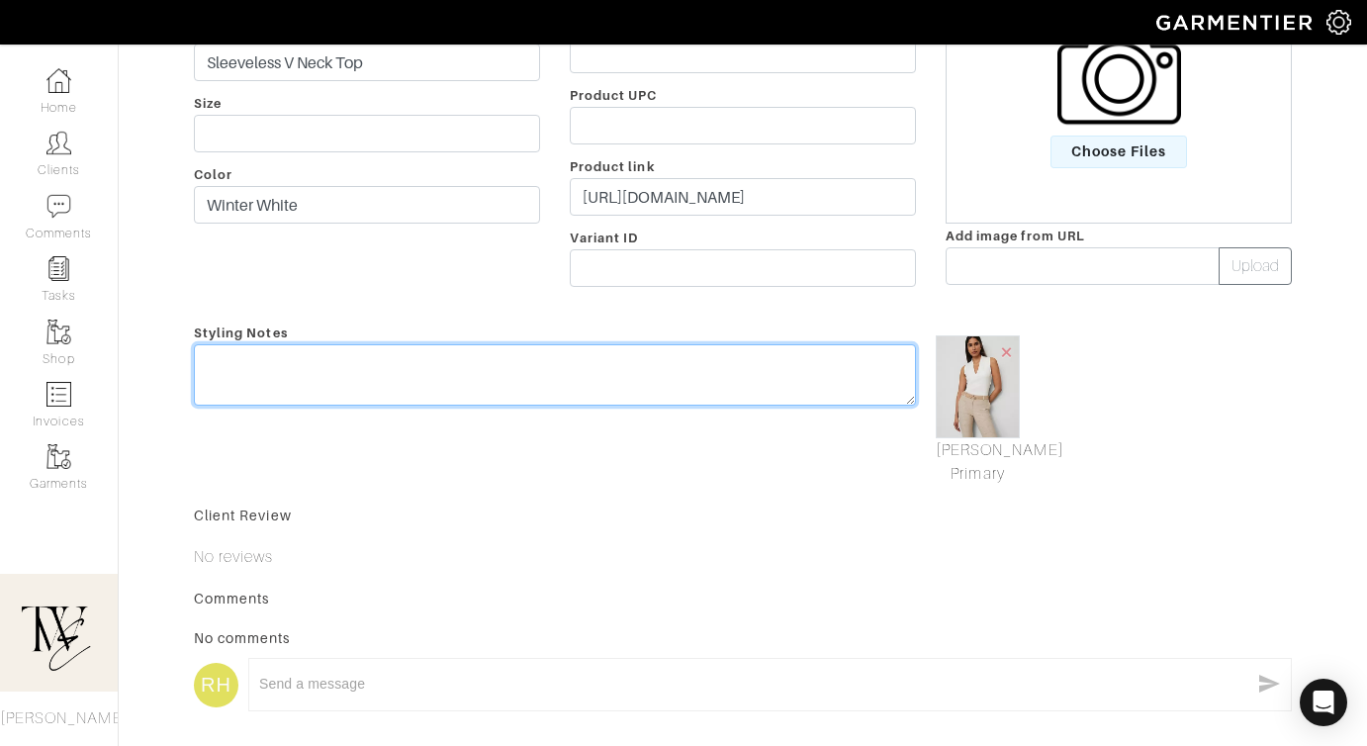
click at [601, 358] on textarea at bounding box center [555, 374] width 722 height 61
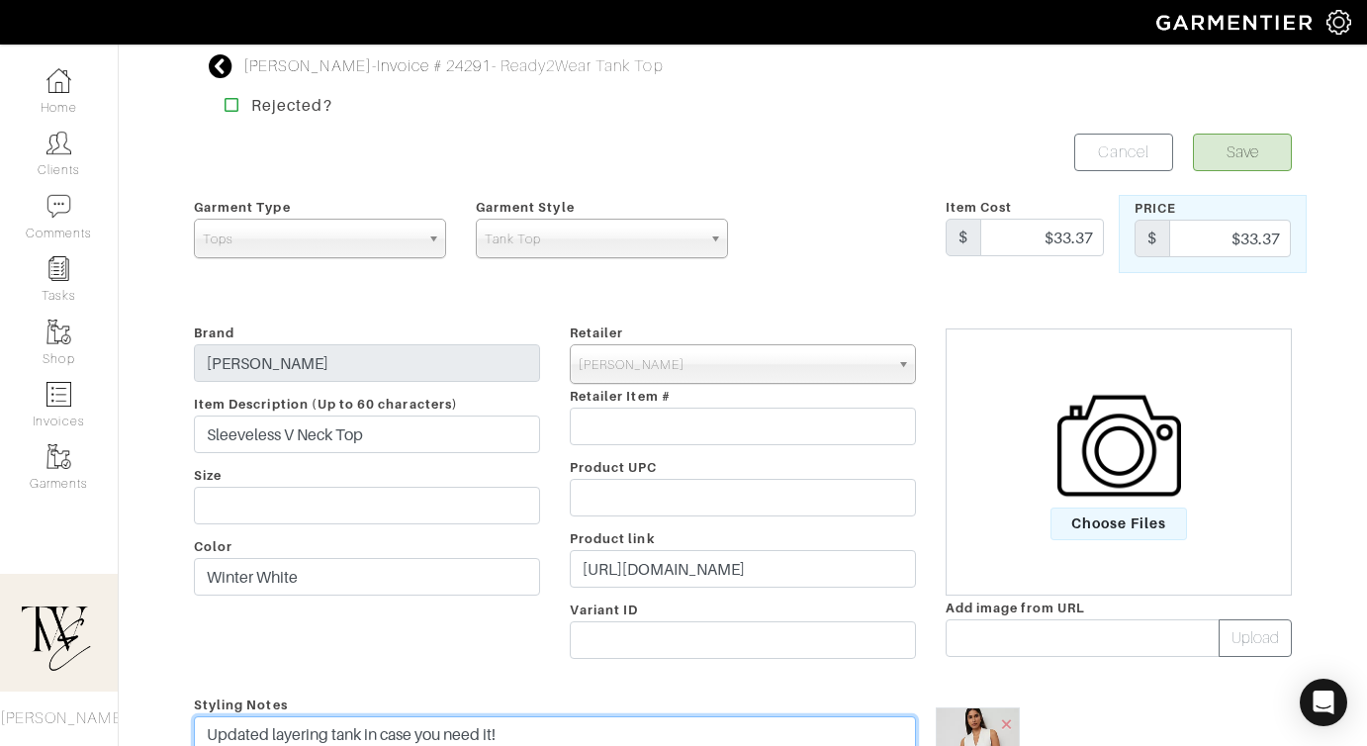
type textarea "Updated layering tank in case you need it!"
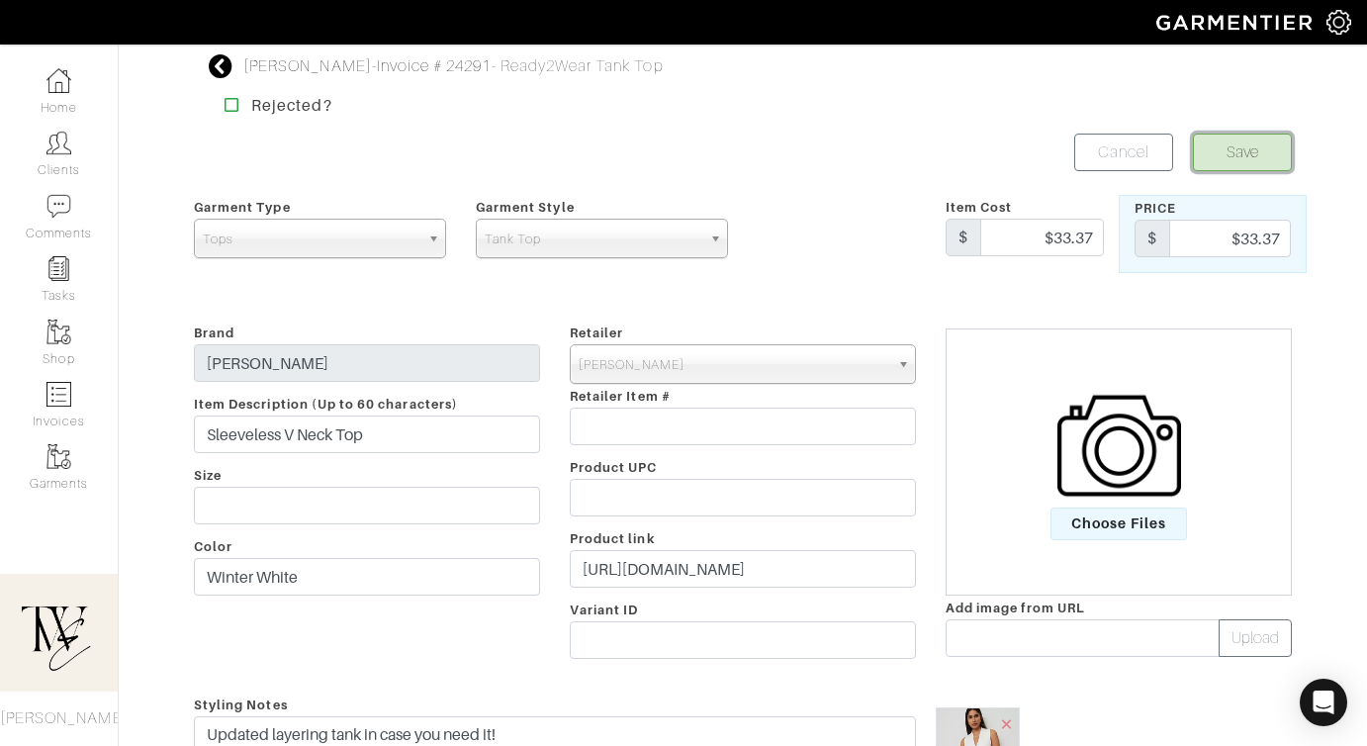
click at [1248, 141] on button "Save" at bounding box center [1242, 152] width 99 height 38
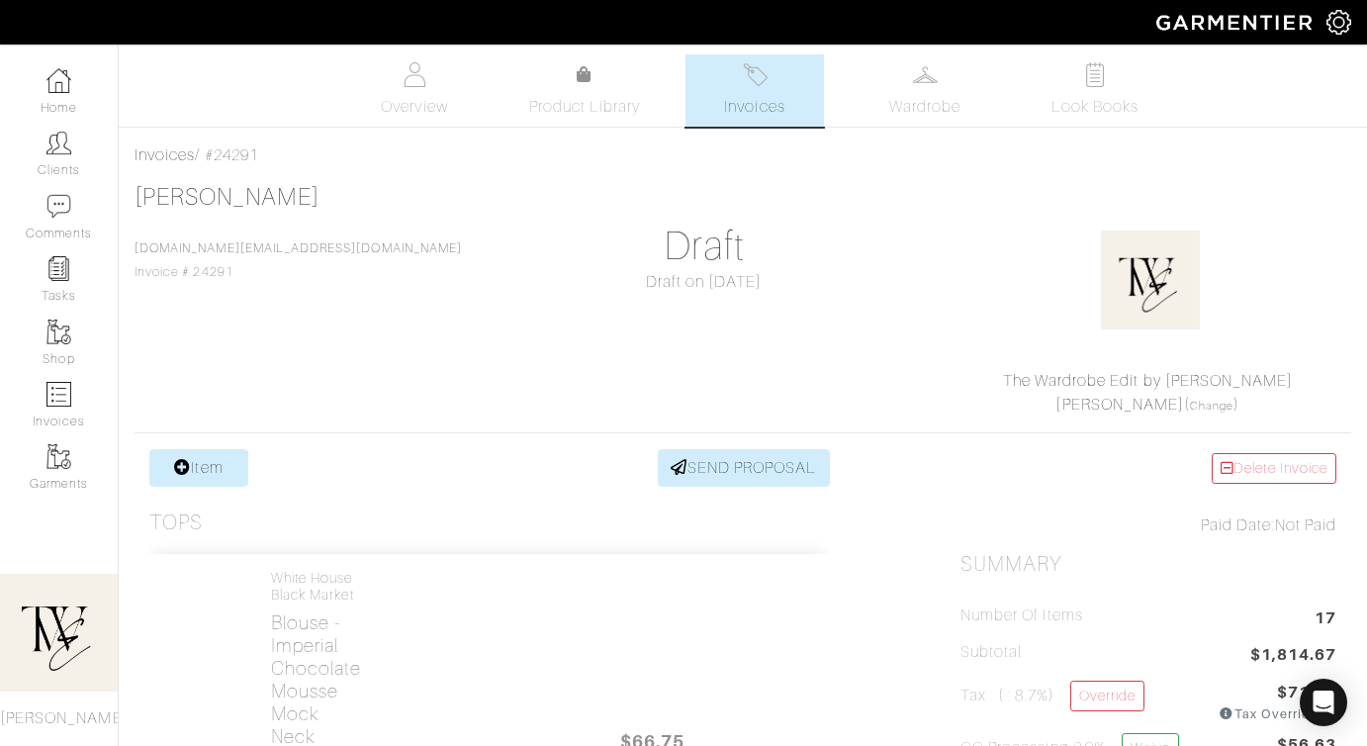
scroll to position [6170, 0]
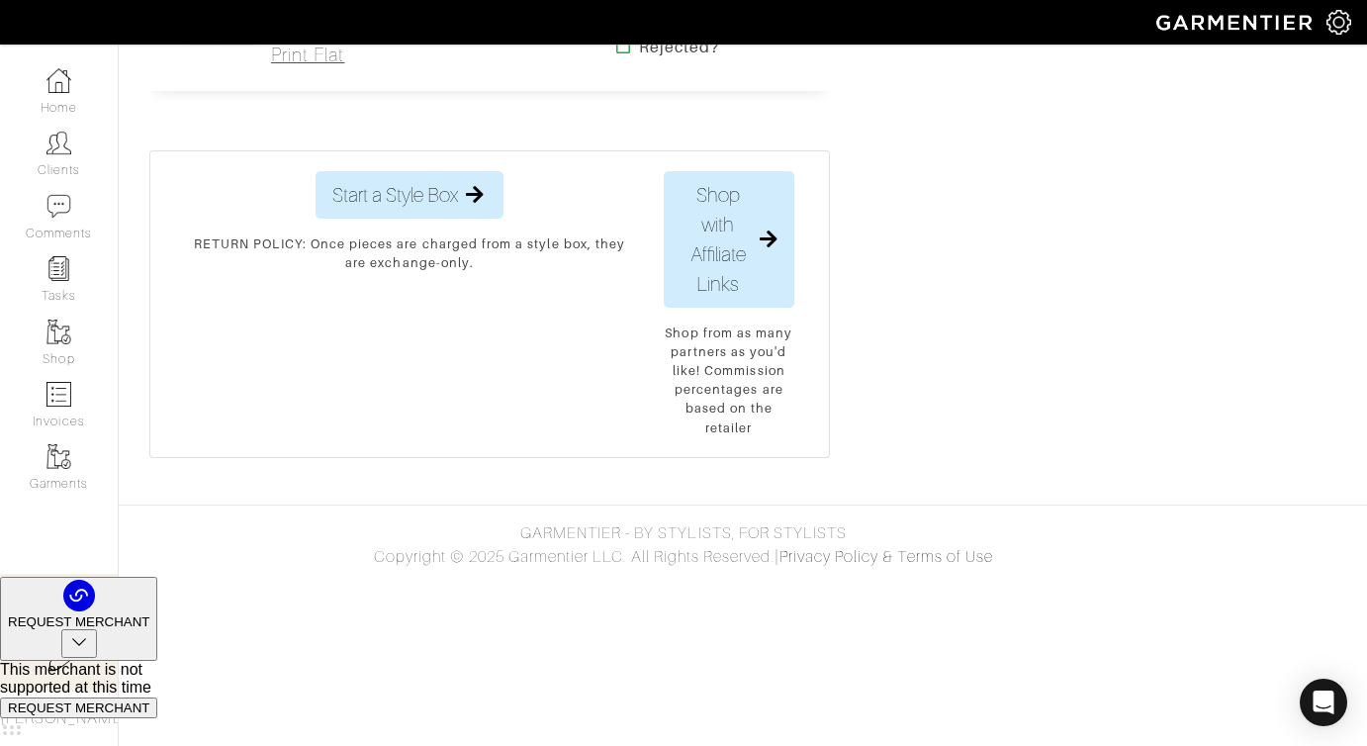
click at [303, 66] on h2 "Shoes - Leopard Animal Print Flat" at bounding box center [315, 20] width 89 height 91
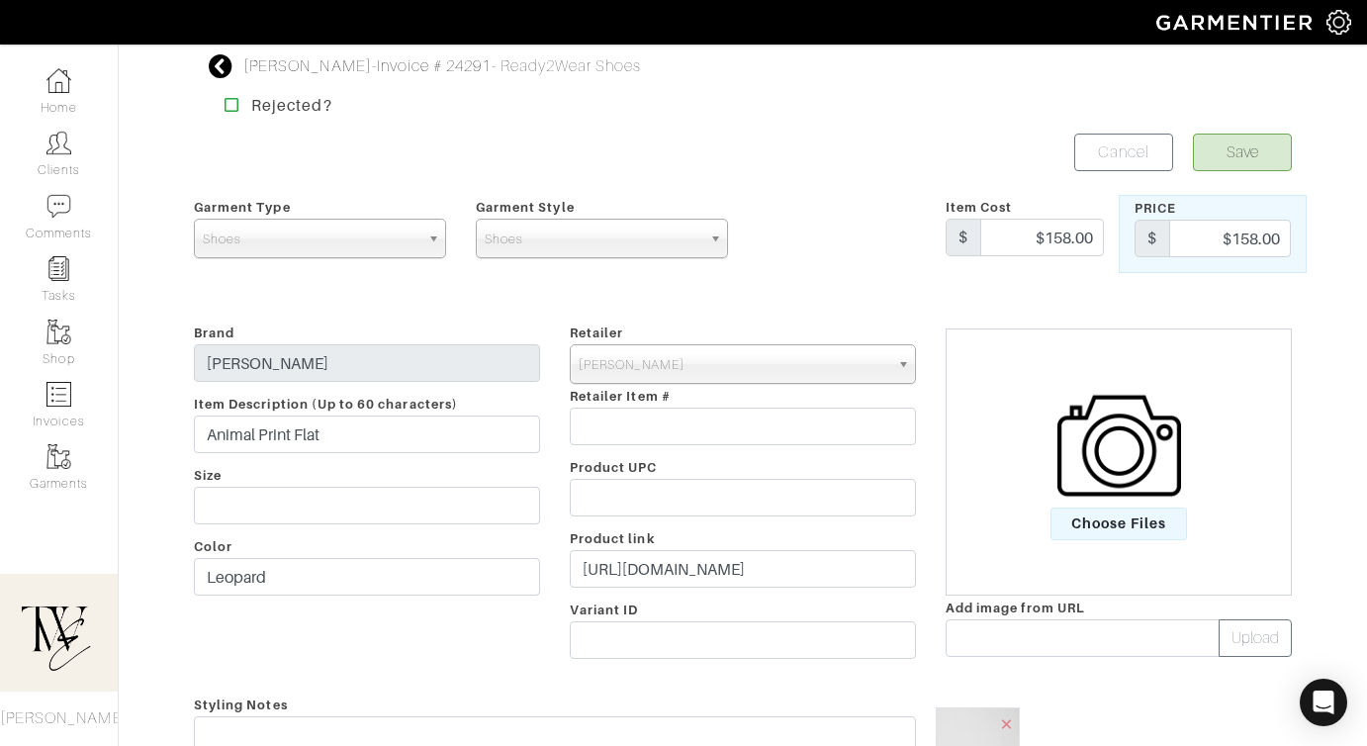
scroll to position [291, 0]
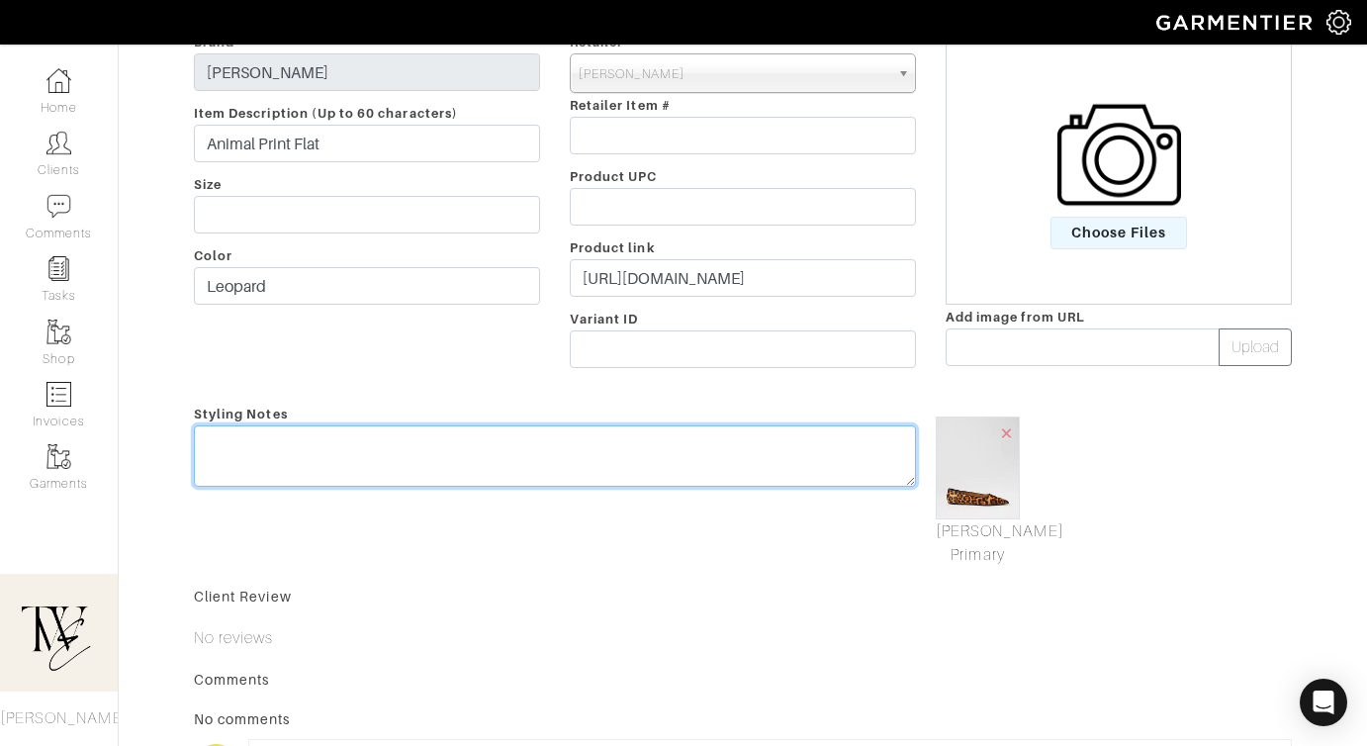
click at [736, 448] on textarea at bounding box center [555, 455] width 722 height 61
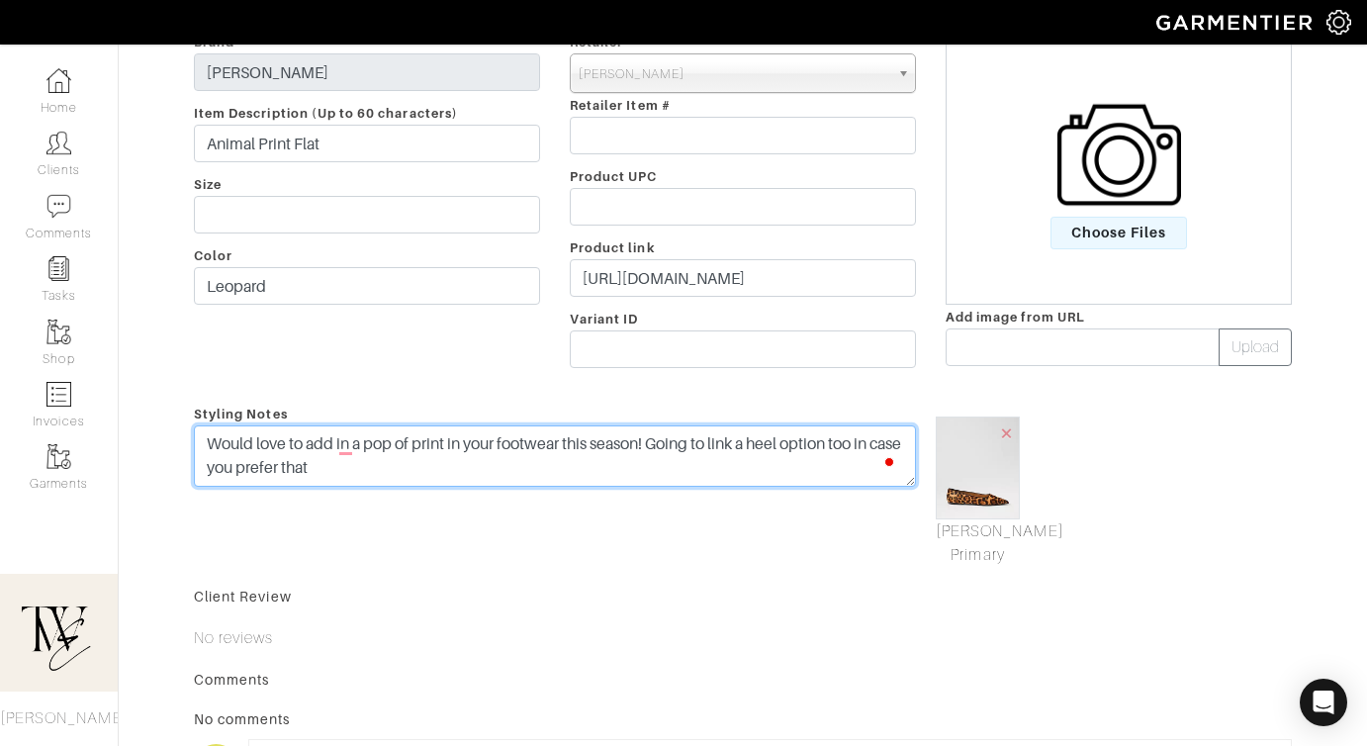
scroll to position [0, 0]
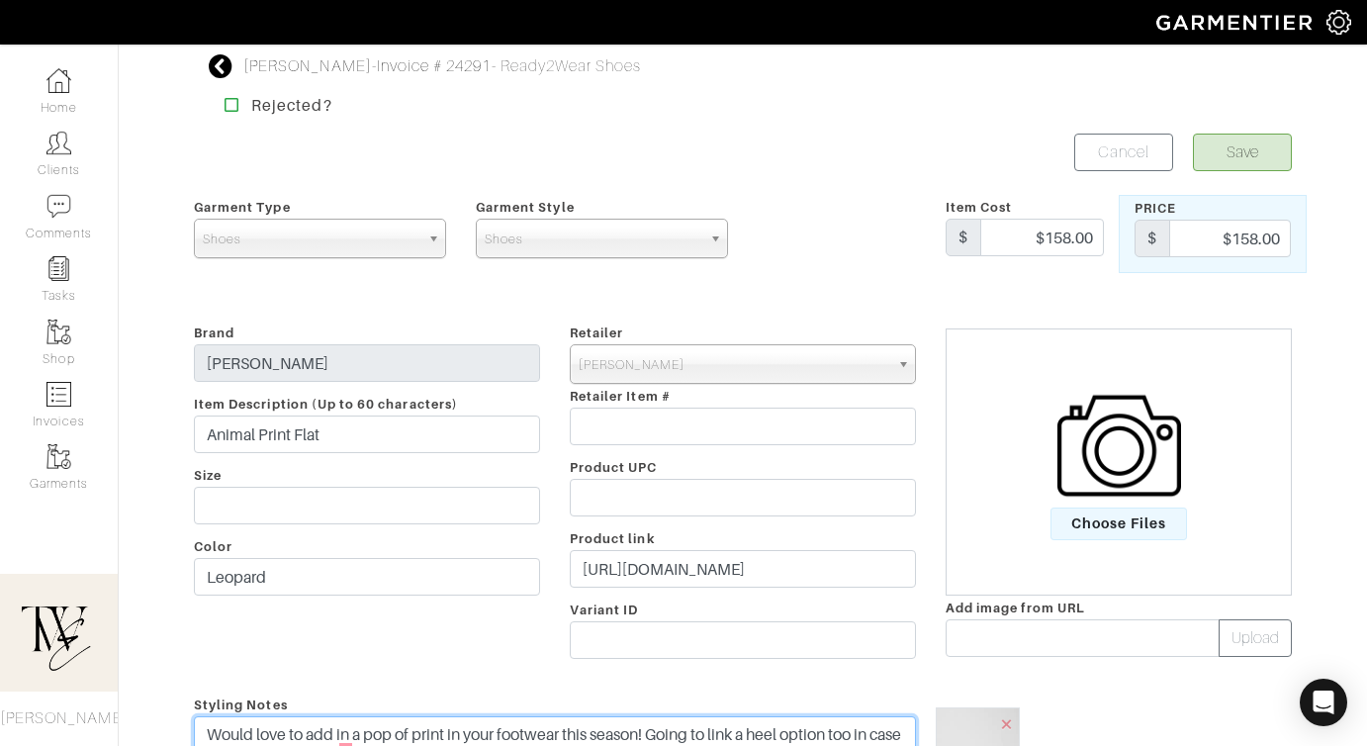
type textarea "Would love to add in a pop of print in your footwear this season! Going to link…"
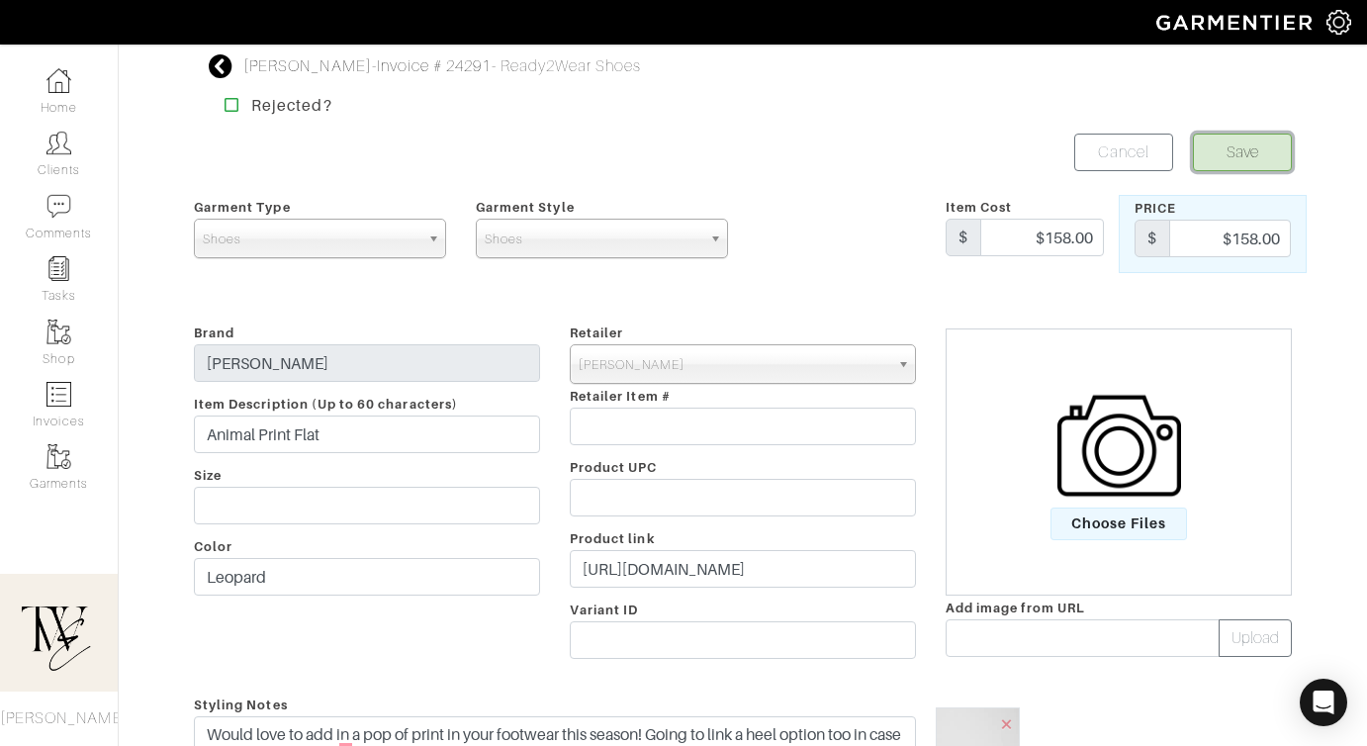
click at [1252, 156] on button "Save" at bounding box center [1242, 152] width 99 height 38
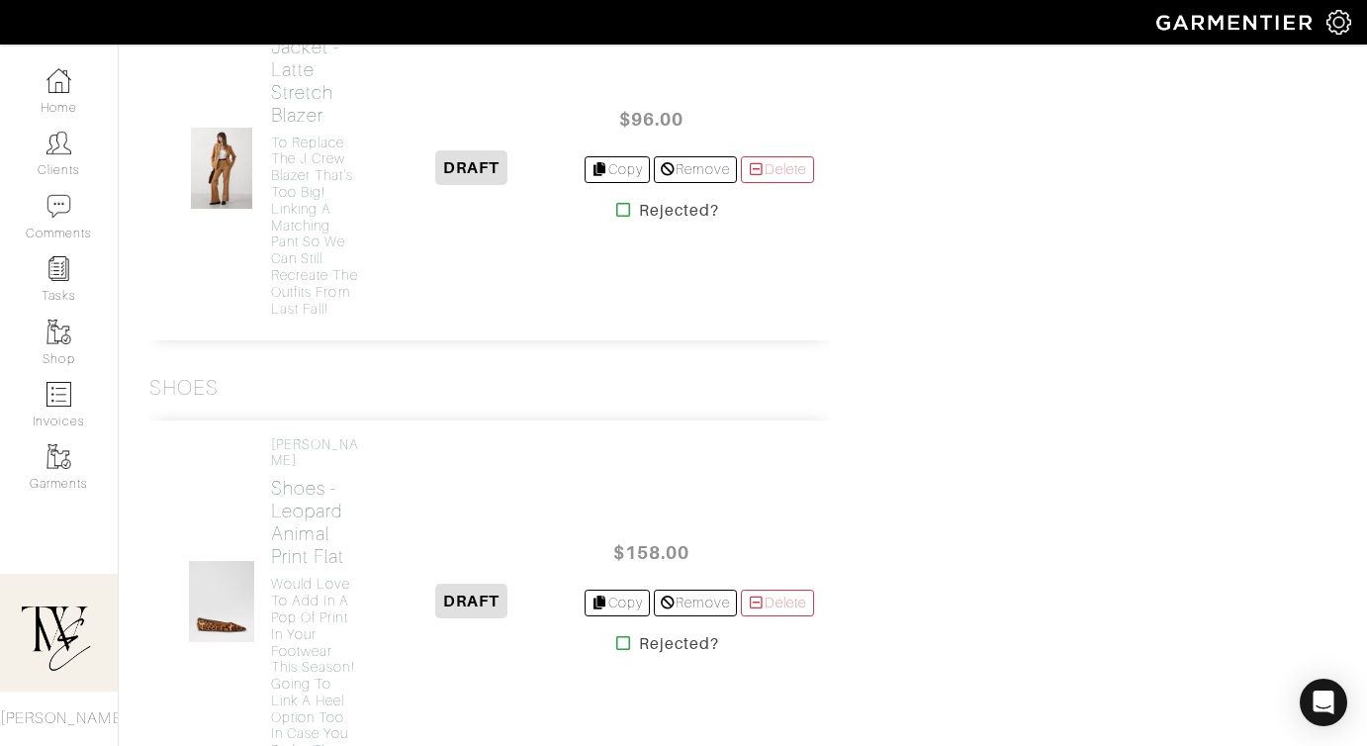
scroll to position [6673, 0]
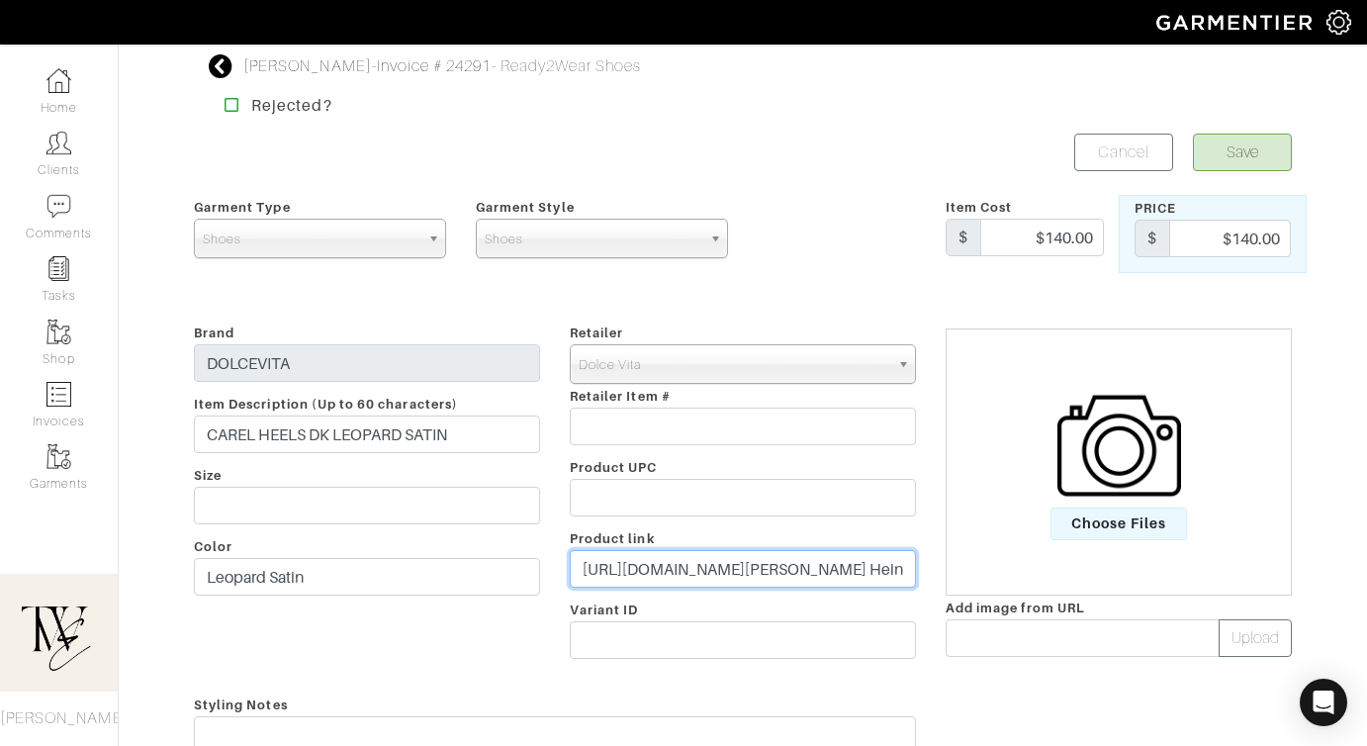
click at [664, 551] on input "https://www.dolcevita.com/products/carel-heels-dk-leopard-satin?variant=4210860…" at bounding box center [743, 569] width 346 height 38
paste input "go.shopmy.us/p-23021184"
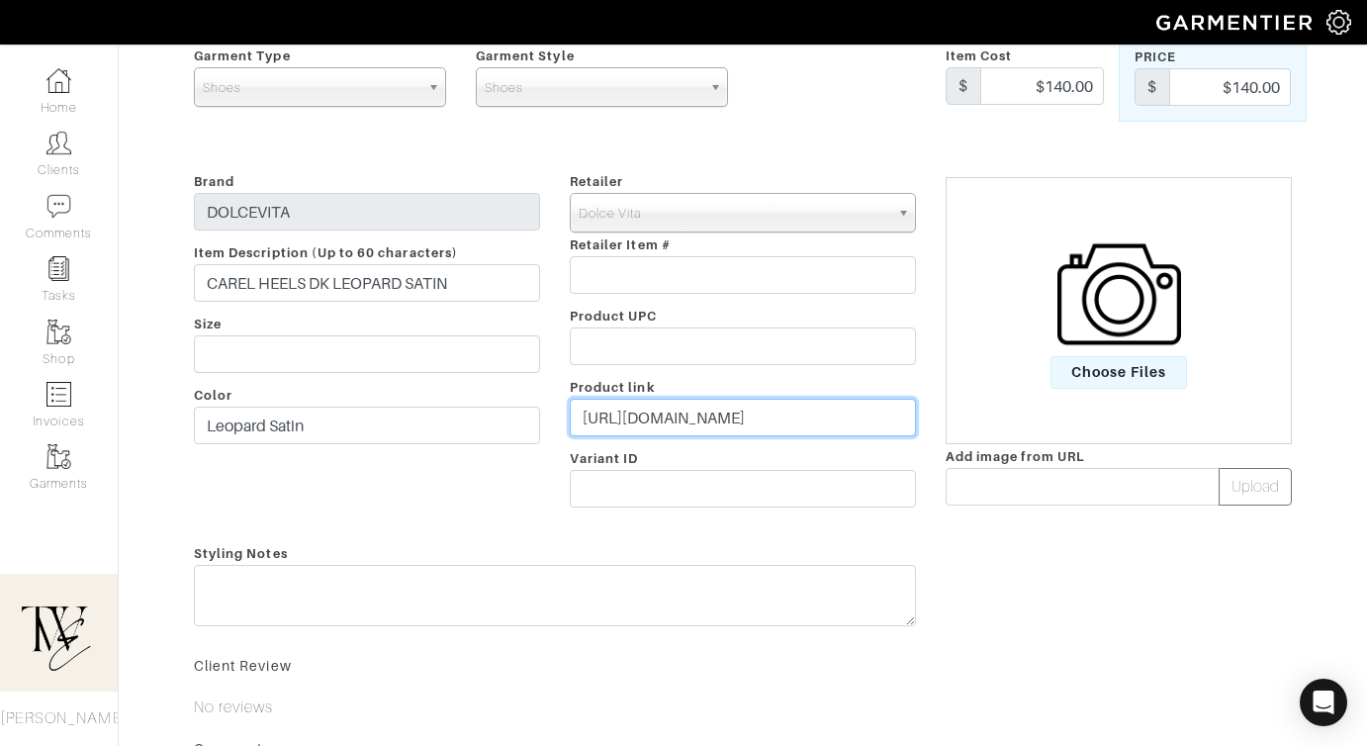
scroll to position [229, 0]
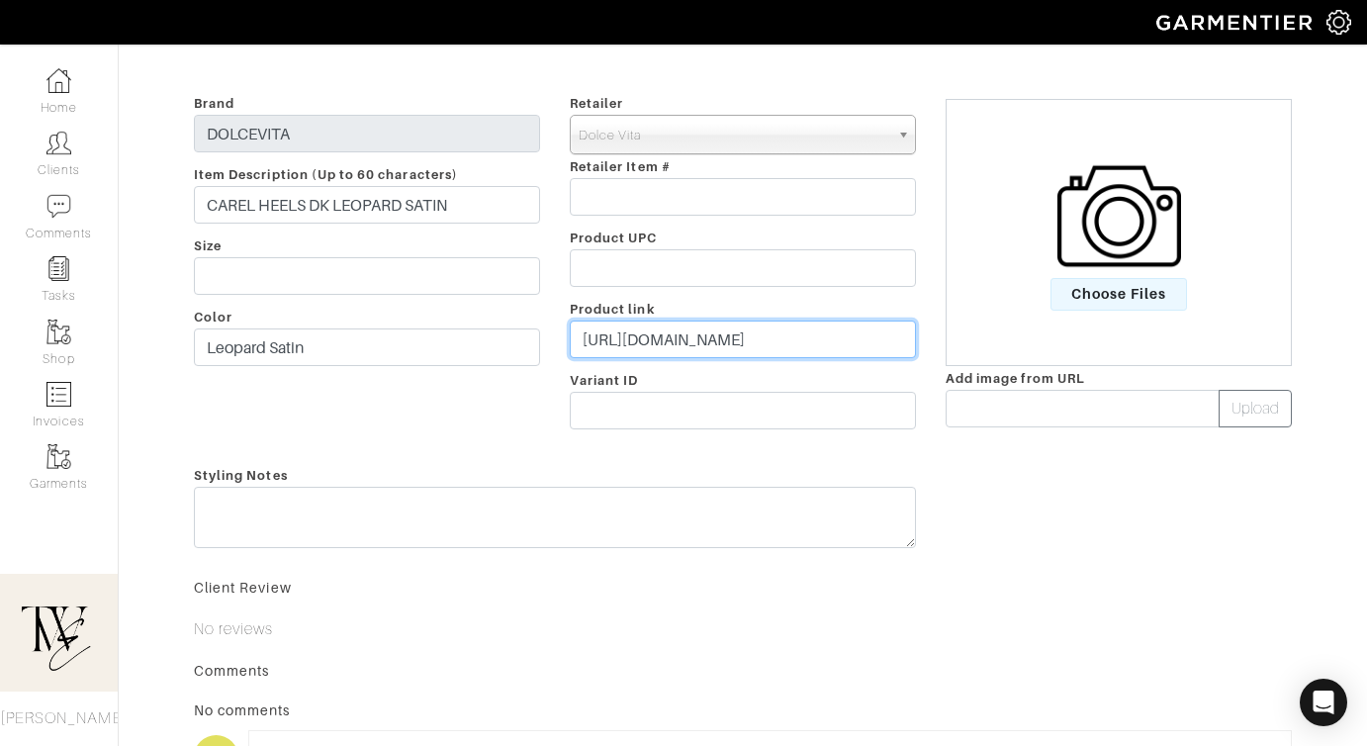
type input "https://go.shopmy.us/p-23021184"
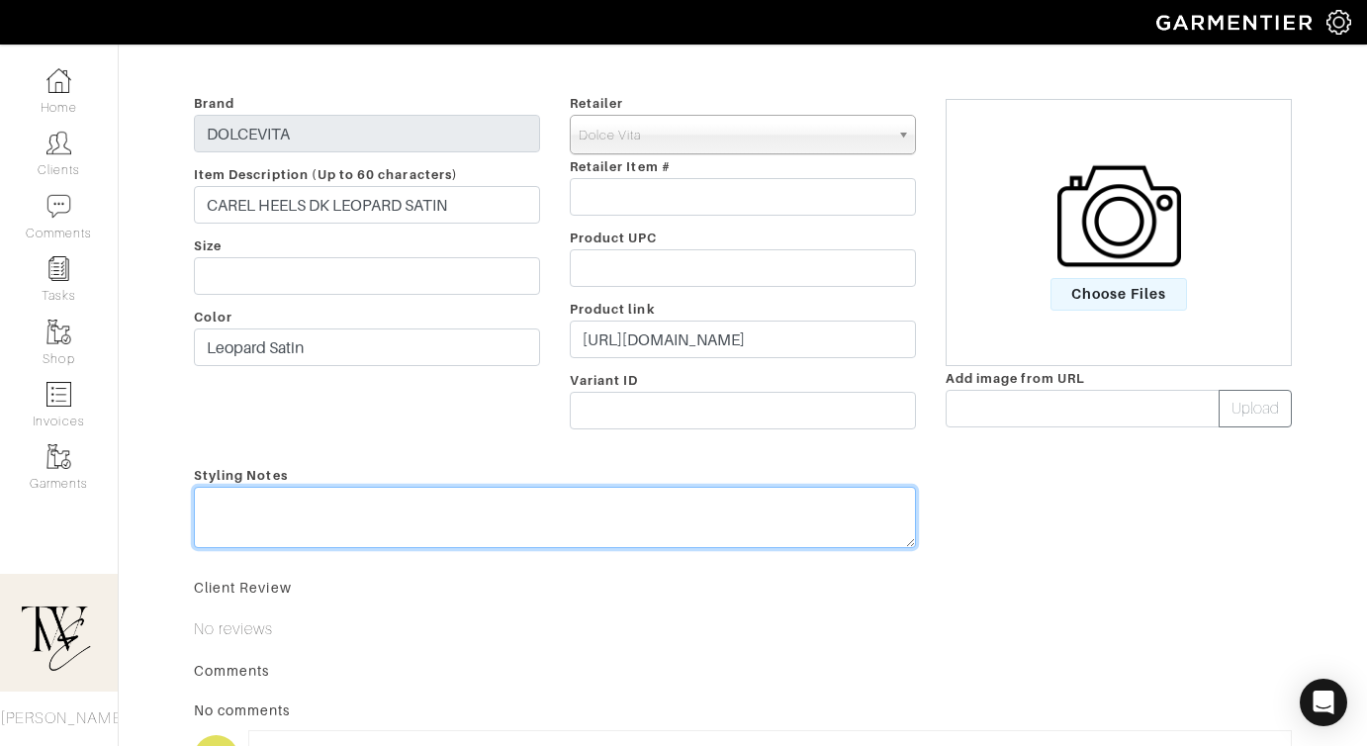
click at [625, 512] on textarea at bounding box center [555, 517] width 722 height 61
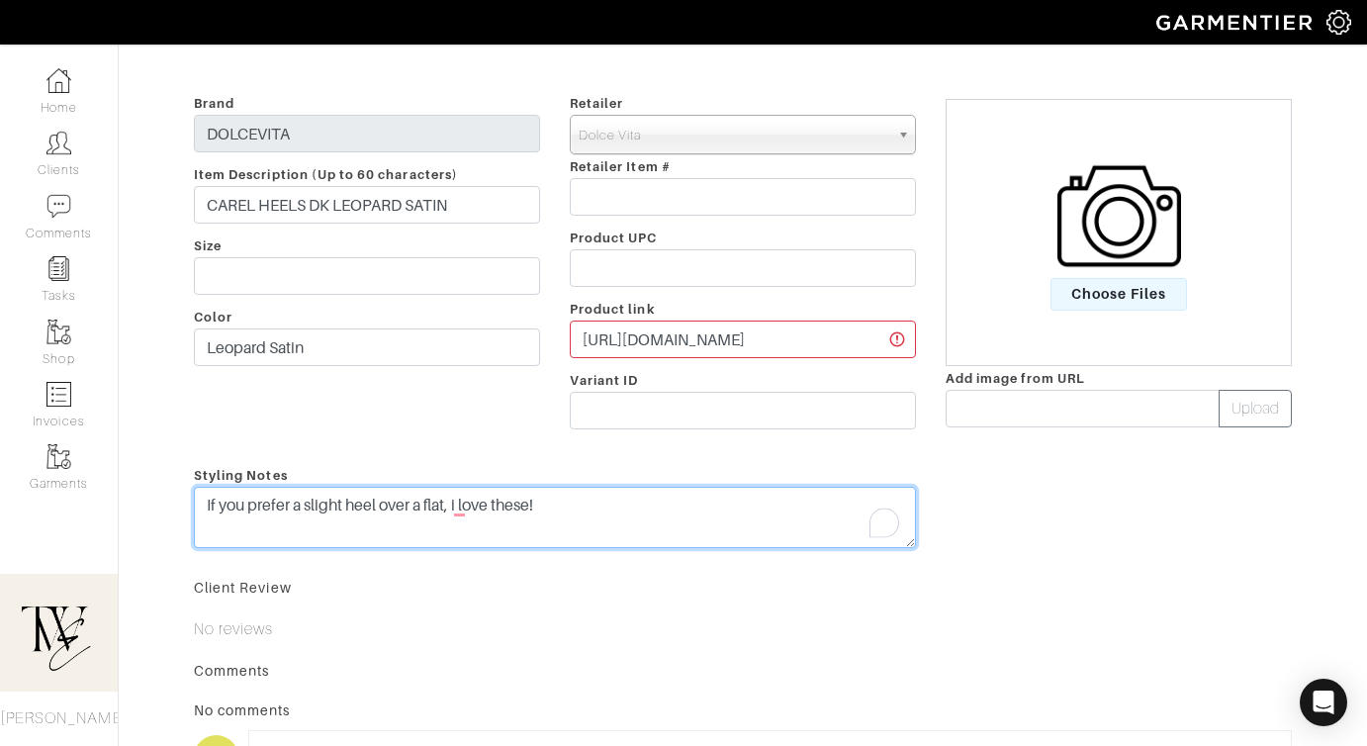
type textarea "If you prefer a slight heel over a flat, i love these!"
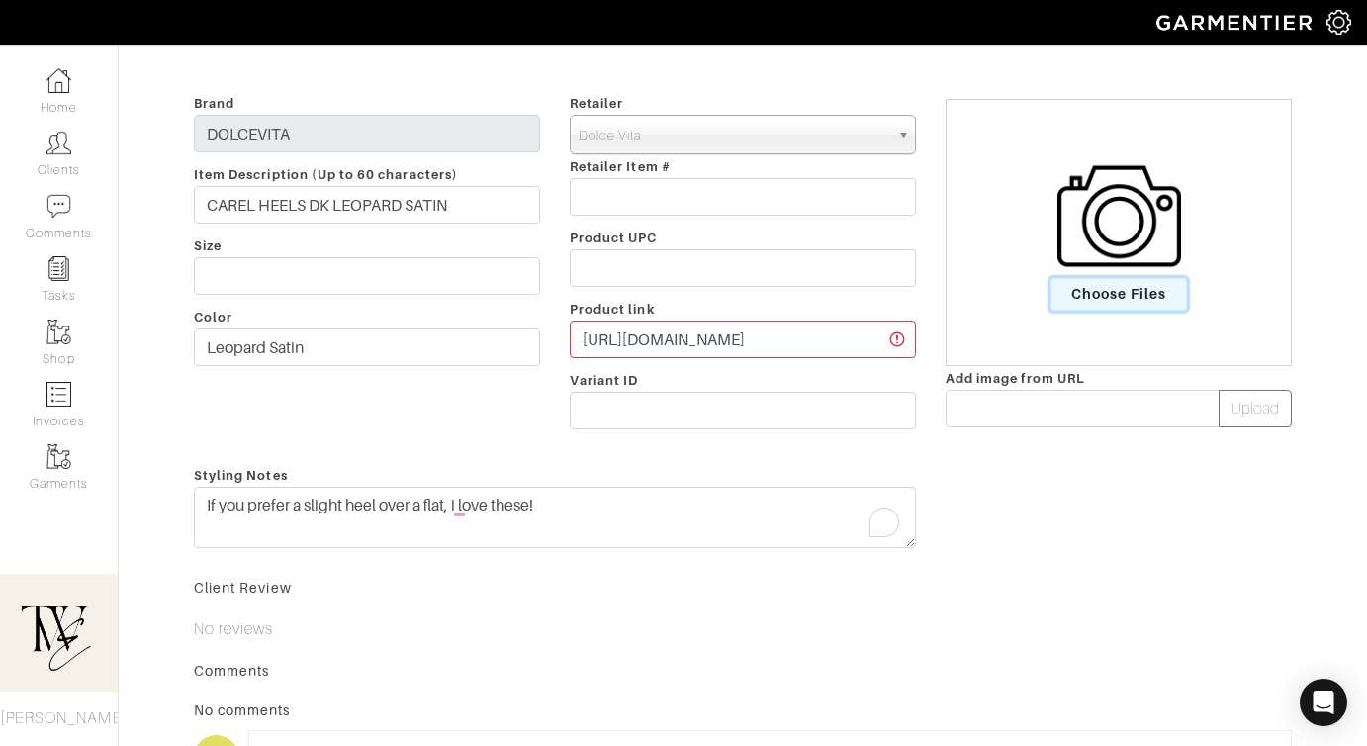
click at [1095, 296] on span "Choose Files" at bounding box center [1118, 294] width 137 height 33
click at [0, 0] on input "Choose Files" at bounding box center [0, 0] width 0 height 0
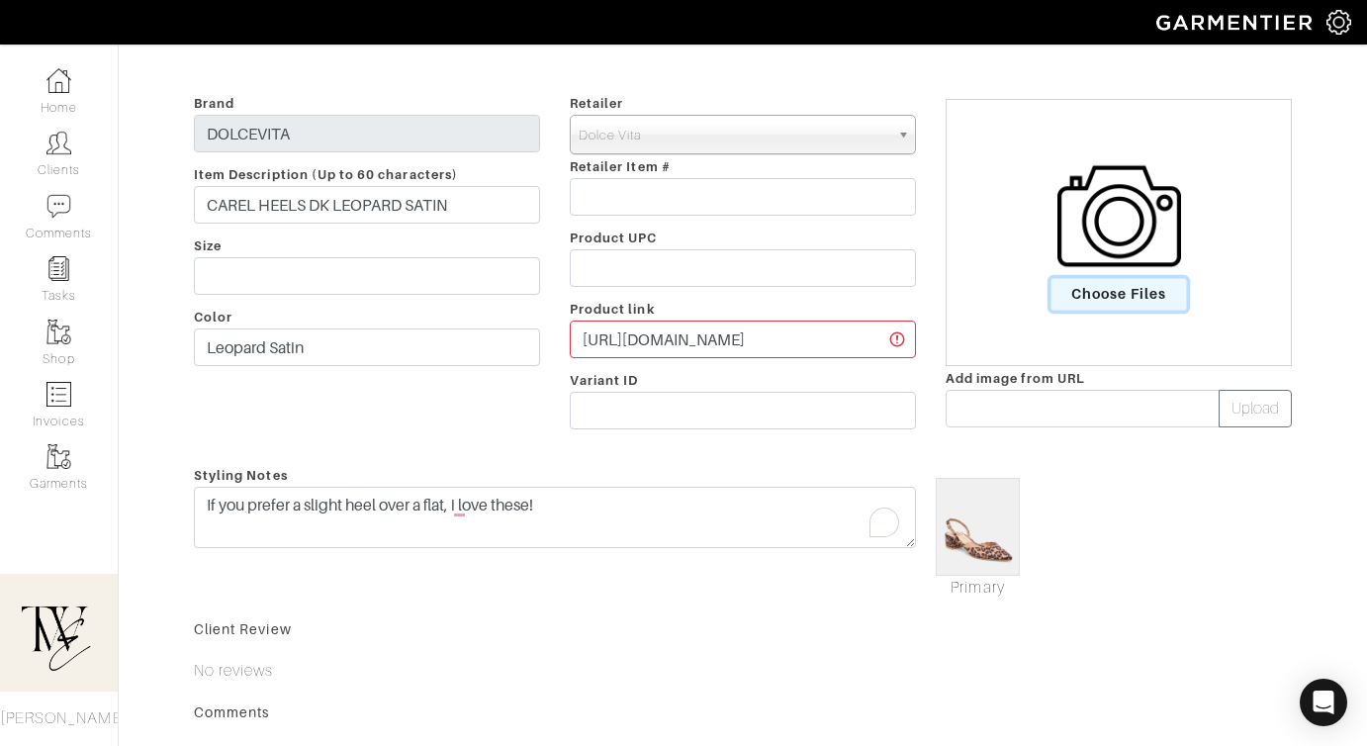
scroll to position [0, 0]
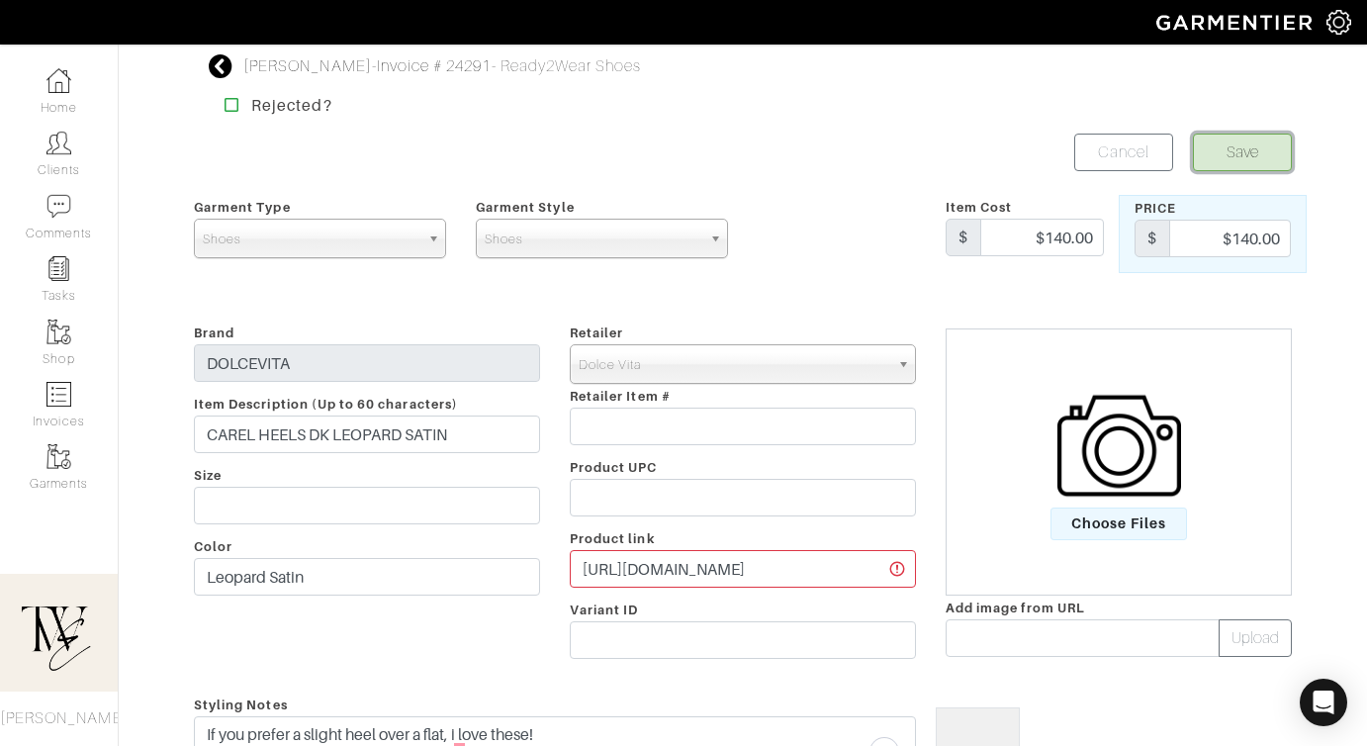
click at [1235, 156] on button "Save" at bounding box center [1242, 152] width 99 height 38
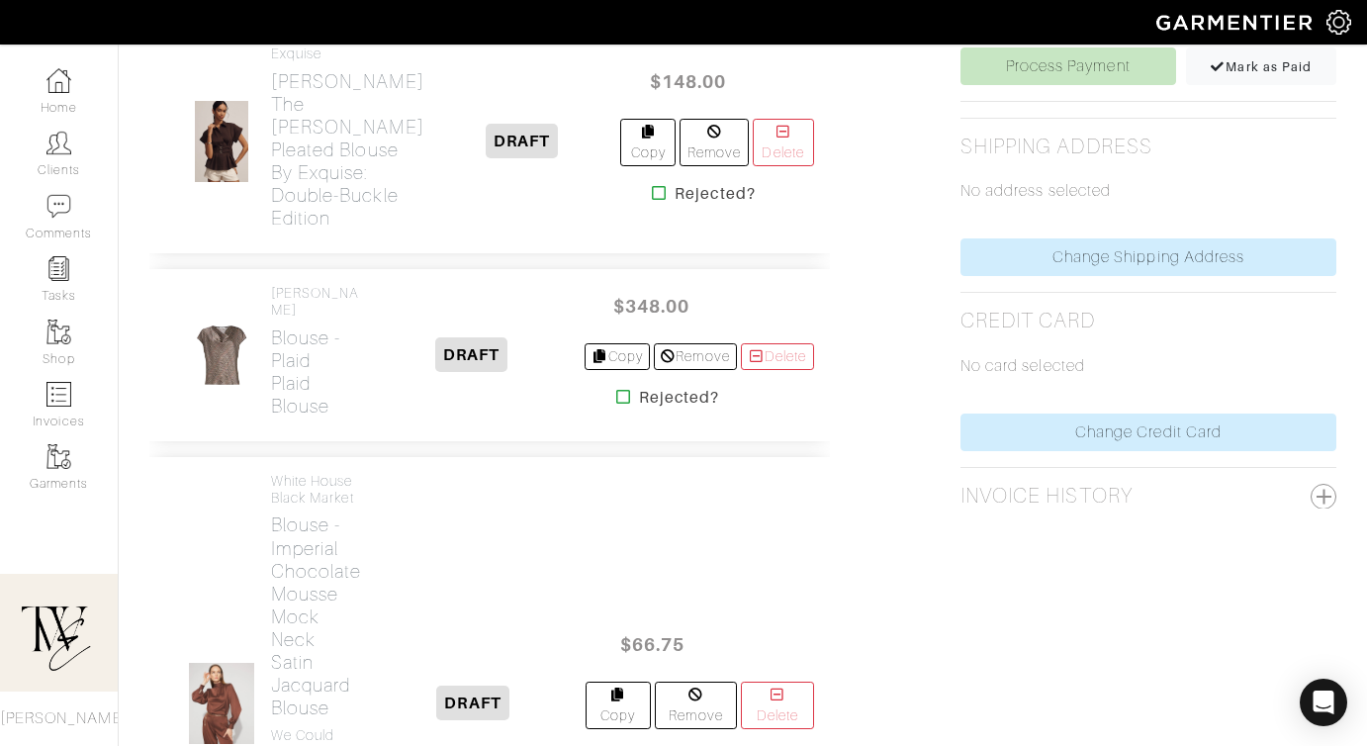
scroll to position [939, 0]
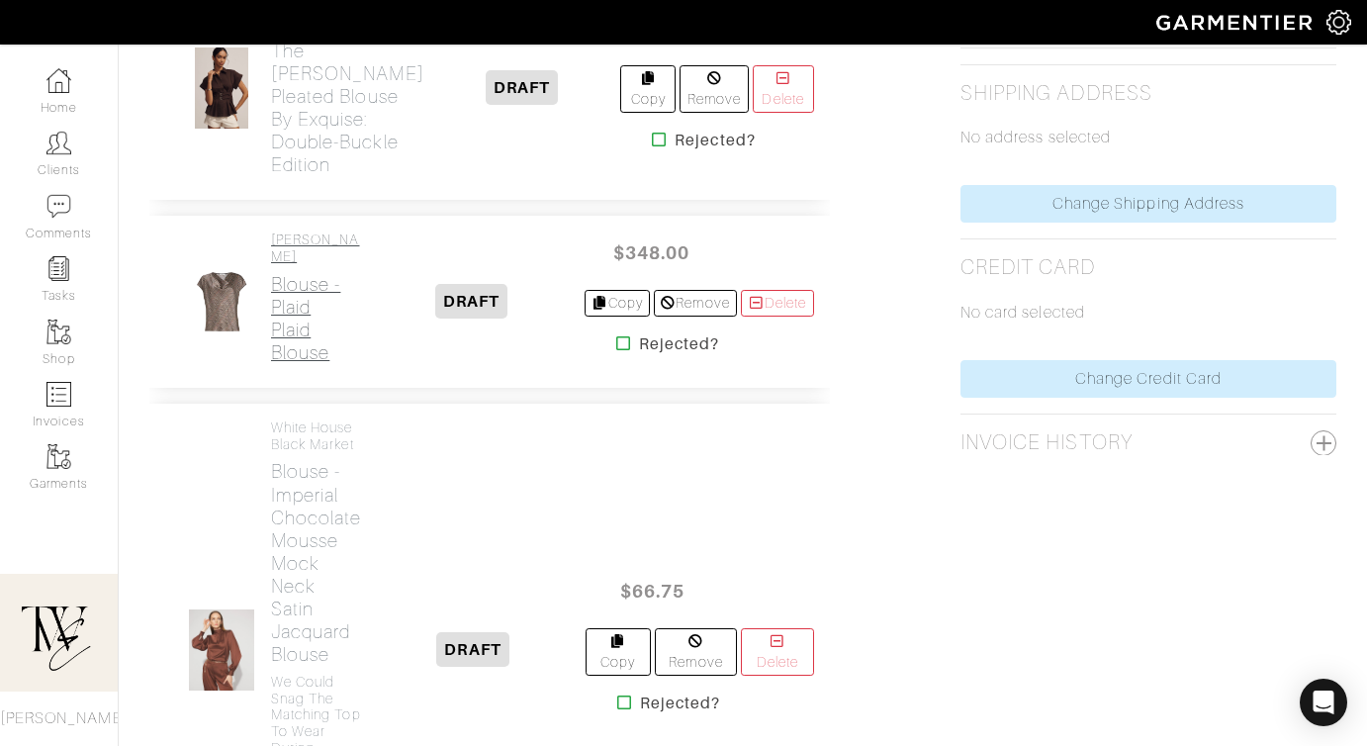
click at [295, 364] on h2 "Blouse - Plaid Plaid blouse" at bounding box center [315, 318] width 89 height 91
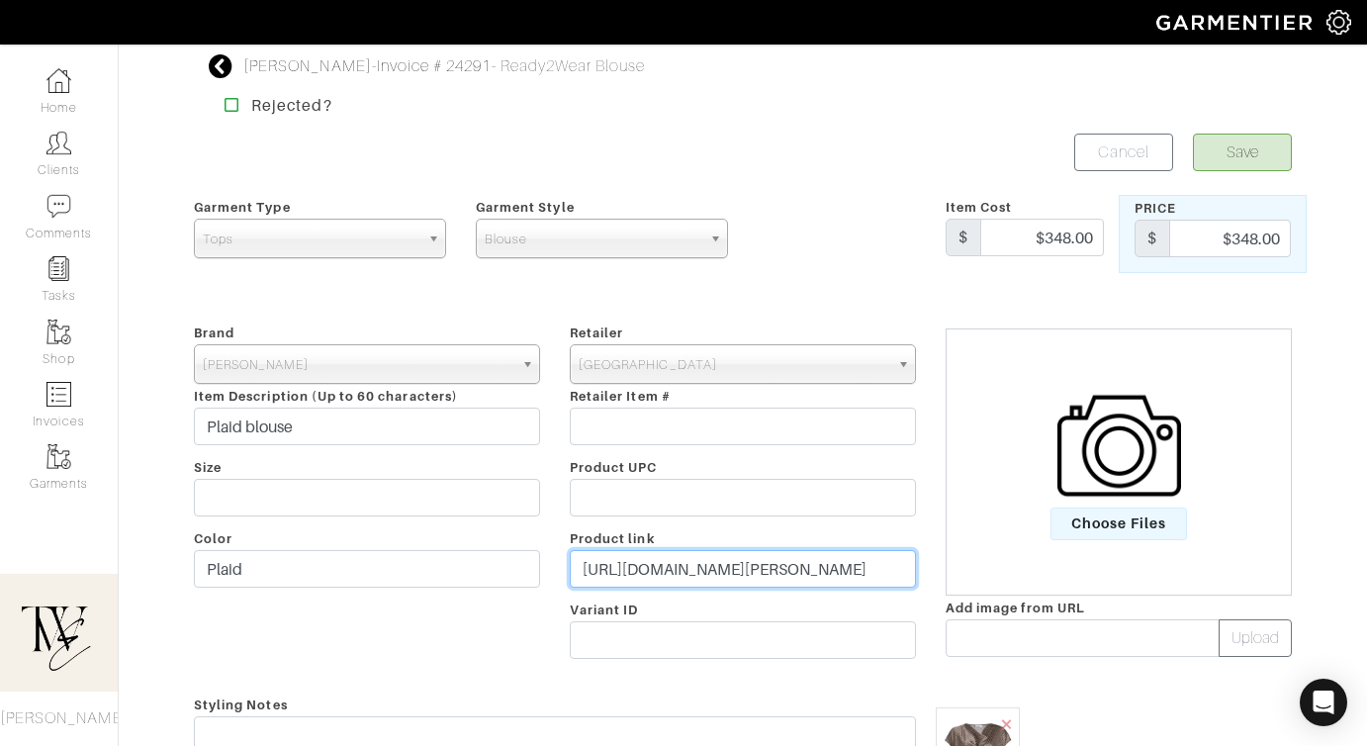
click at [753, 572] on input "[URL][DOMAIN_NAME][PERSON_NAME]" at bounding box center [743, 569] width 346 height 38
paste input "go.shopmy.us/p-23021440"
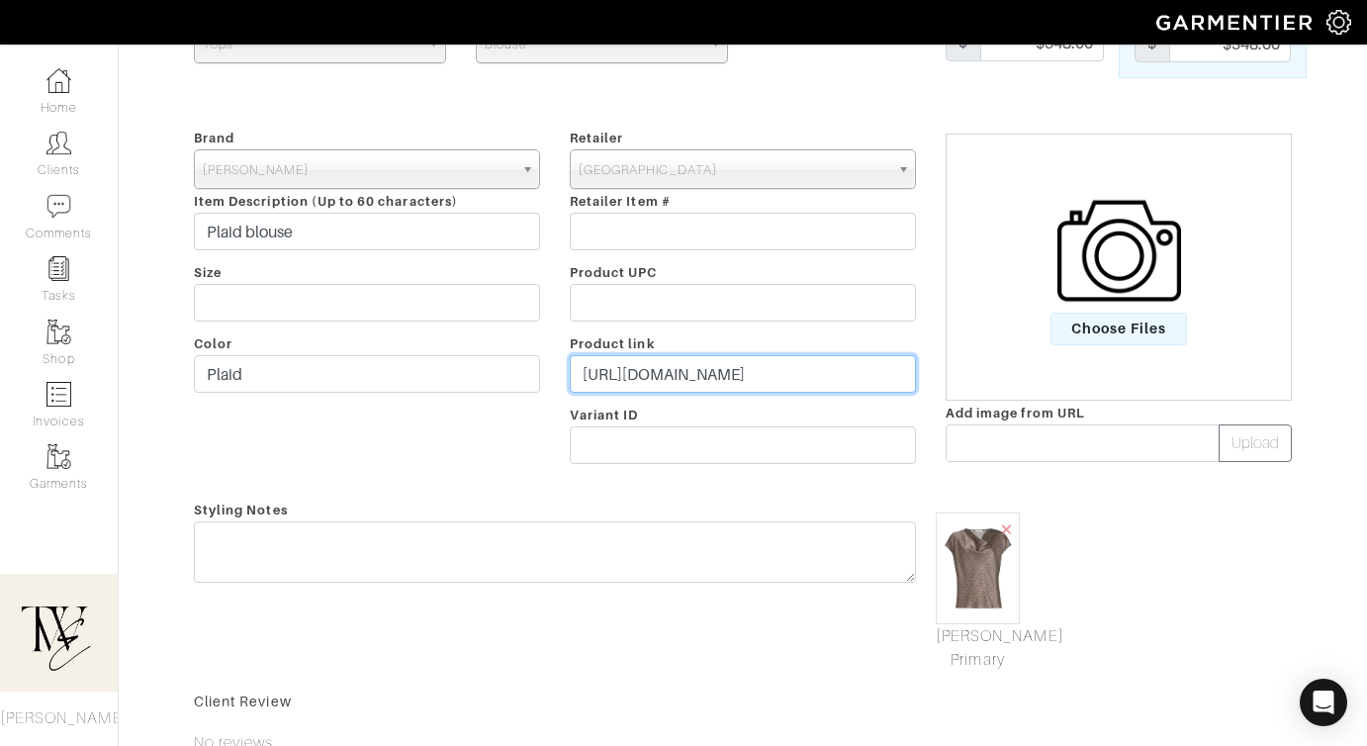
type input "https://go.shopmy.us/p-23021440"
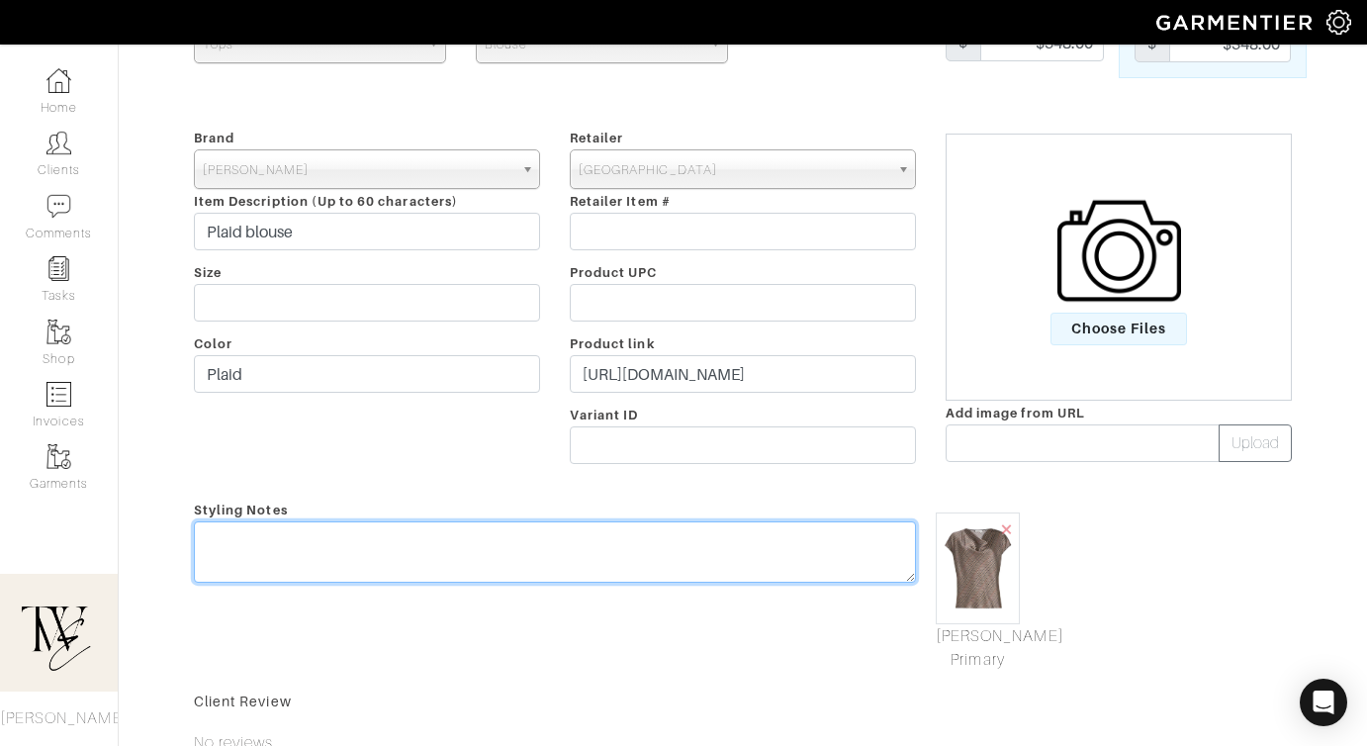
click at [716, 531] on div "Styling Notes" at bounding box center [555, 584] width 752 height 174
type textarea "U"
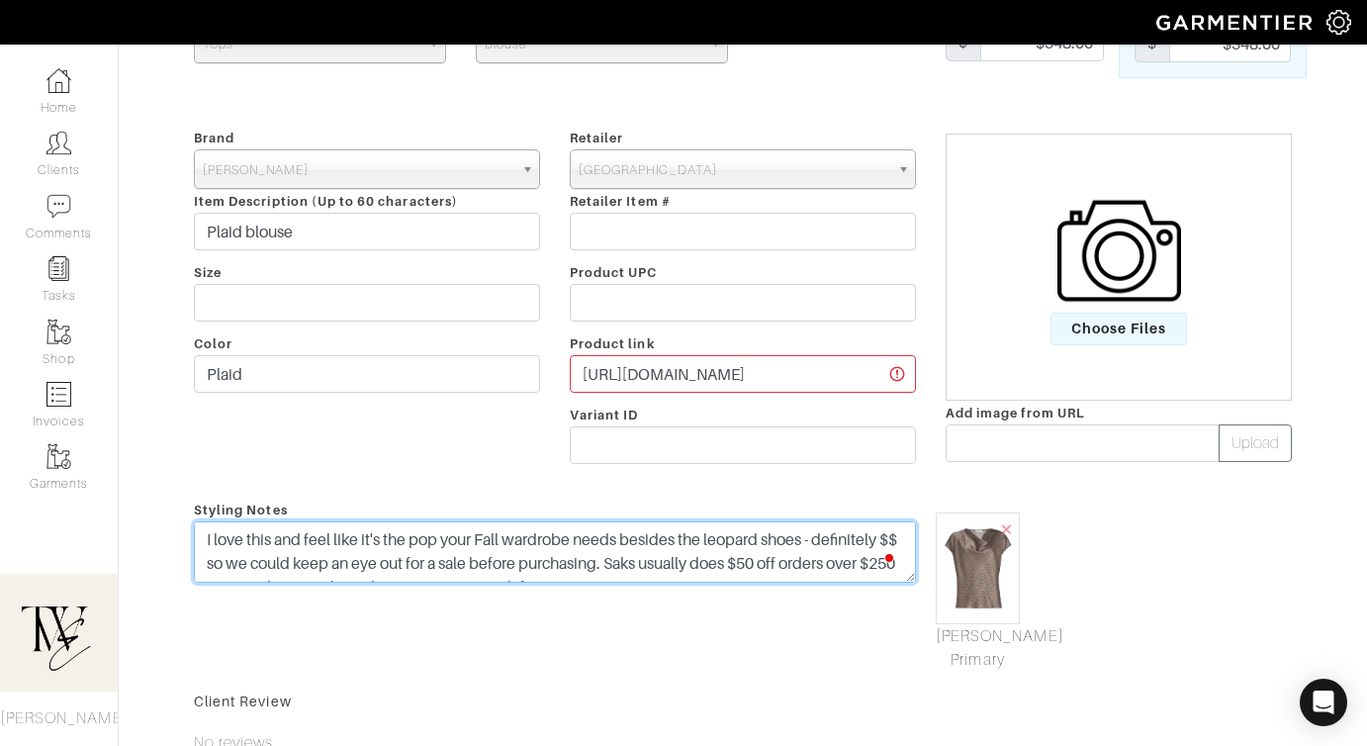
scroll to position [0, 0]
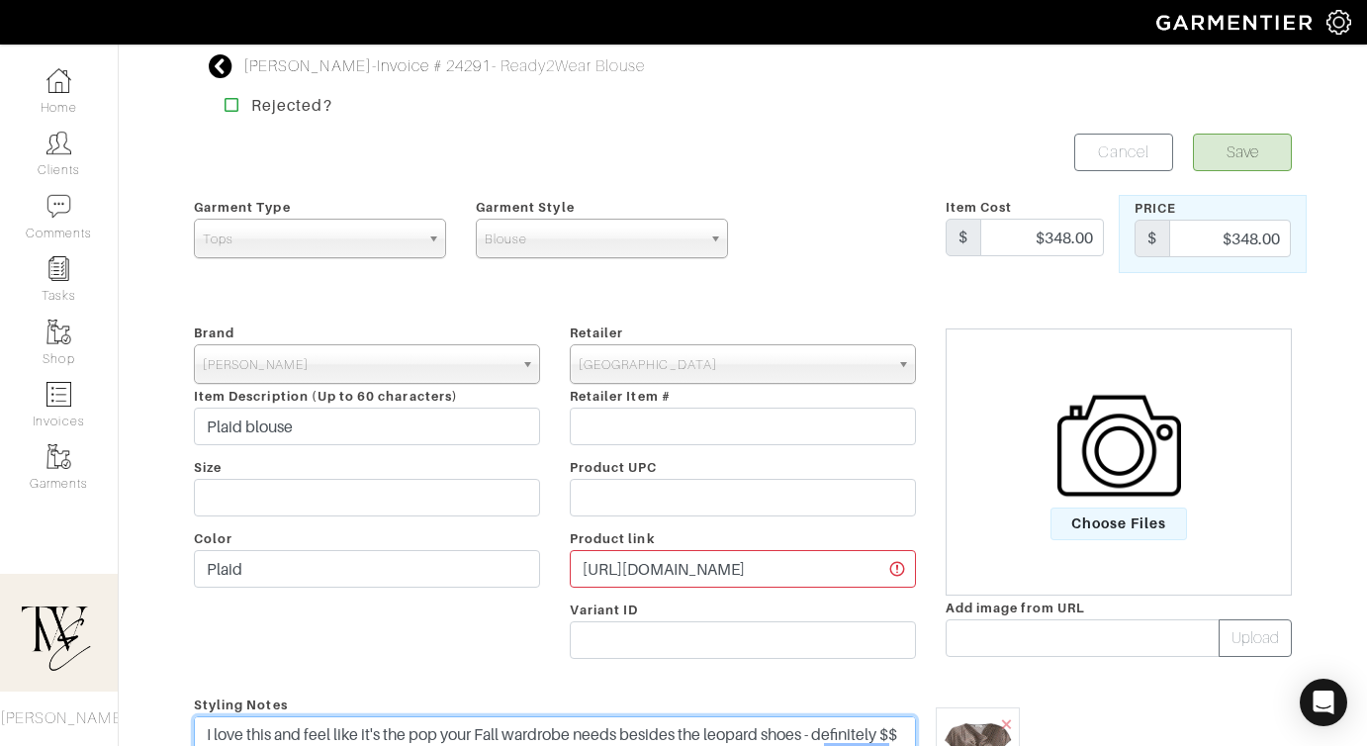
type textarea "I love this and feel like it's the pop your Fall wardrobe needs besides the leo…"
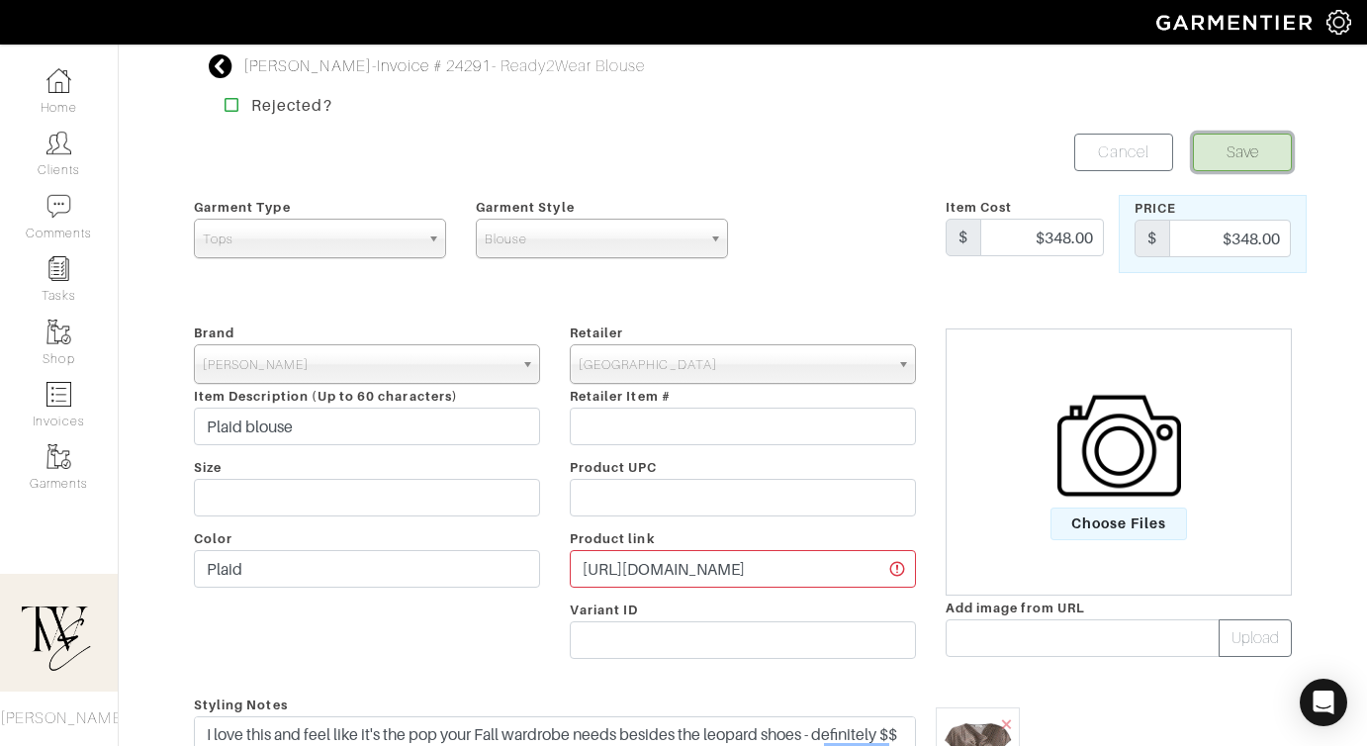
click at [1219, 165] on button "Save" at bounding box center [1242, 152] width 99 height 38
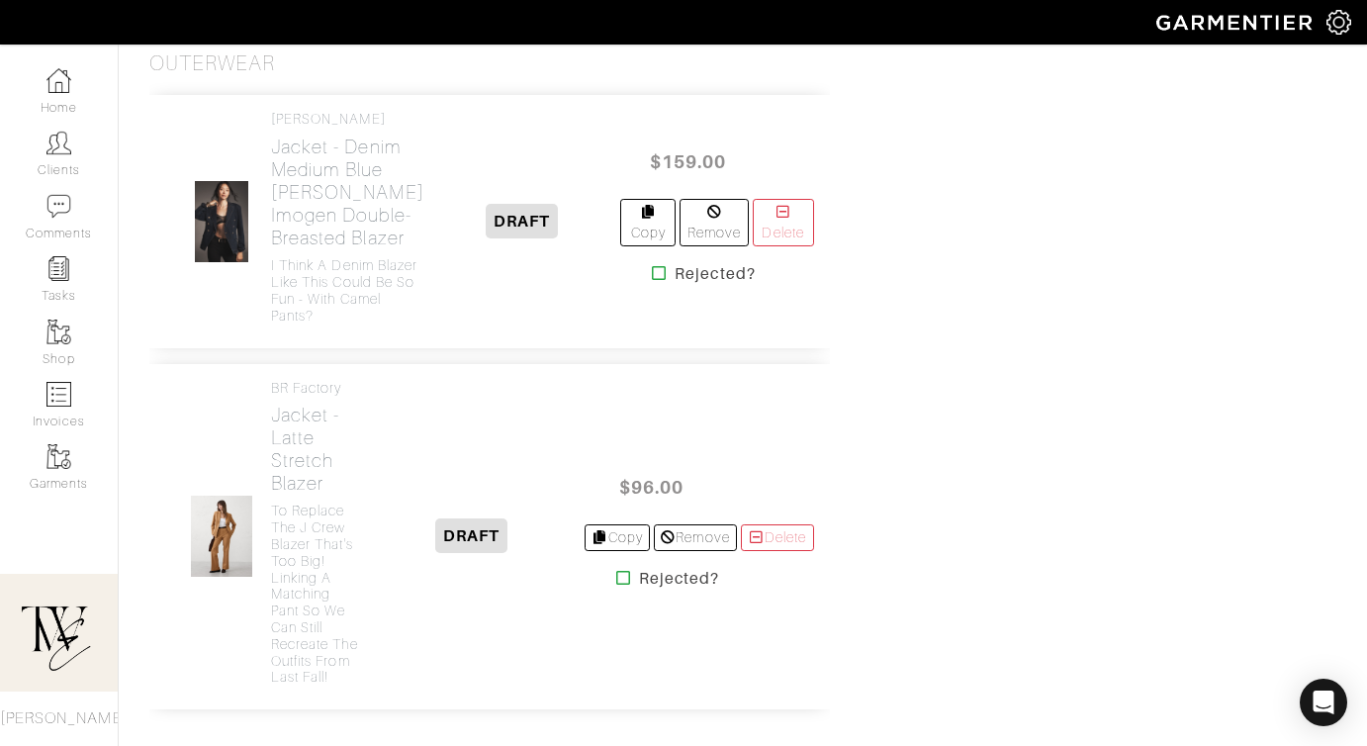
scroll to position [5003, 0]
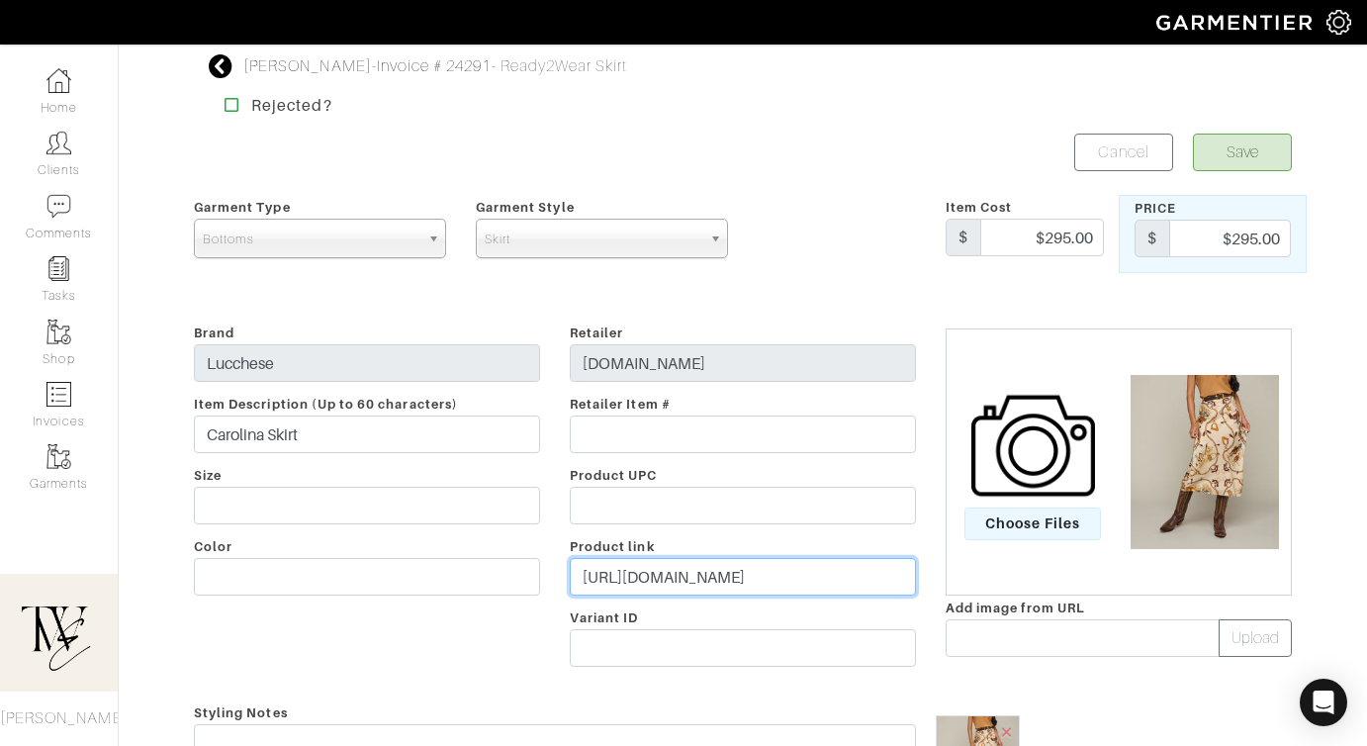
click at [687, 588] on input "https://rstyle.me/+fXnJaf0ox3L1mZlzKY-gsw" at bounding box center [743, 577] width 346 height 38
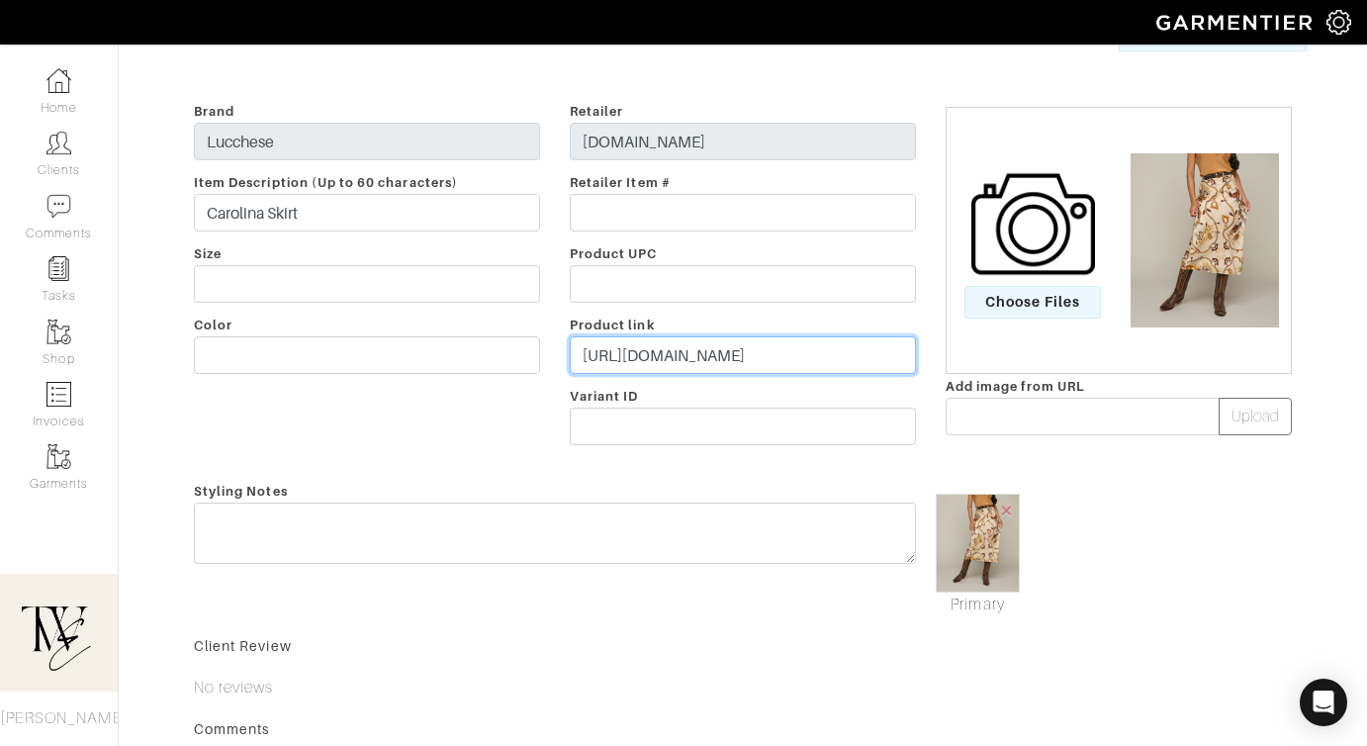
scroll to position [407, 0]
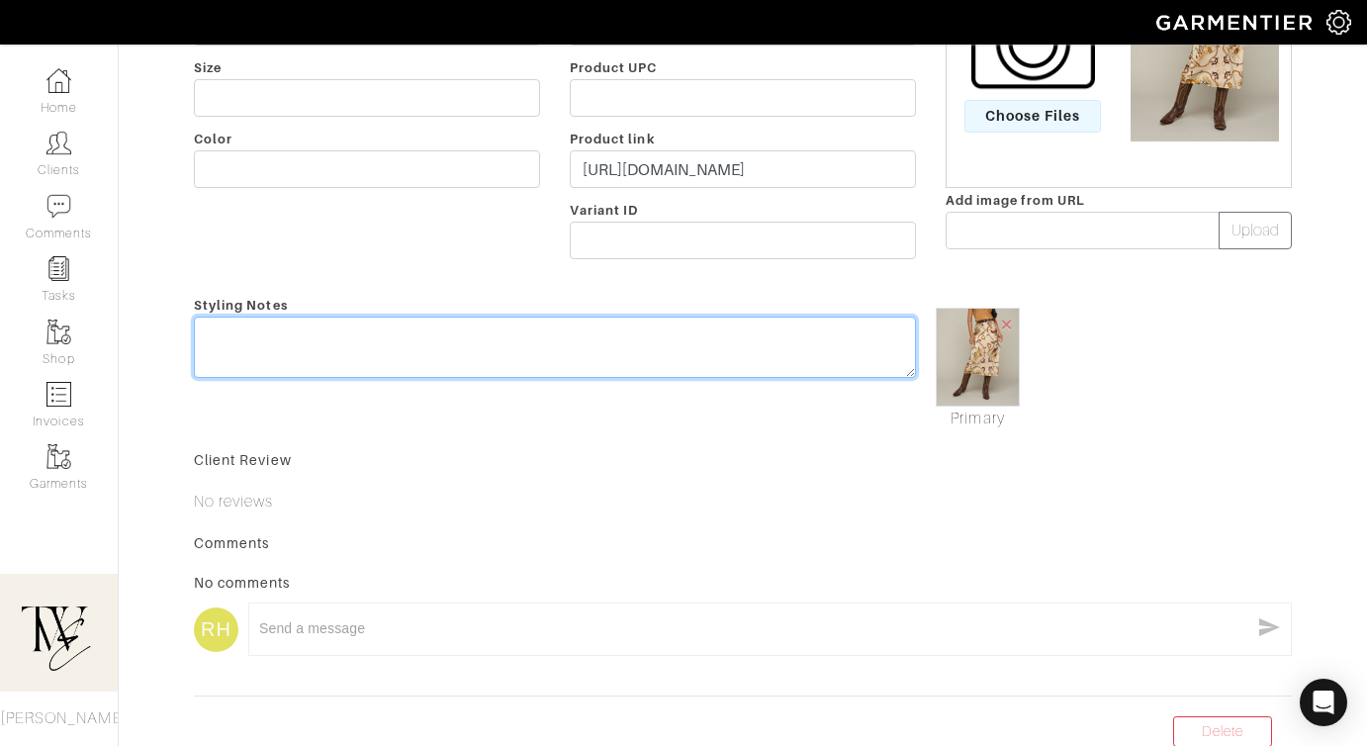
click at [667, 323] on textarea at bounding box center [555, 346] width 722 height 61
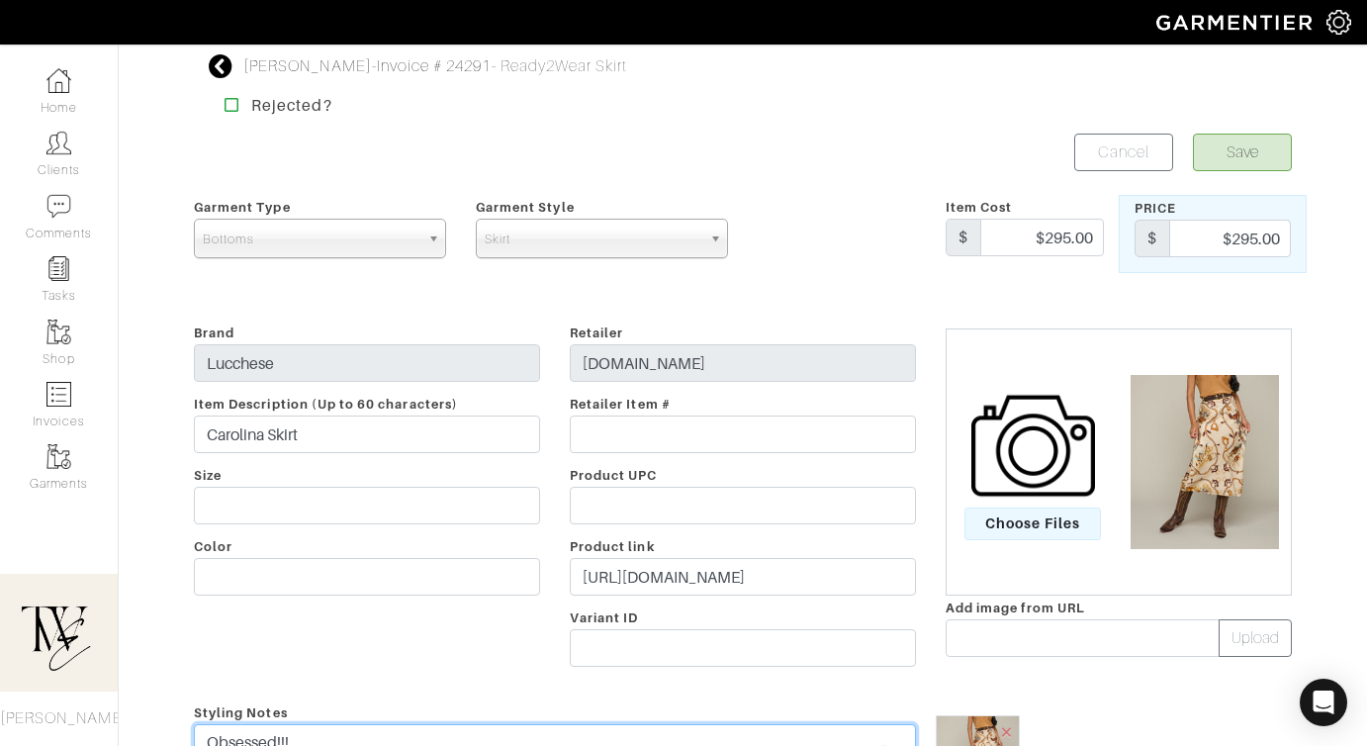
type textarea "Obsessed!!!"
click at [1261, 142] on button "Save" at bounding box center [1242, 152] width 99 height 38
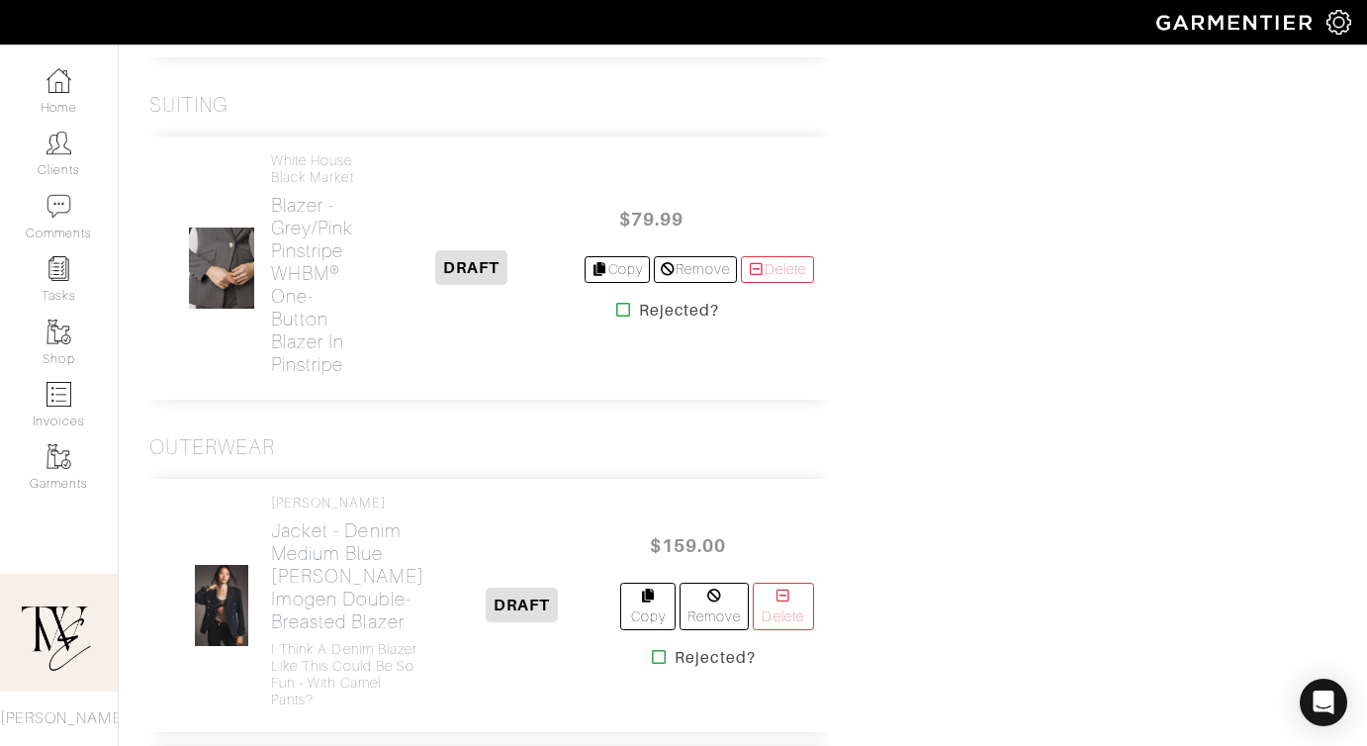
scroll to position [4943, 0]
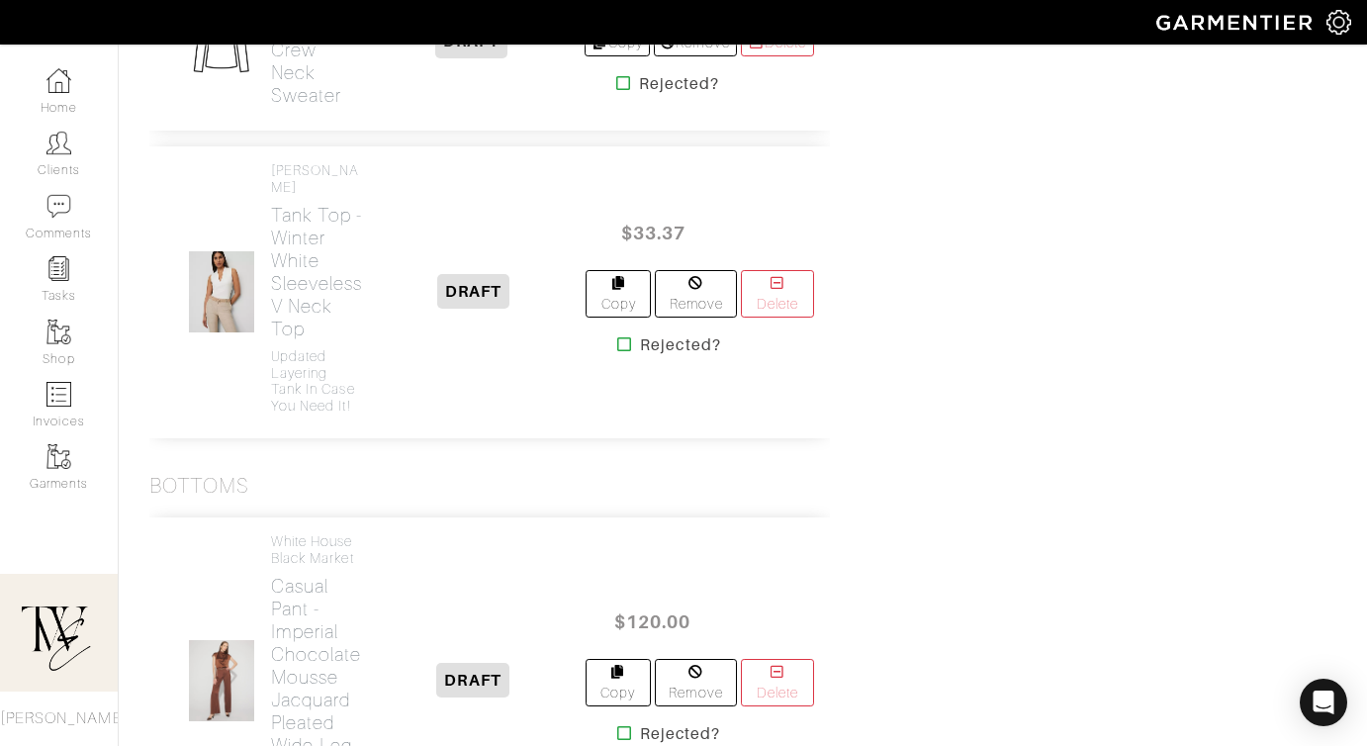
scroll to position [2766, 0]
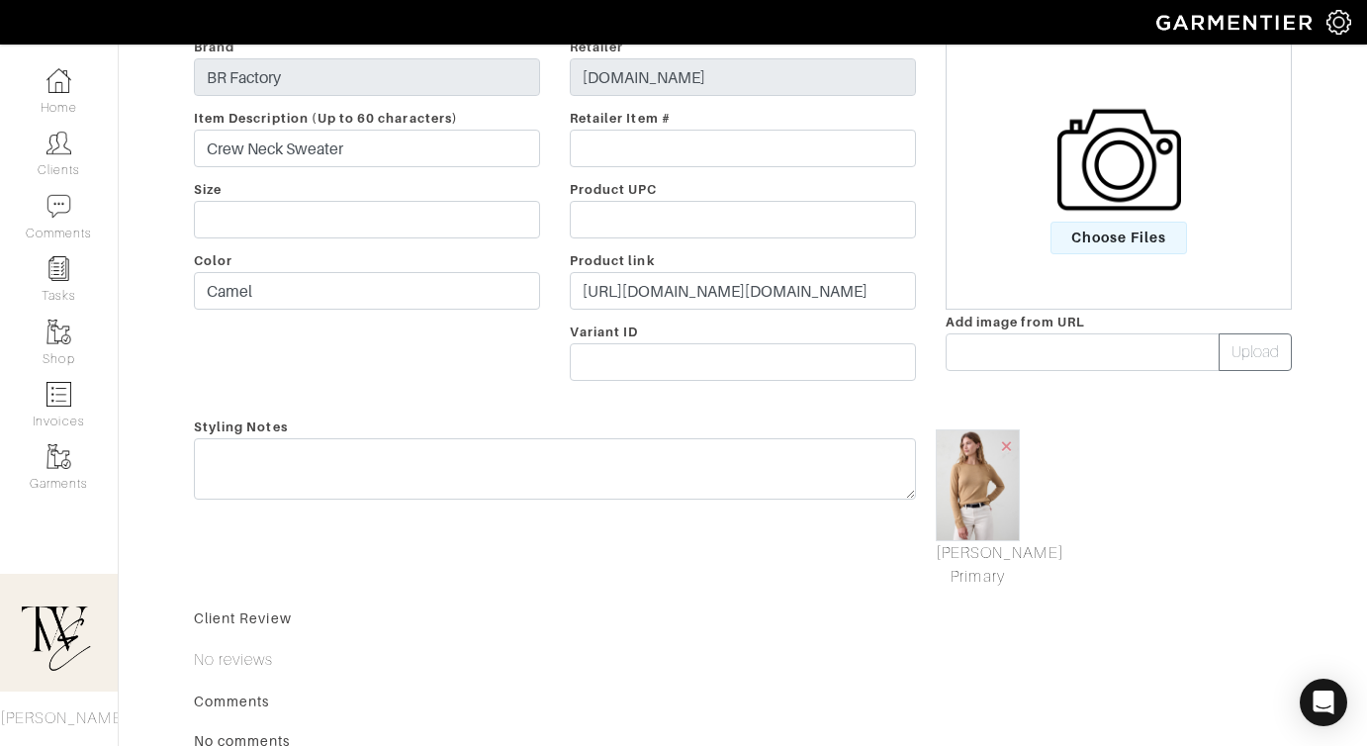
scroll to position [415, 0]
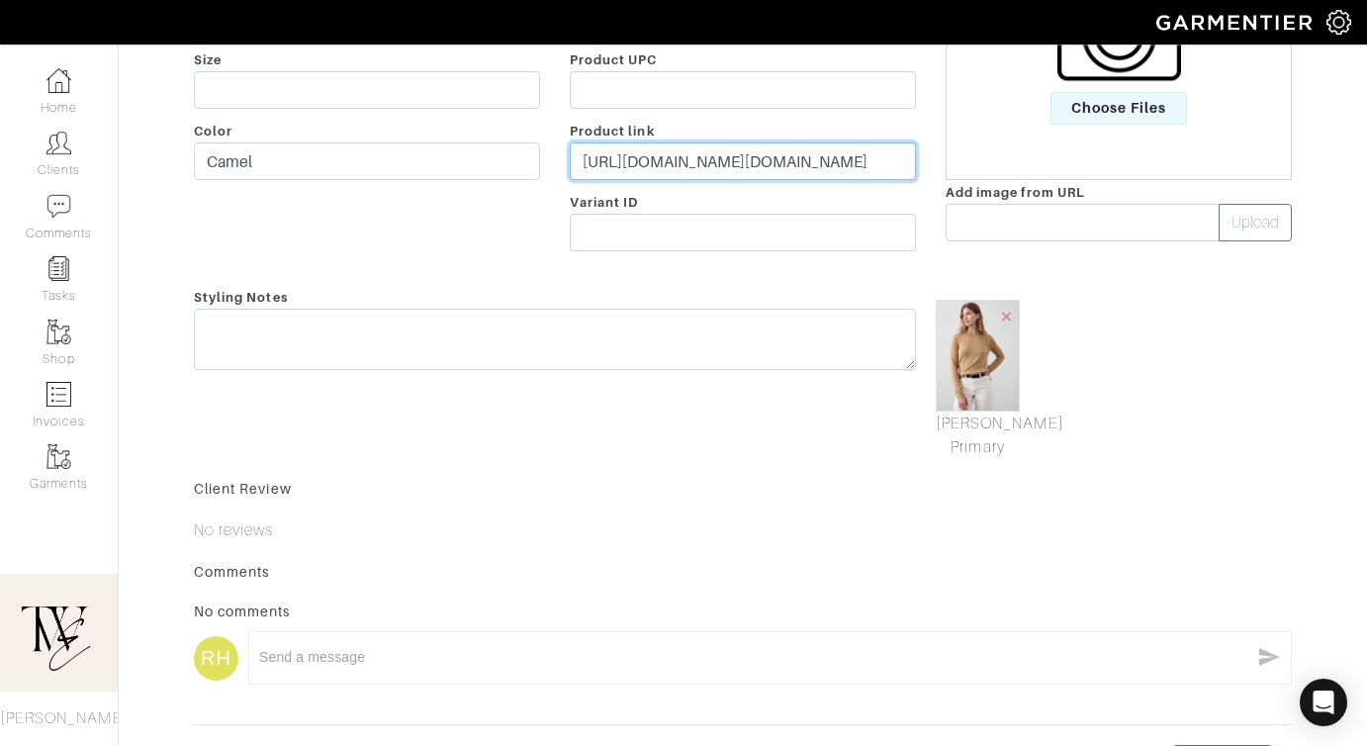
click at [678, 146] on input "[URL][DOMAIN_NAME][DOMAIN_NAME]" at bounding box center [743, 161] width 346 height 38
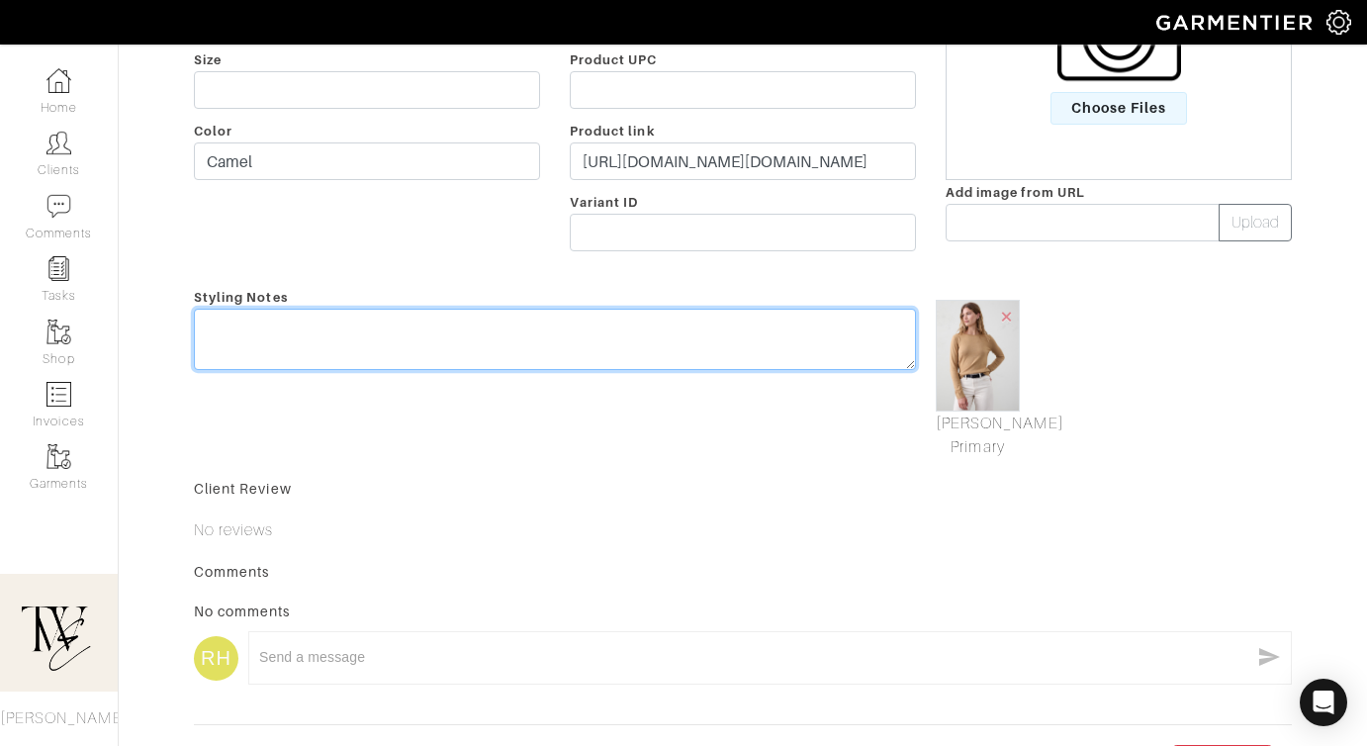
click at [610, 358] on textarea at bounding box center [555, 339] width 722 height 61
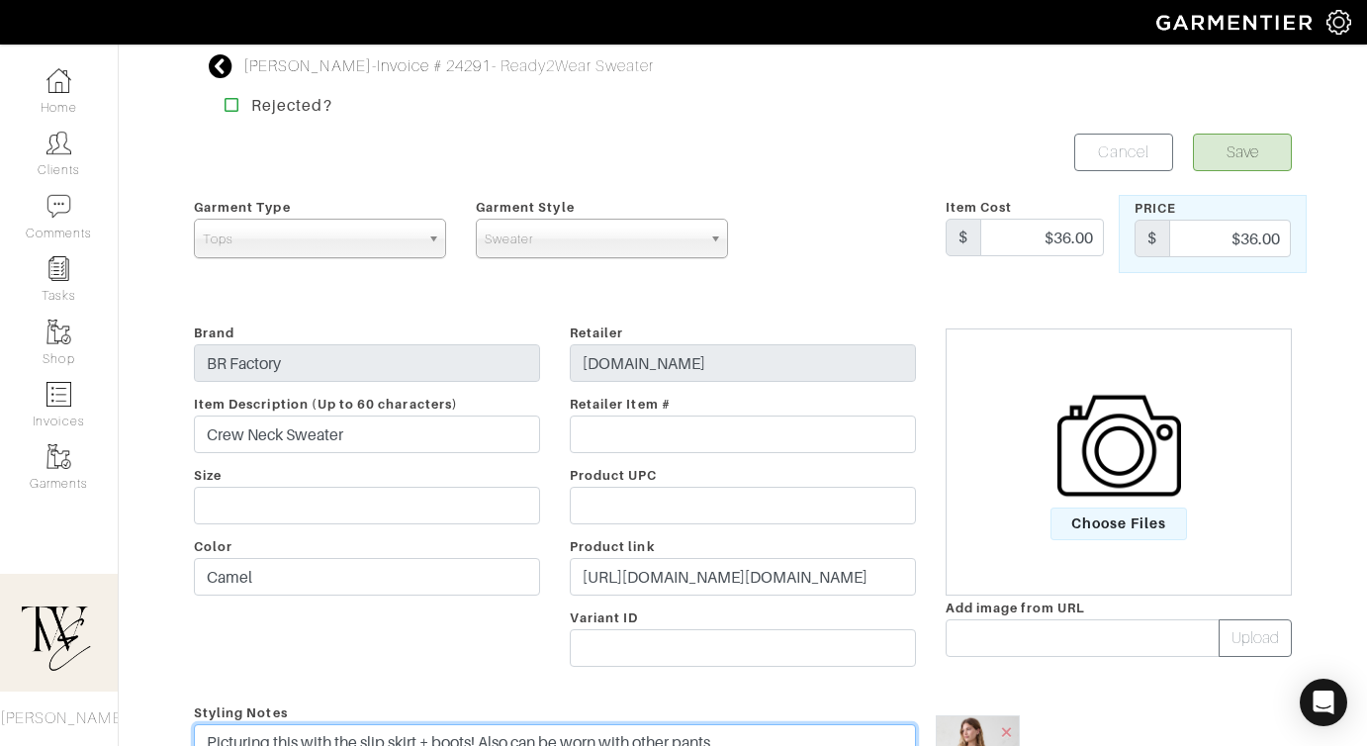
type textarea "Picturing this with the slip skirt + boots! Also can be worn with other pants"
click at [1253, 174] on form "Save Cancel Garment Type Tops Bottoms Dresses Jumpsuits Suiting Outerwear Shoes…" at bounding box center [743, 656] width 1098 height 1046
click at [1250, 156] on button "Save" at bounding box center [1242, 152] width 99 height 38
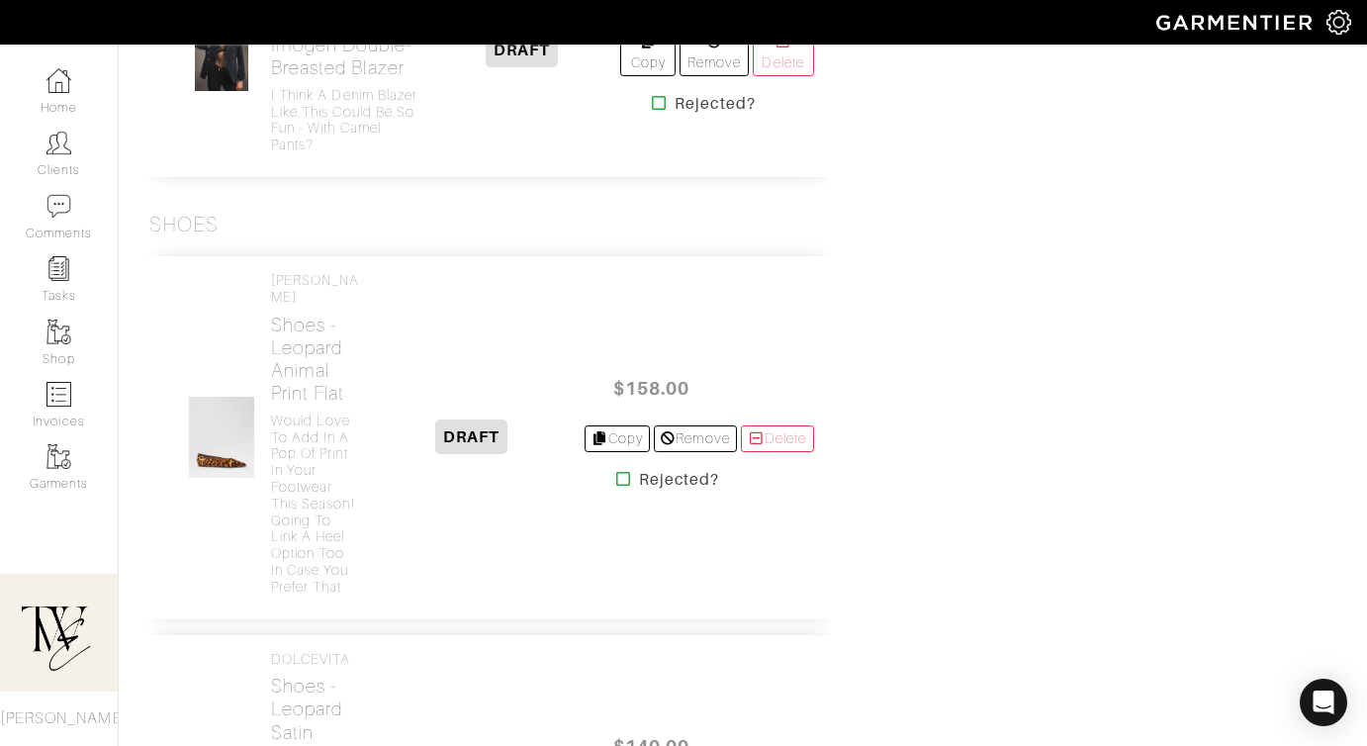
scroll to position [6471, 0]
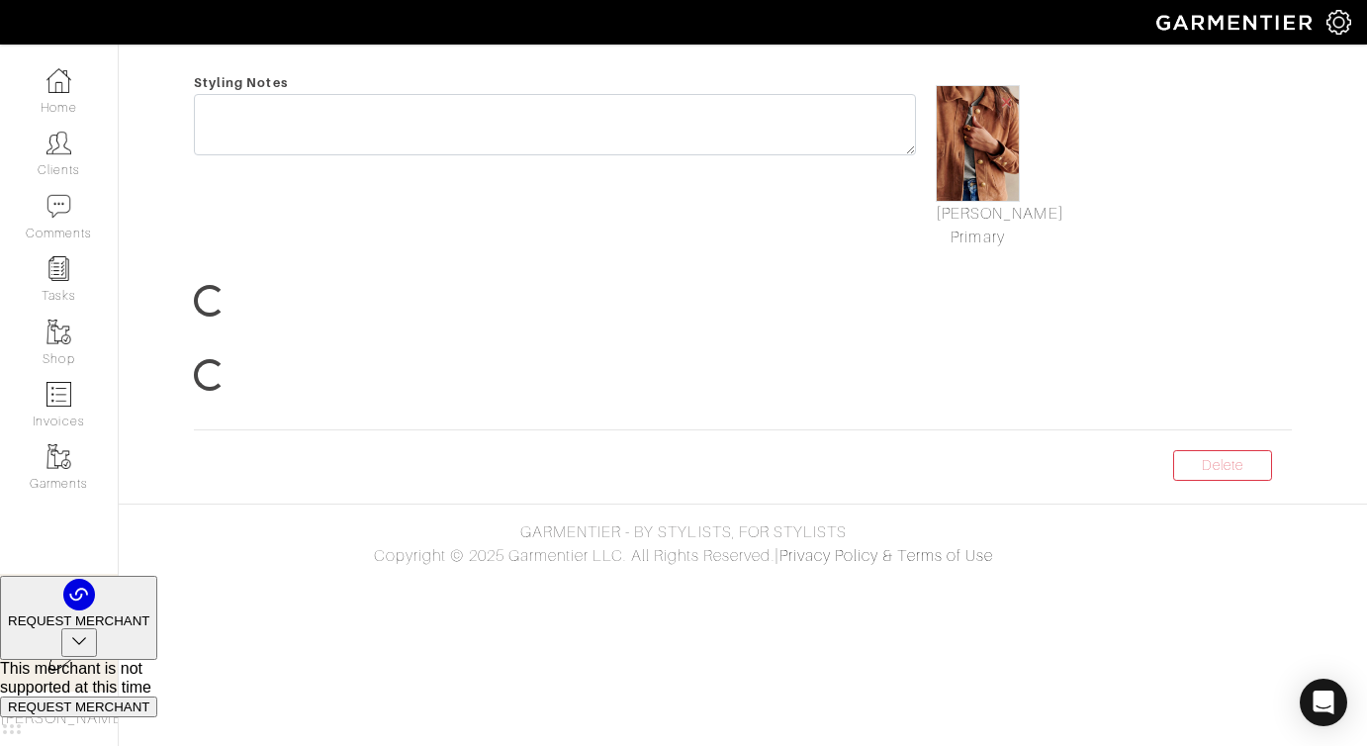
scroll to position [92, 0]
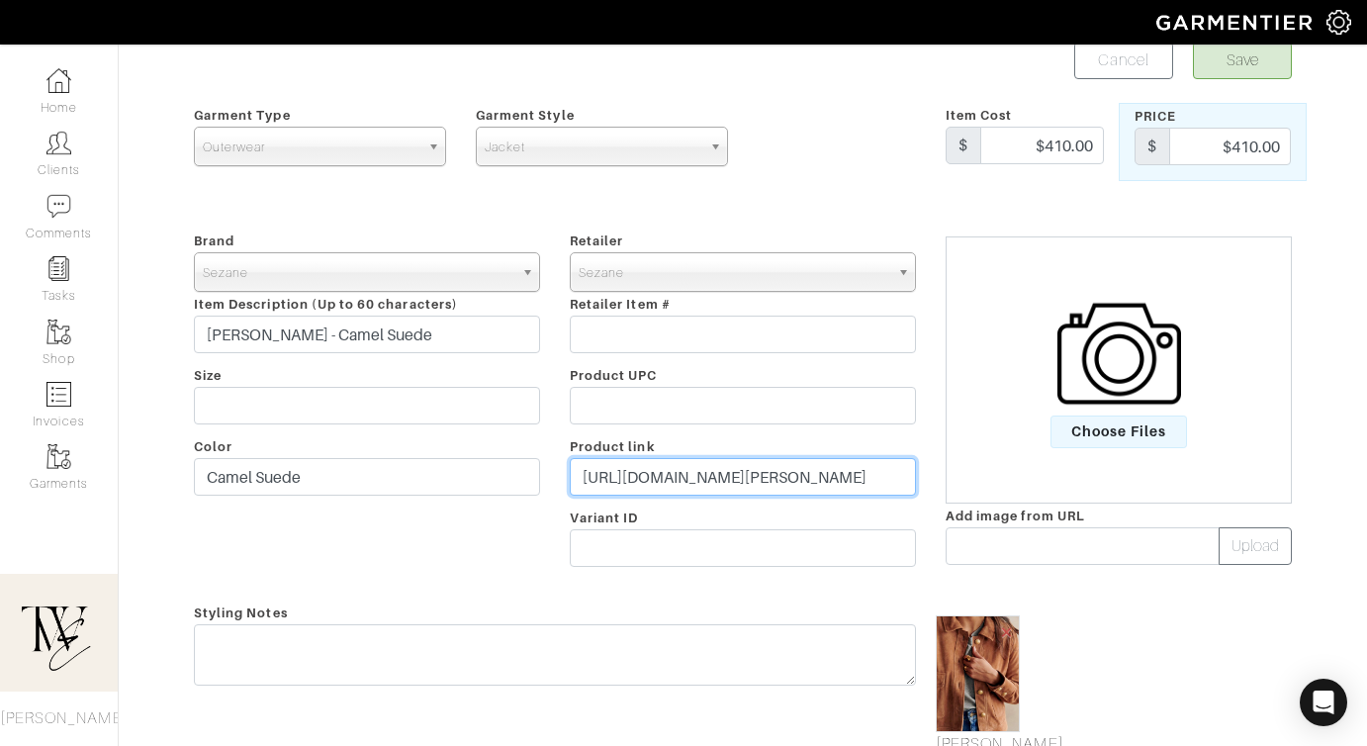
click at [709, 468] on input "[URL][DOMAIN_NAME][PERSON_NAME]" at bounding box center [743, 477] width 346 height 38
click at [709, 468] on input "https://www.sezane.com/us-en/product/terry-jacket/camel-suede?CHEQ=&sv_campaign…" at bounding box center [743, 477] width 346 height 38
paste input "go.shopmy.us/p-23022008"
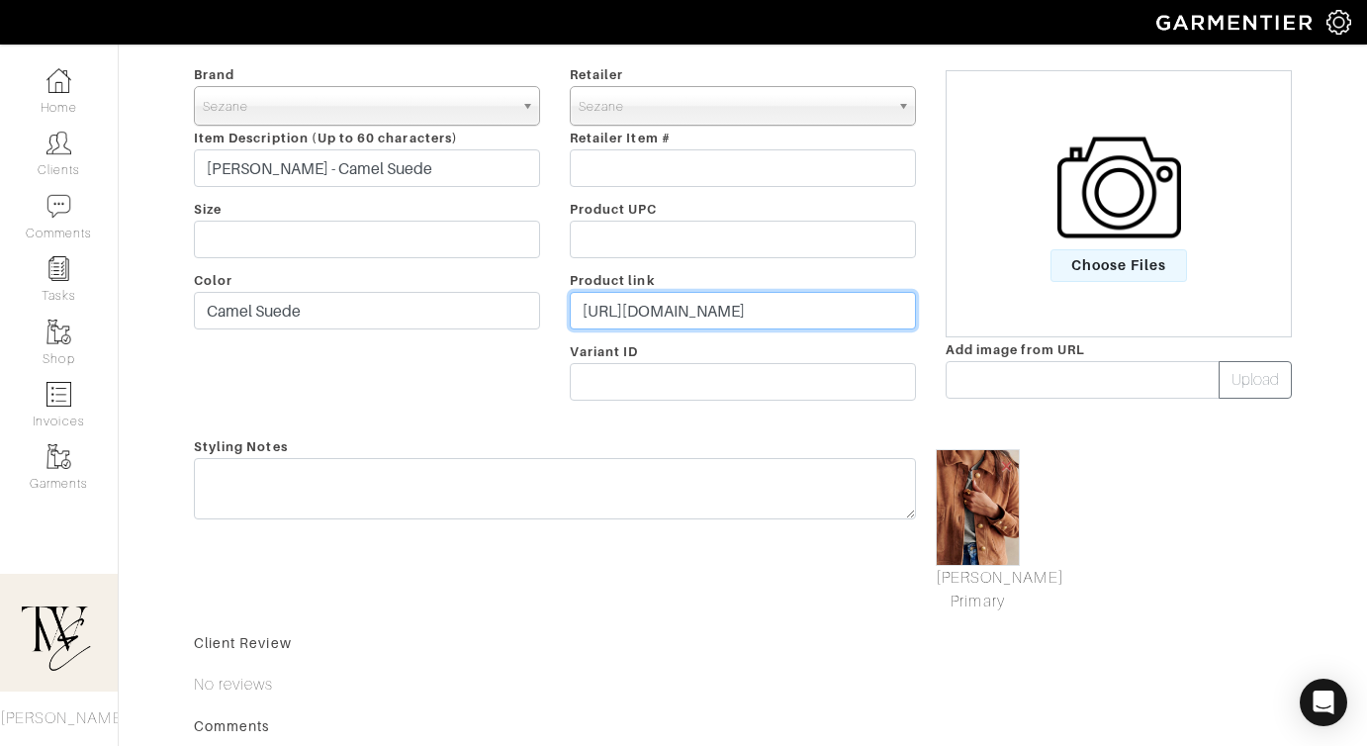
type input "https://go.shopmy.us/p-23022008"
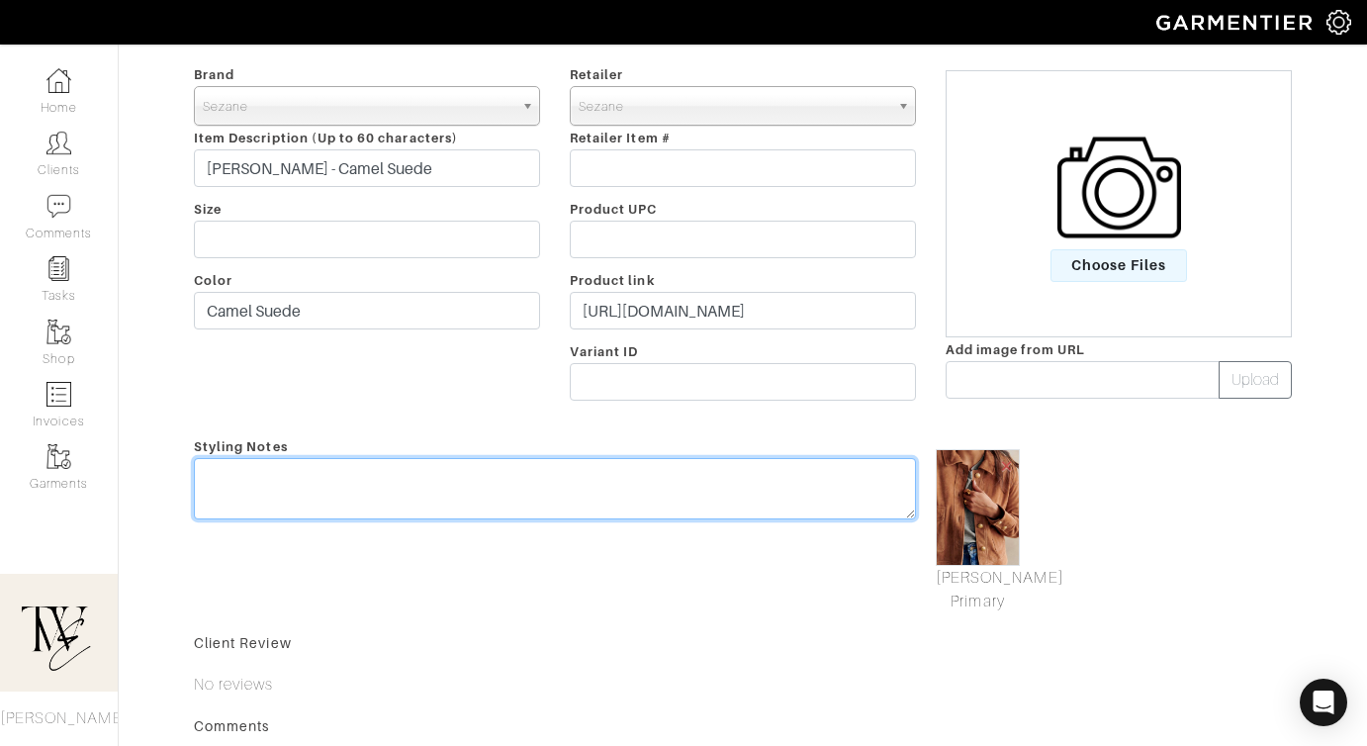
click at [667, 495] on textarea at bounding box center [555, 488] width 722 height 61
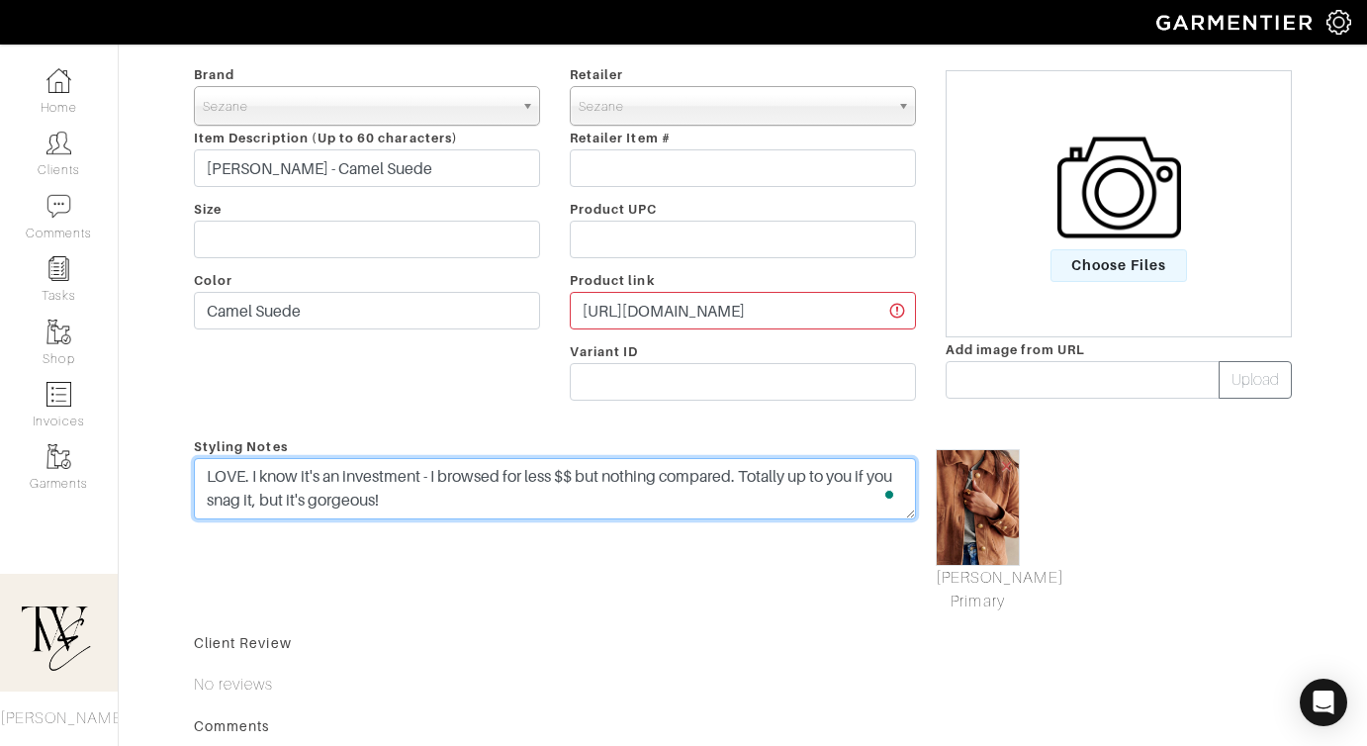
scroll to position [0, 0]
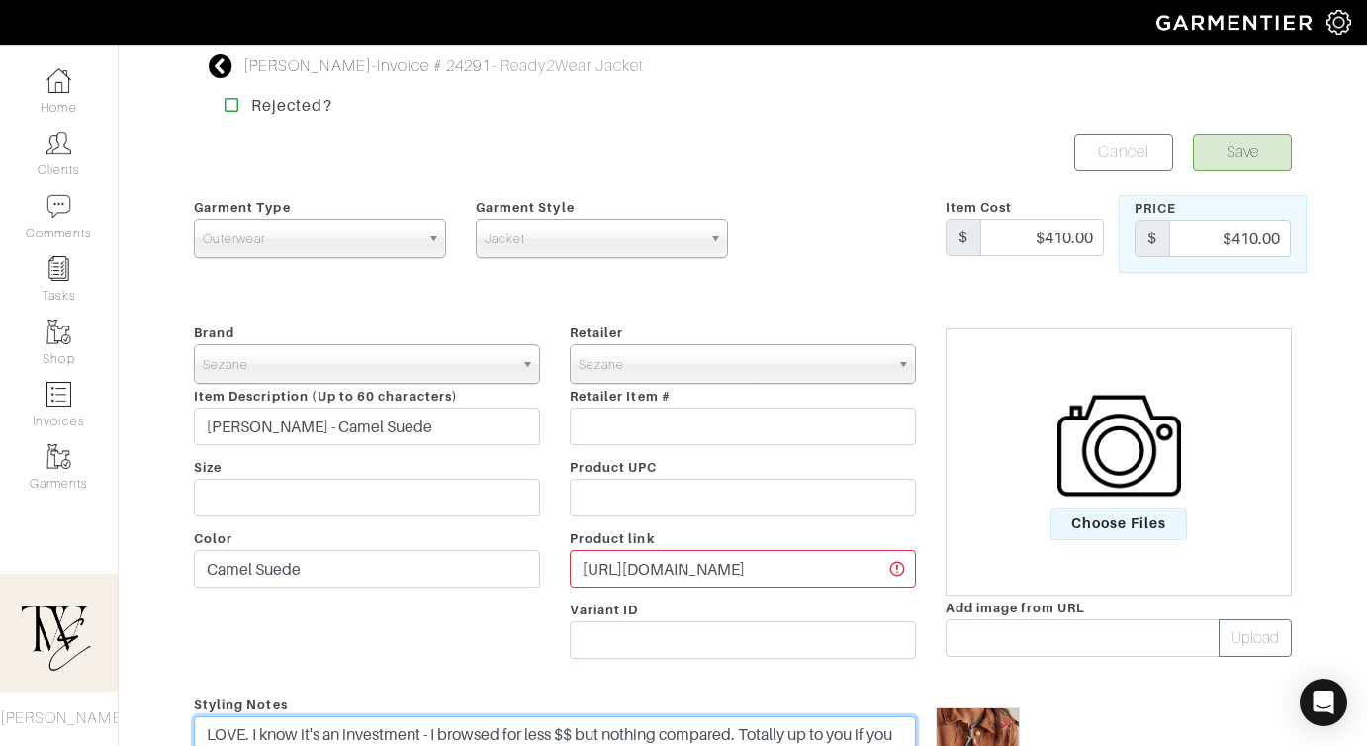
type textarea "LOVE. I know it's an investment - I browsed for less $$ but nothing compared. T…"
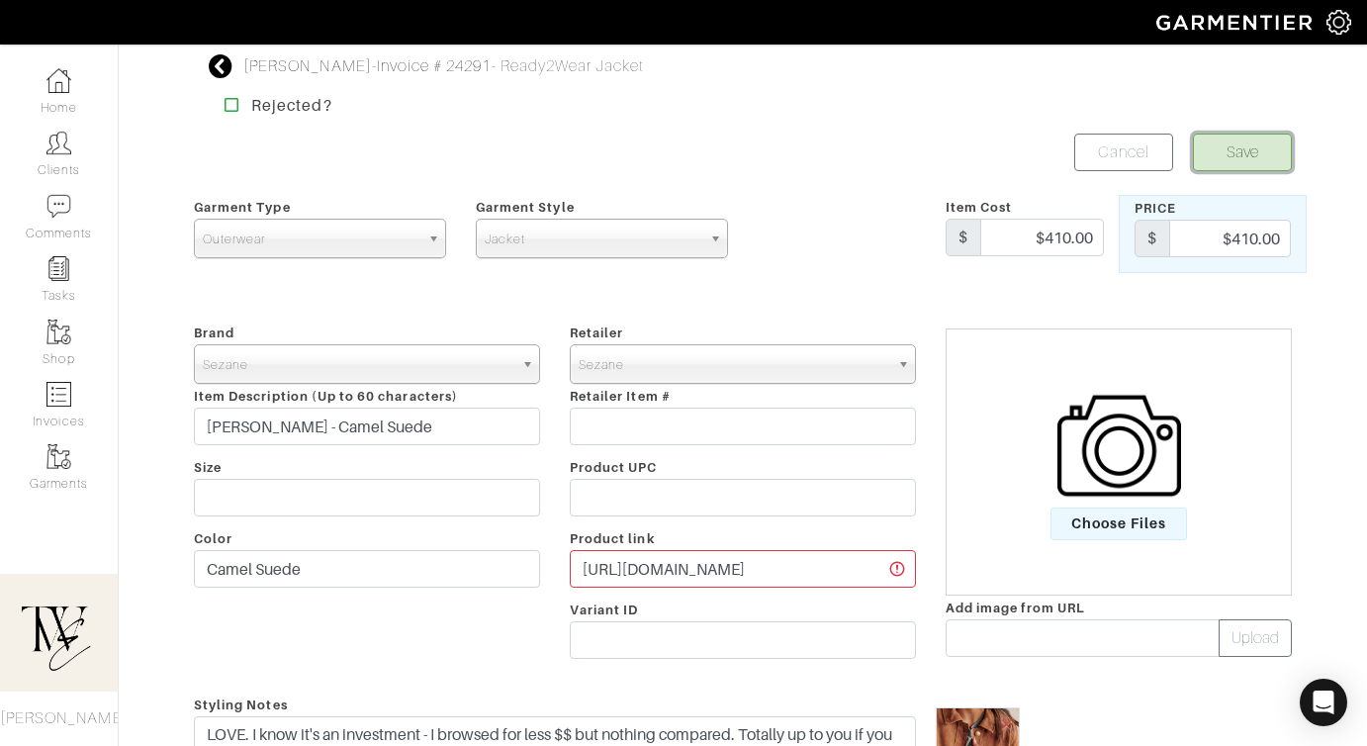
click at [1216, 139] on button "Save" at bounding box center [1242, 152] width 99 height 38
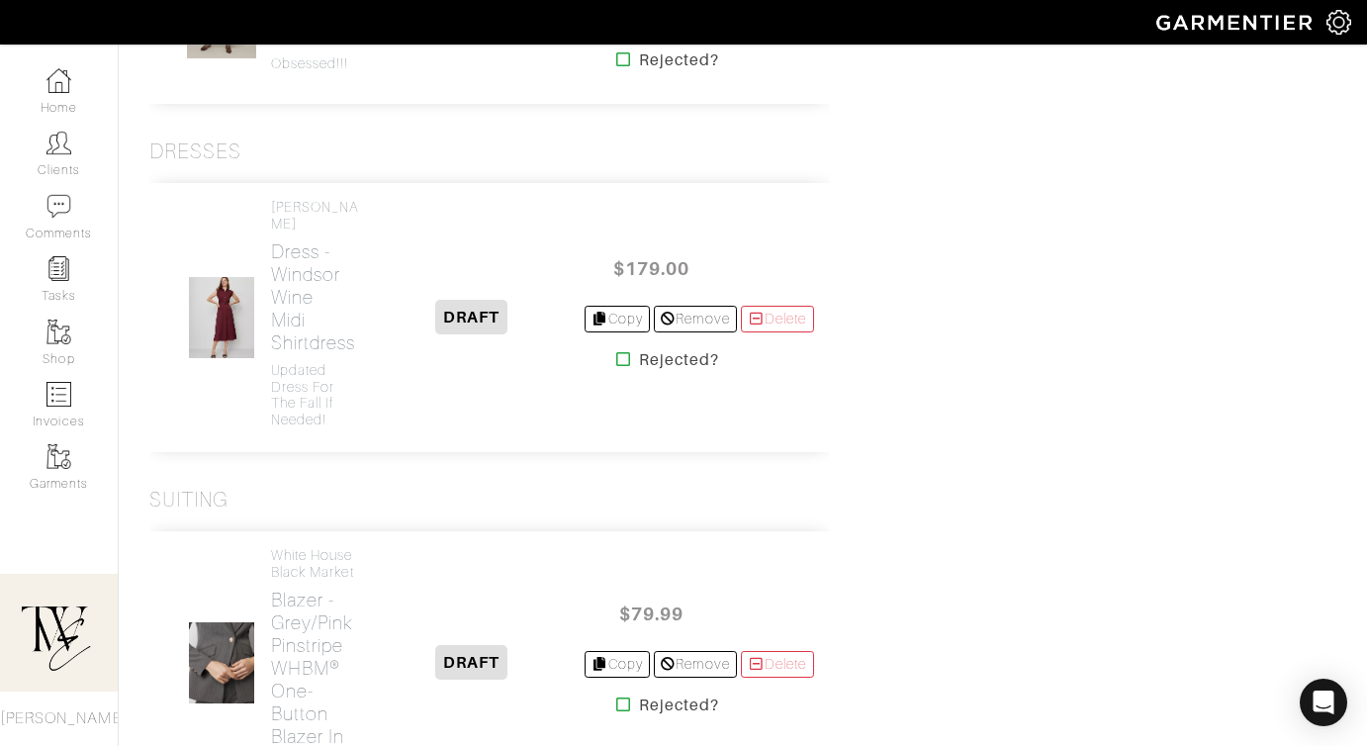
scroll to position [5114, 0]
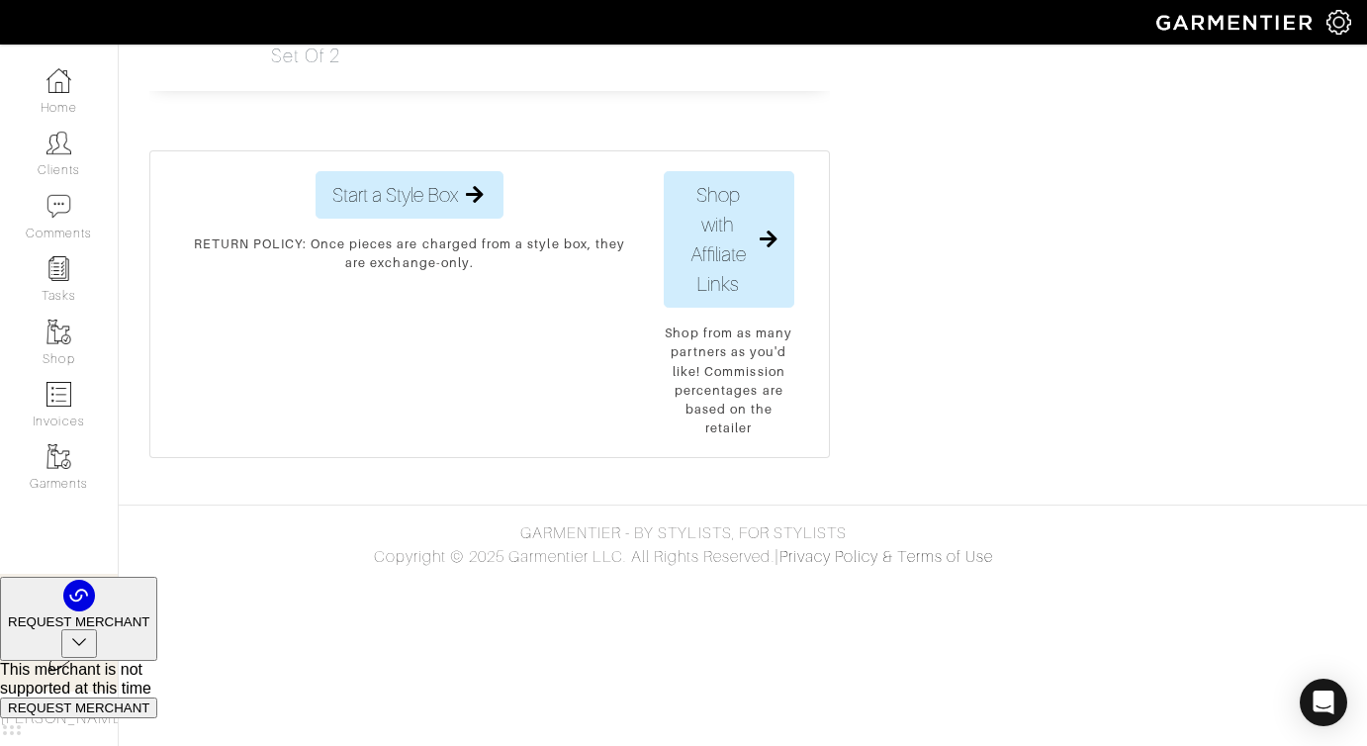
scroll to position [8528, 0]
click at [333, 67] on h2 "Scarf - Printed Hair Scarves, Set of 2" at bounding box center [315, 11] width 89 height 114
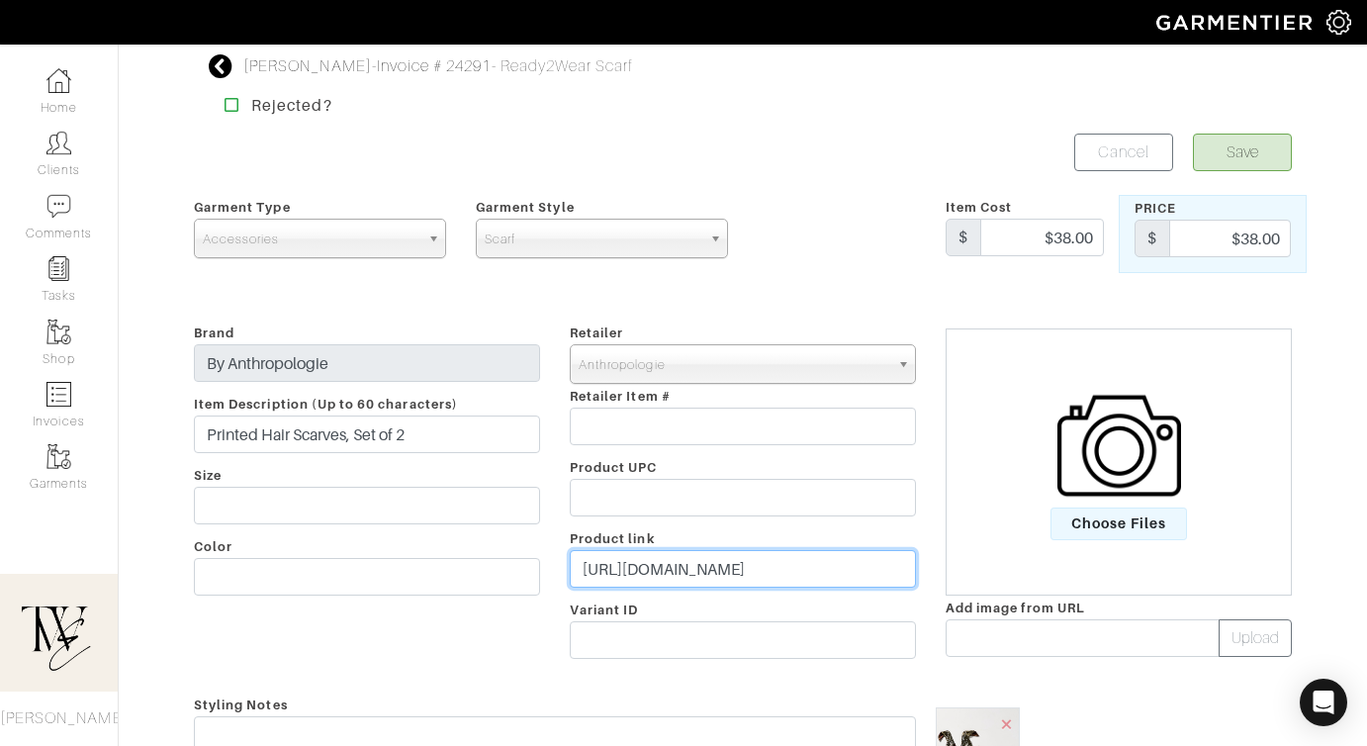
click at [686, 566] on input "[URL][DOMAIN_NAME]" at bounding box center [743, 569] width 346 height 38
paste input "[DOMAIN_NAME][URL]"
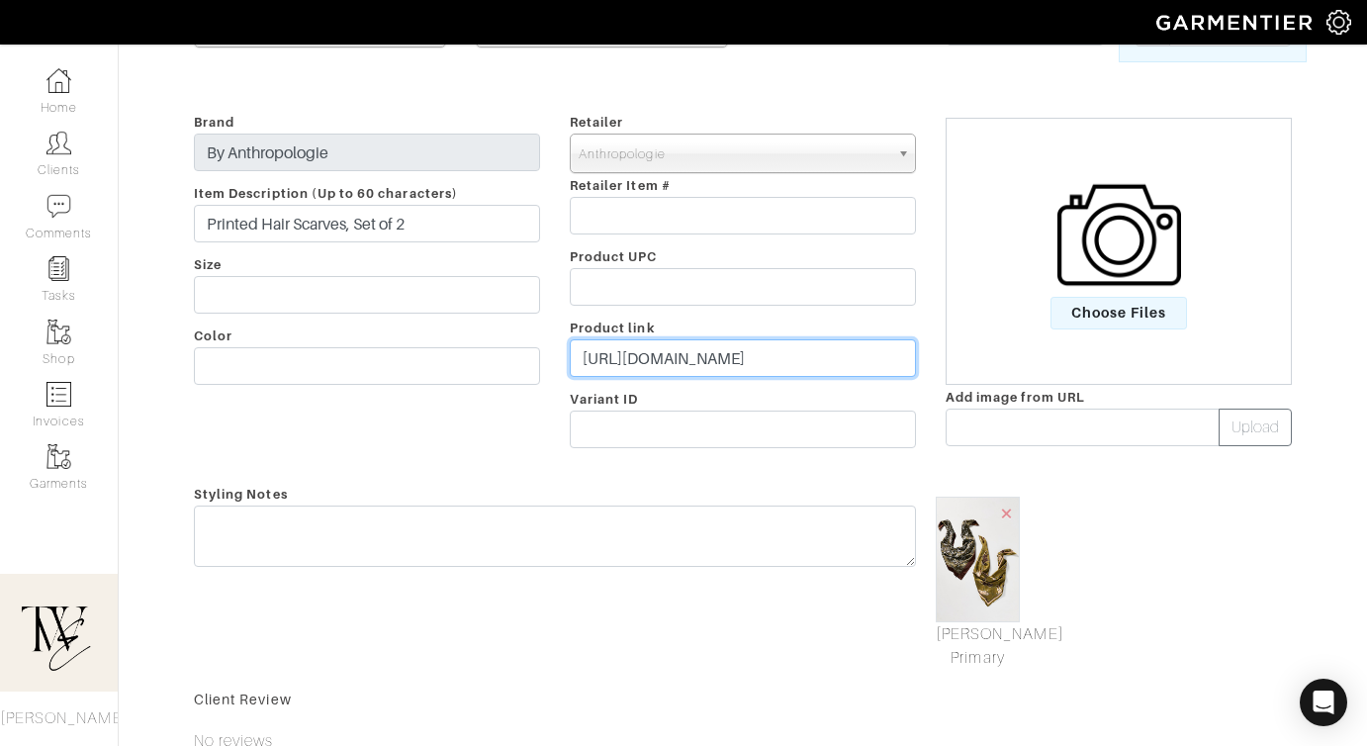
scroll to position [255, 0]
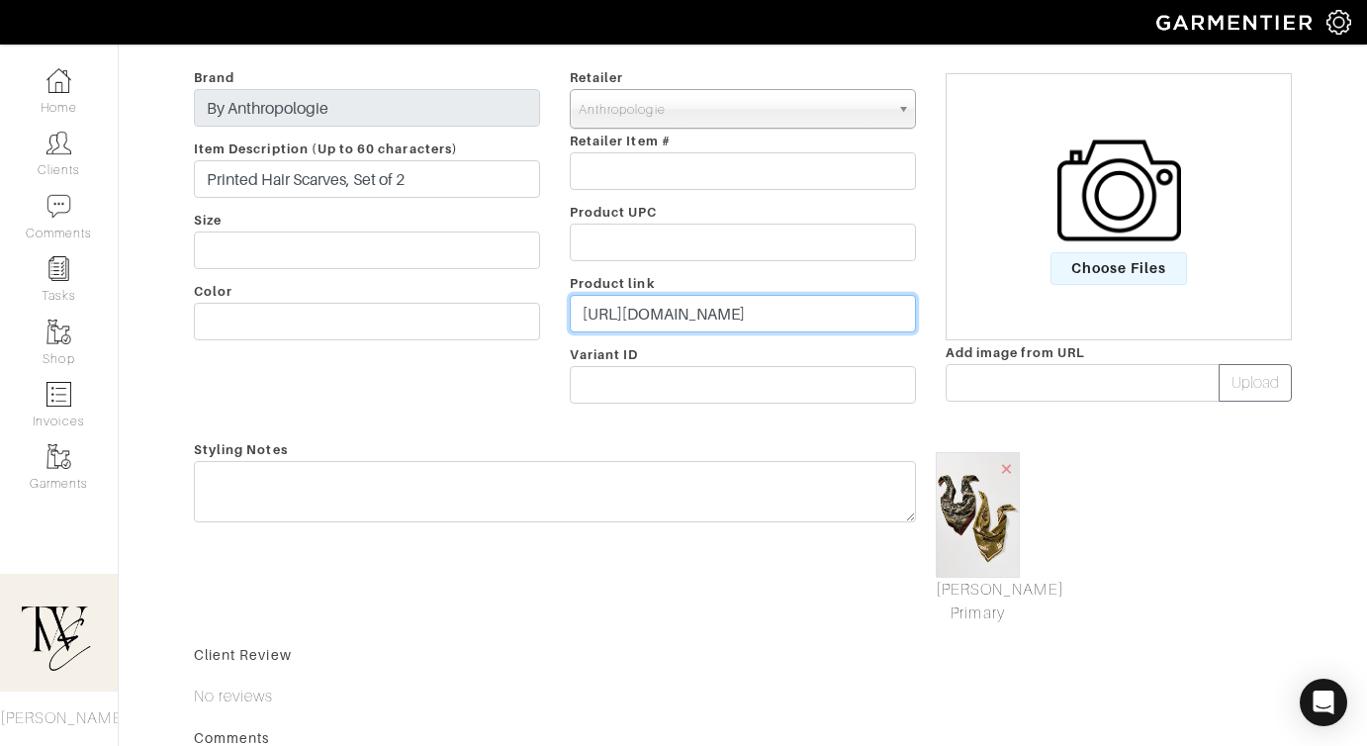
type input "[URL][DOMAIN_NAME]"
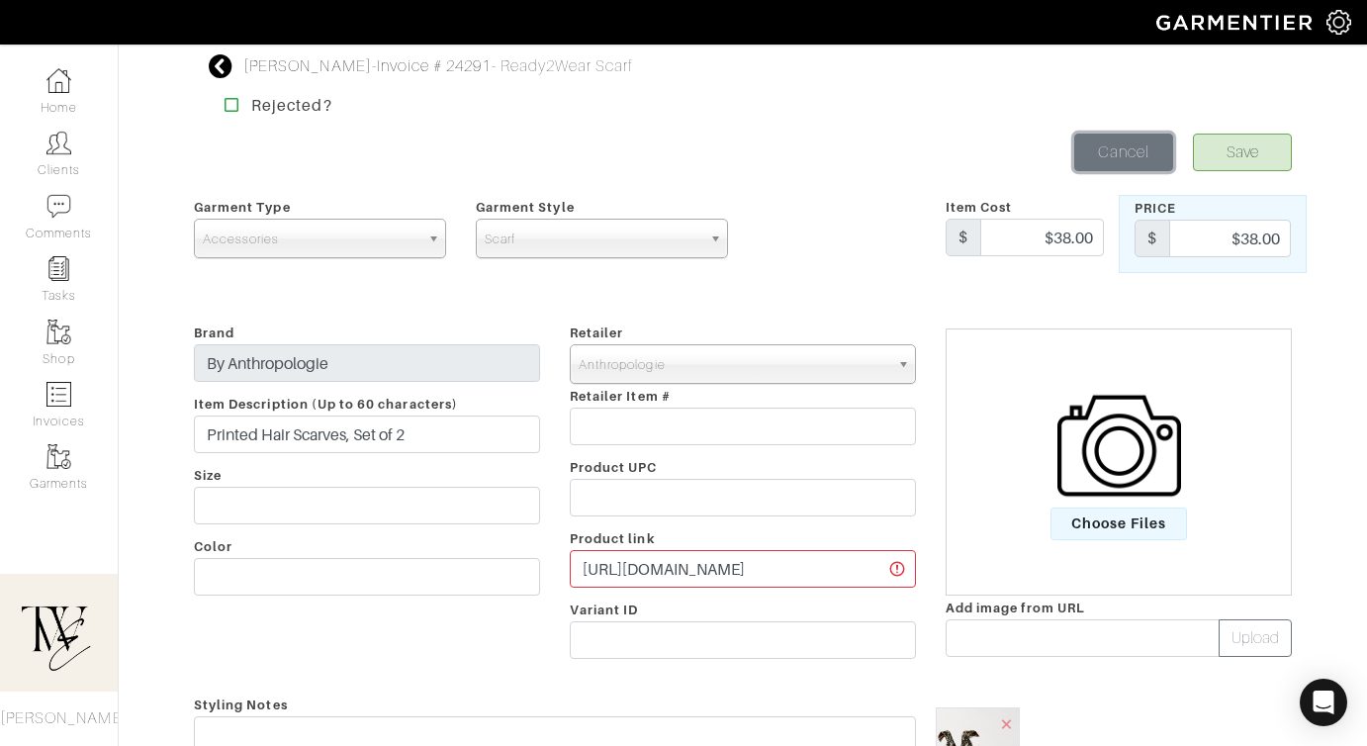
click at [1114, 153] on link "Cancel" at bounding box center [1123, 152] width 99 height 38
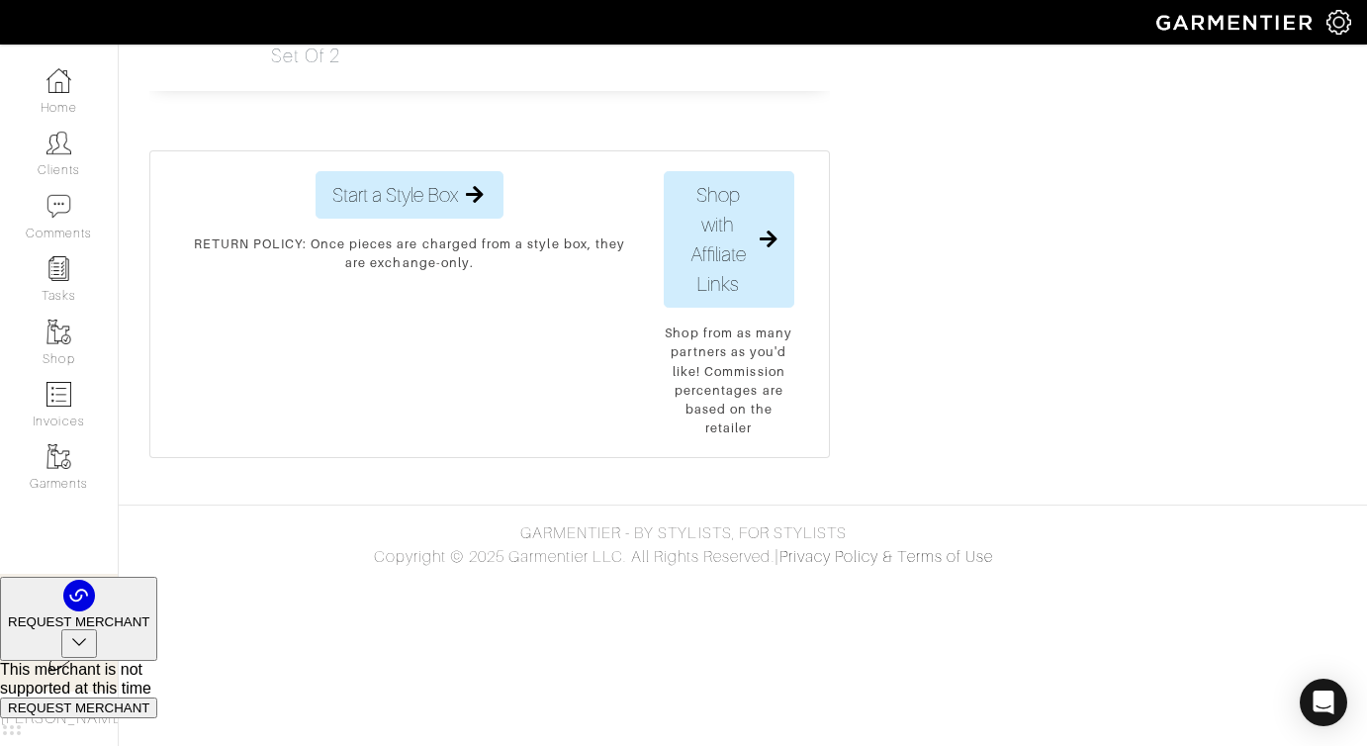
scroll to position [8531, 0]
click at [299, 67] on h2 "Scarf - Printed Hair Scarves, Set of 2" at bounding box center [315, 11] width 89 height 114
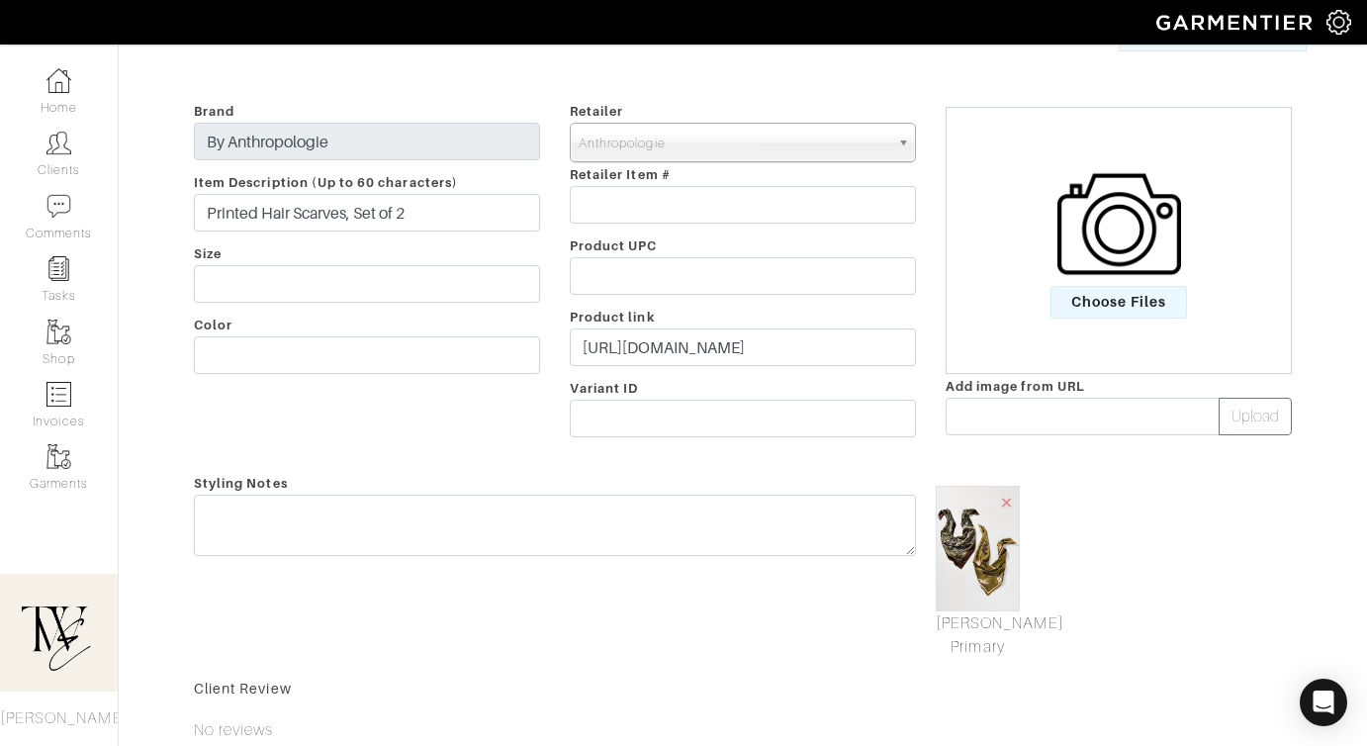
scroll to position [236, 0]
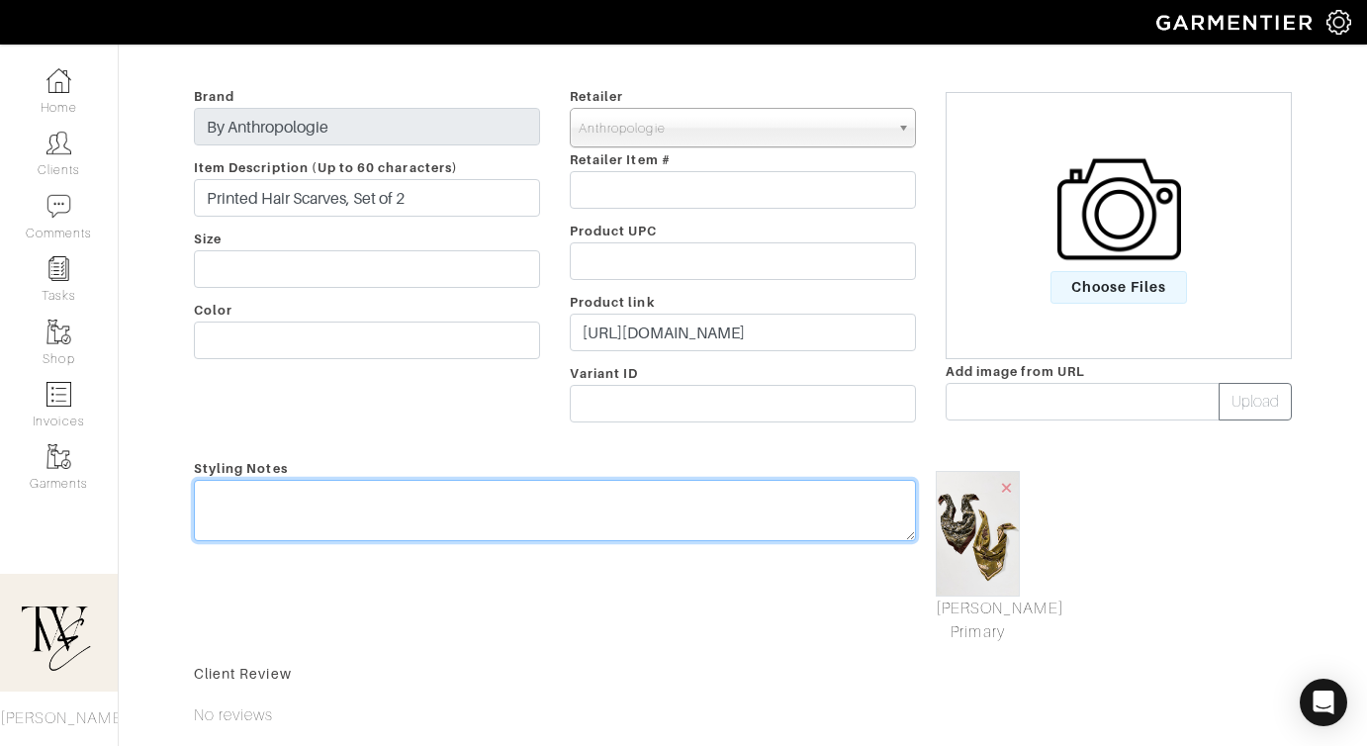
click at [706, 505] on textarea at bounding box center [555, 510] width 722 height 61
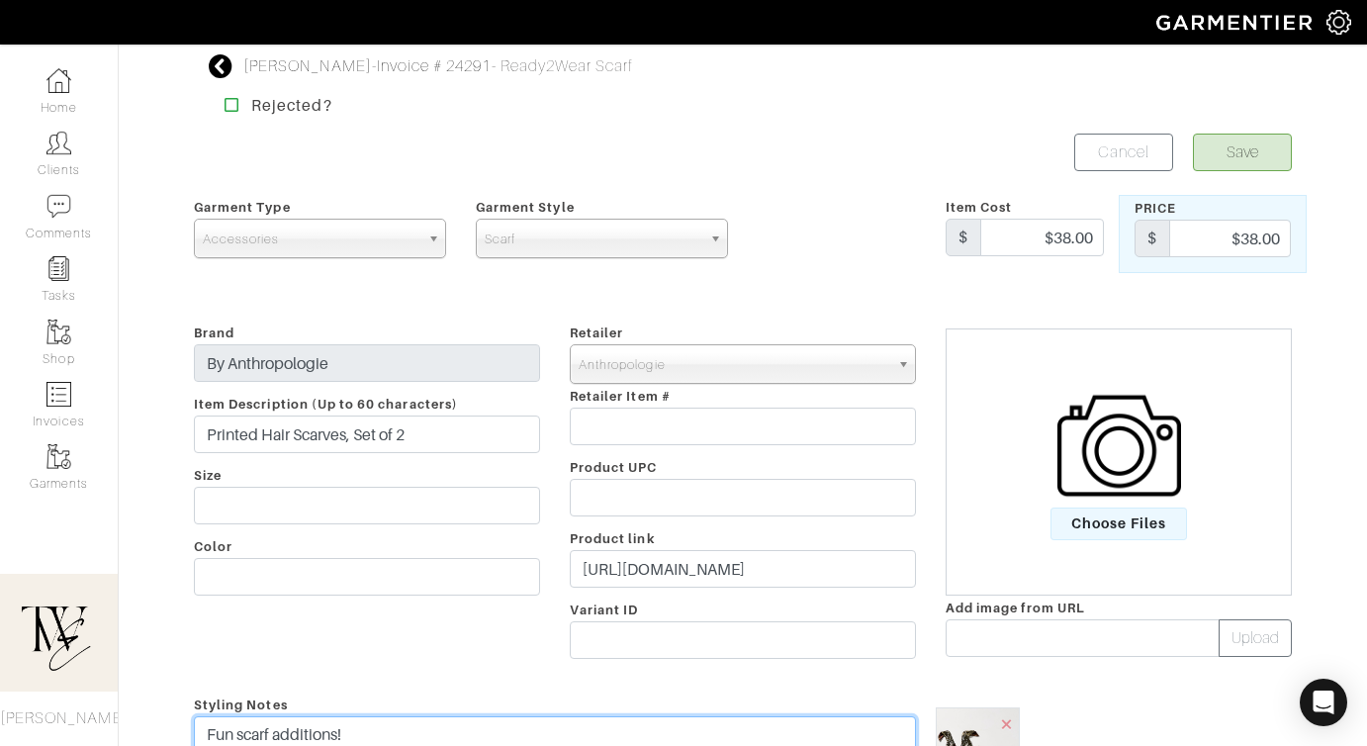
type textarea "Fun scarf additions!"
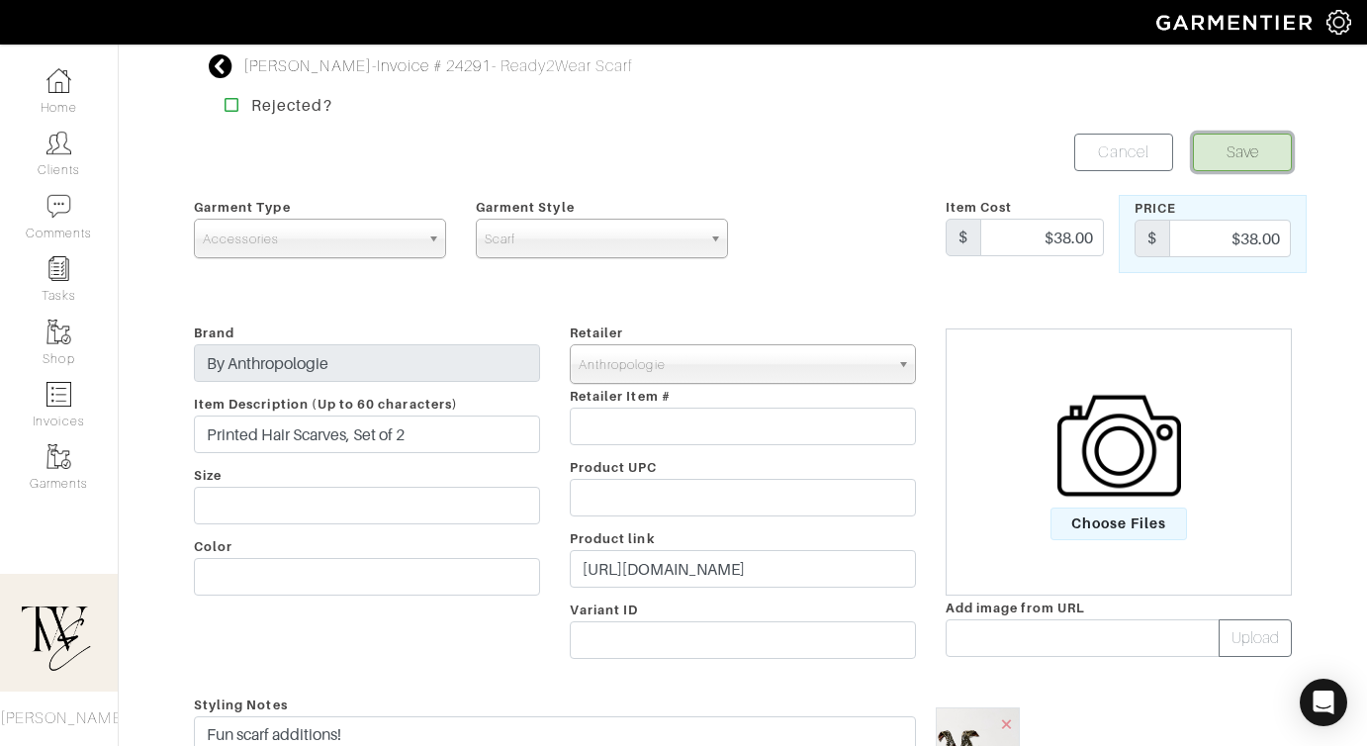
click at [1256, 154] on button "Save" at bounding box center [1242, 152] width 99 height 38
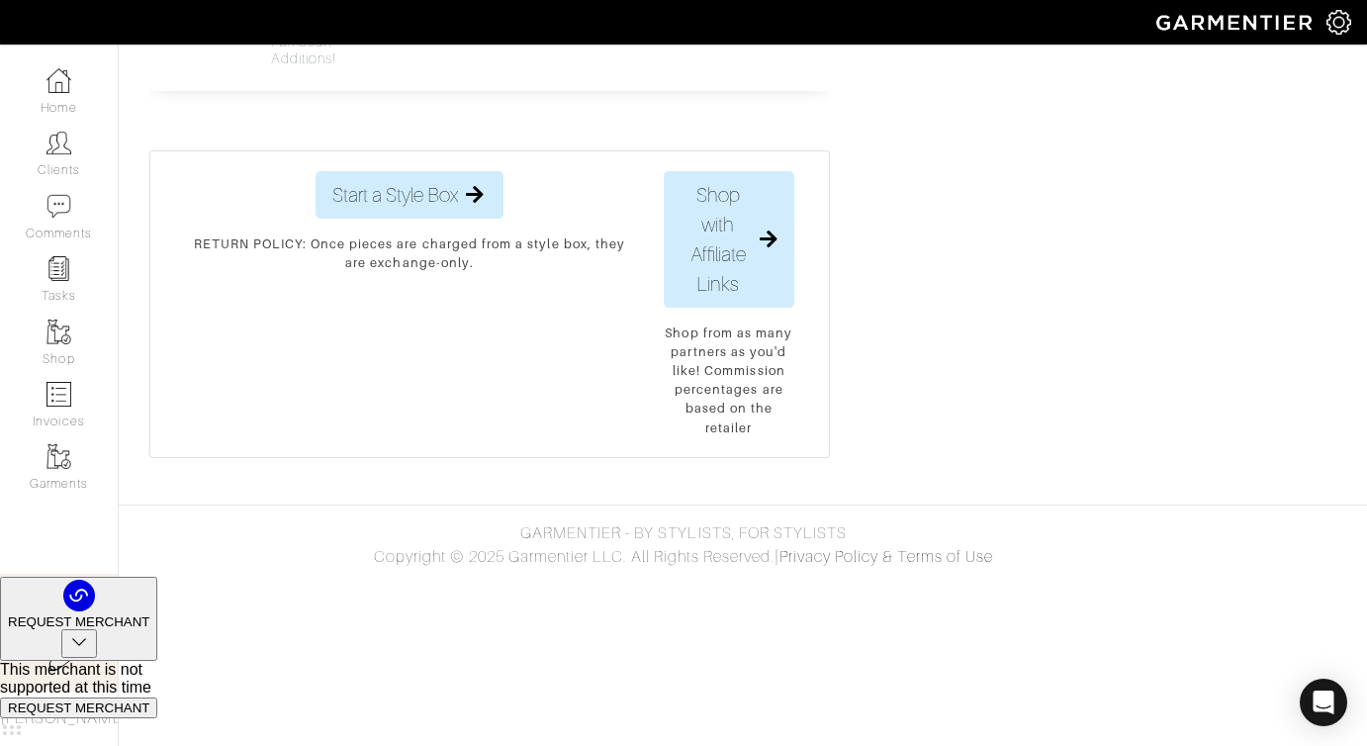
scroll to position [8572, 0]
